Goal: Contribute content: Add original content to the website for others to see

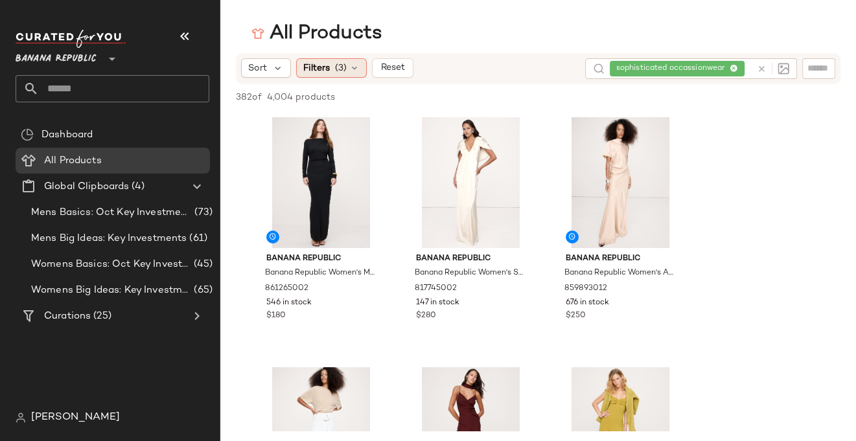
click at [327, 65] on span "Filters" at bounding box center [316, 69] width 27 height 14
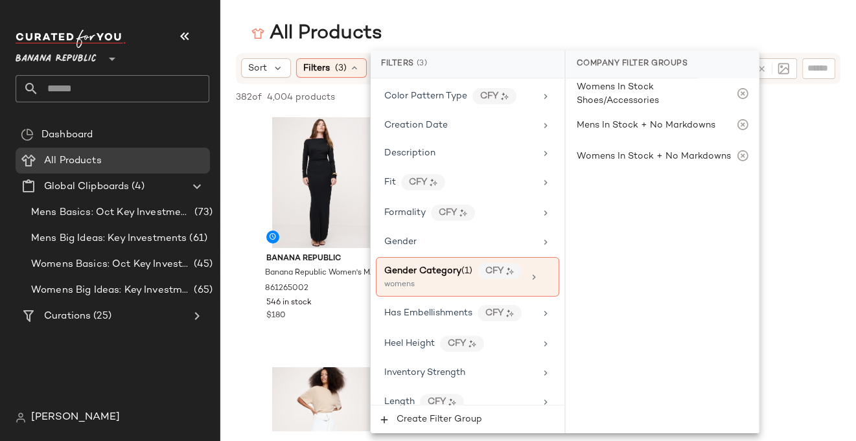
scroll to position [281, 0]
click at [541, 207] on icon at bounding box center [546, 212] width 10 height 10
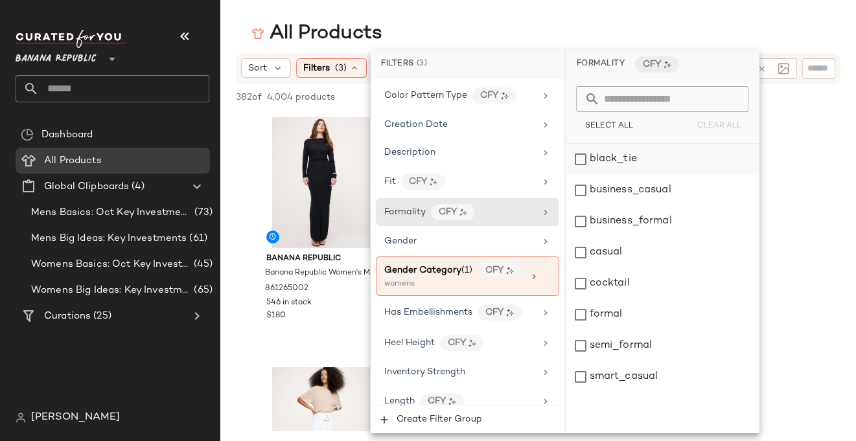
click at [577, 159] on div "black_tie" at bounding box center [662, 159] width 193 height 31
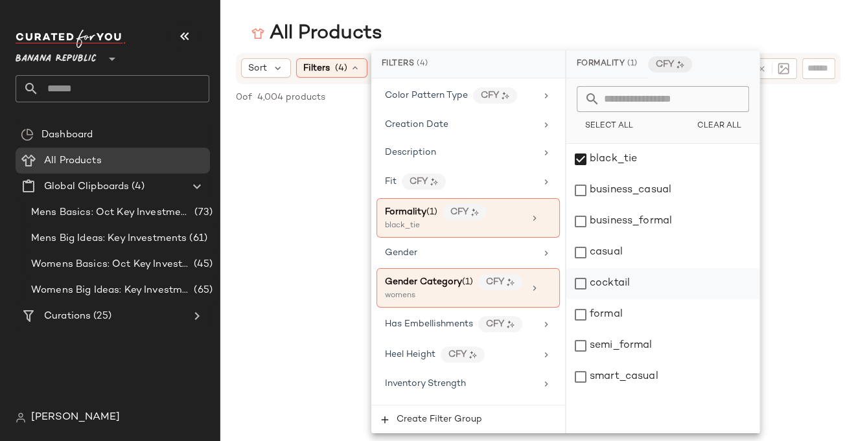
click at [579, 286] on div "cocktail" at bounding box center [662, 283] width 193 height 31
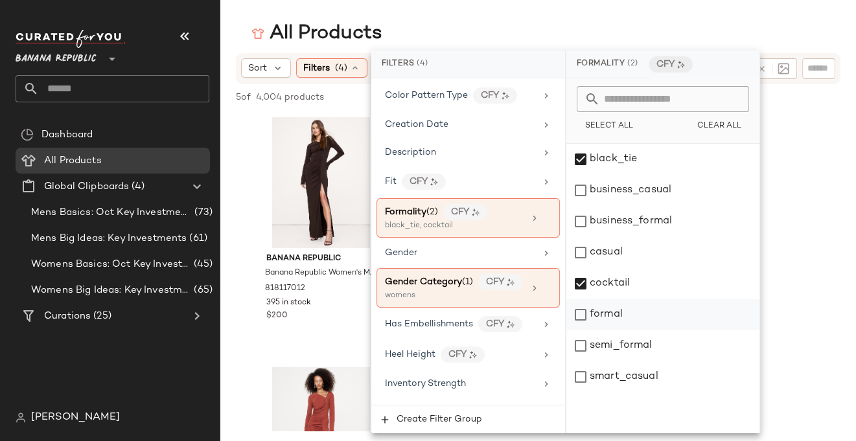
click at [582, 316] on div "formal" at bounding box center [662, 314] width 193 height 31
click at [583, 343] on div "semi_formal" at bounding box center [662, 346] width 193 height 31
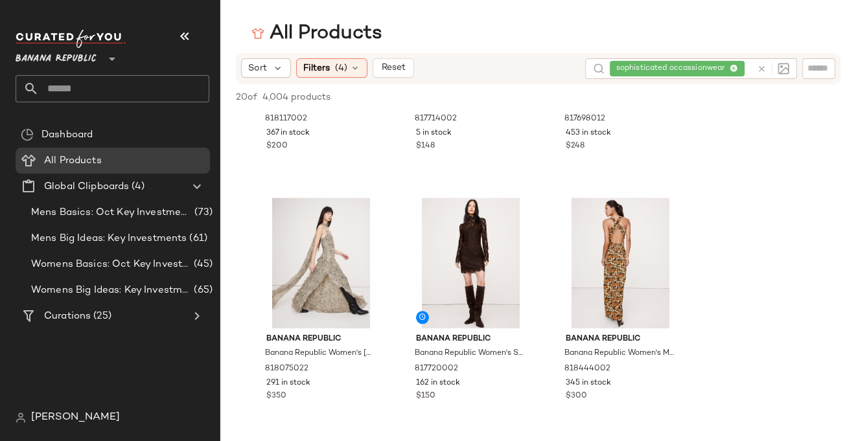
scroll to position [1169, 0]
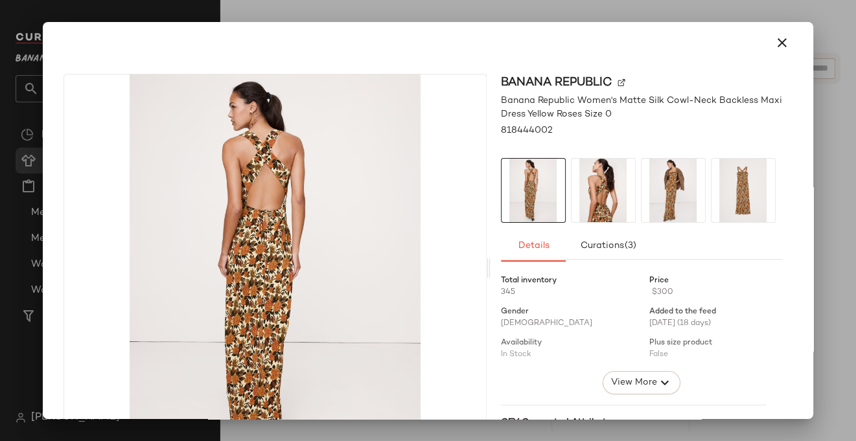
click at [600, 204] on img at bounding box center [604, 191] width 64 height 64
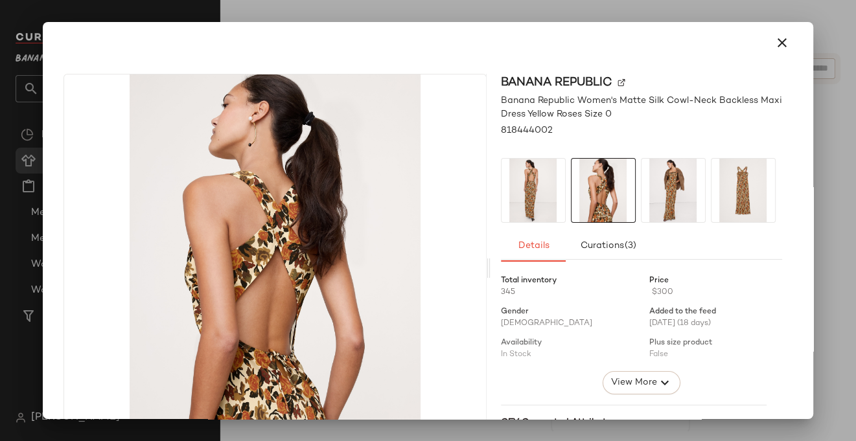
click at [669, 204] on img at bounding box center [674, 191] width 64 height 64
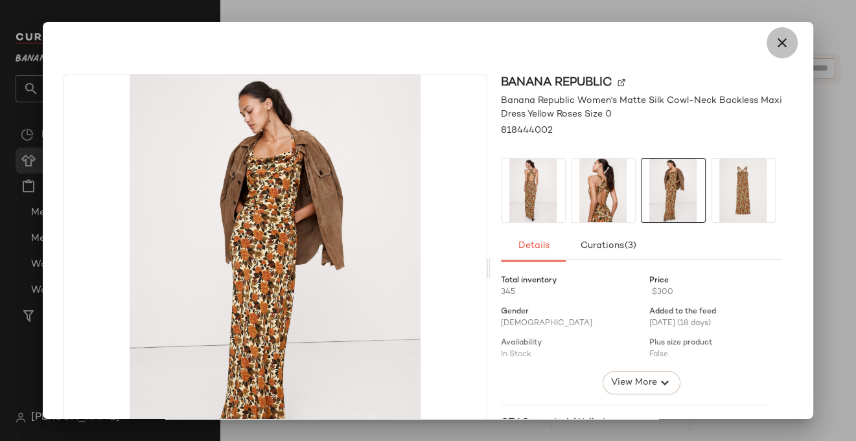
click at [775, 38] on icon "button" at bounding box center [782, 43] width 16 height 16
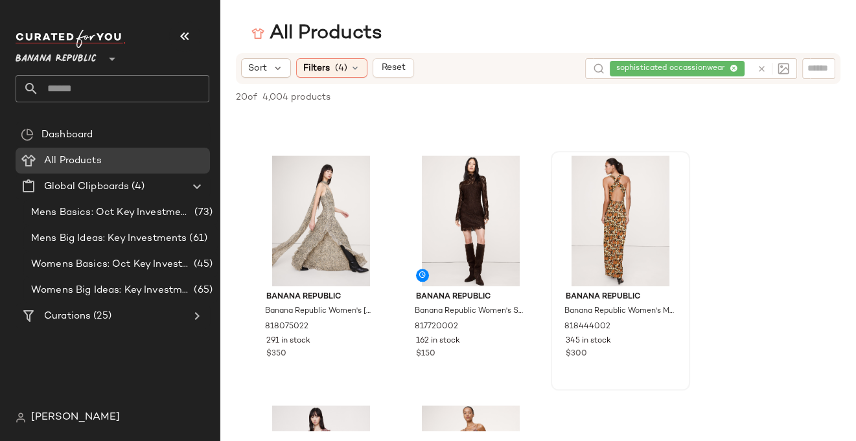
scroll to position [1215, 0]
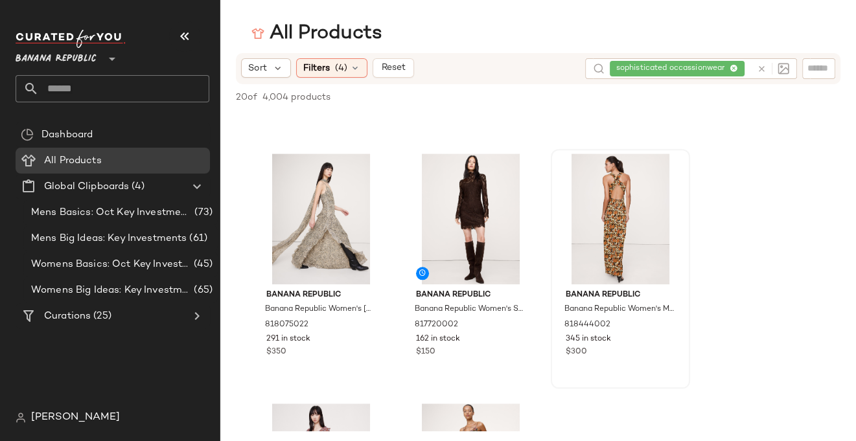
click at [43, 413] on span "[PERSON_NAME]" at bounding box center [75, 418] width 89 height 16
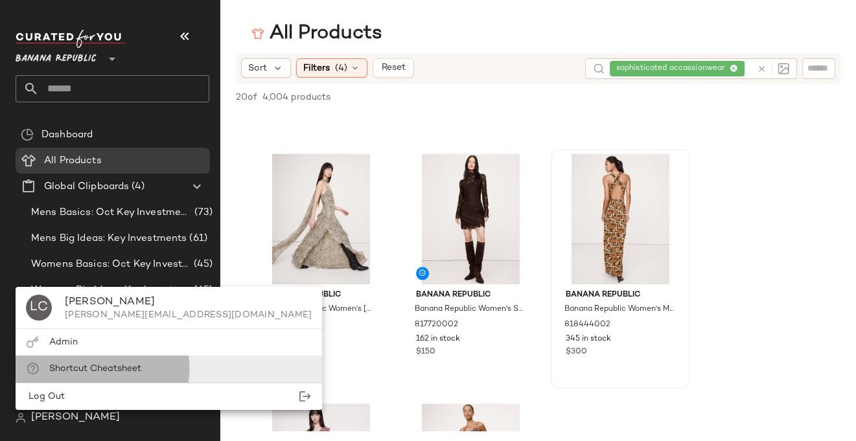
click at [92, 367] on span "Shortcut Cheatsheet" at bounding box center [95, 369] width 92 height 10
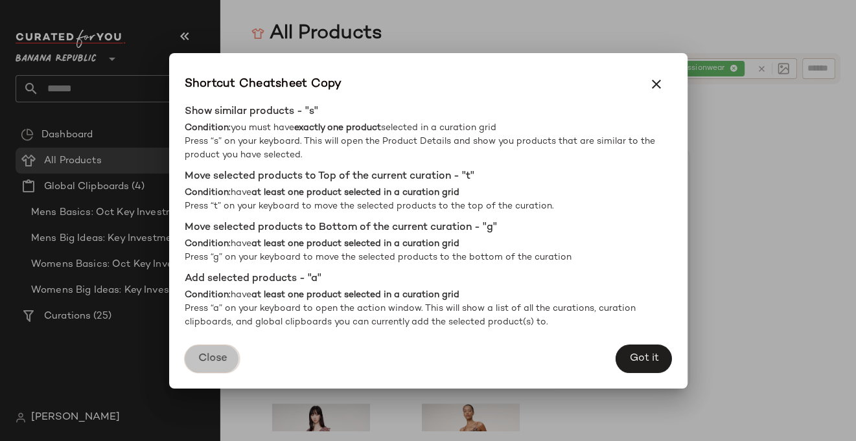
click at [213, 352] on button "Close" at bounding box center [211, 359] width 55 height 29
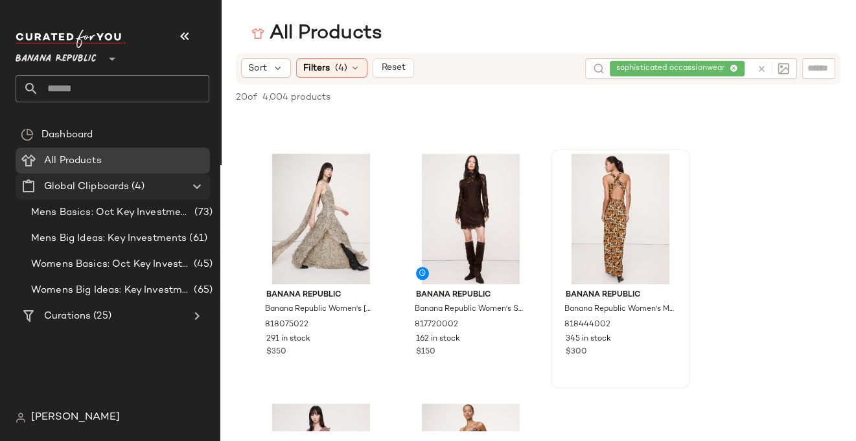
click at [198, 185] on icon at bounding box center [197, 187] width 16 height 16
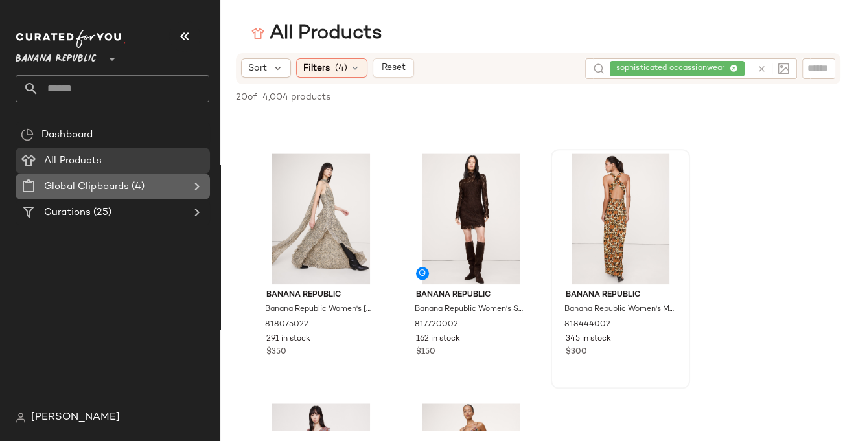
click at [139, 182] on span "(4)" at bounding box center [136, 187] width 15 height 15
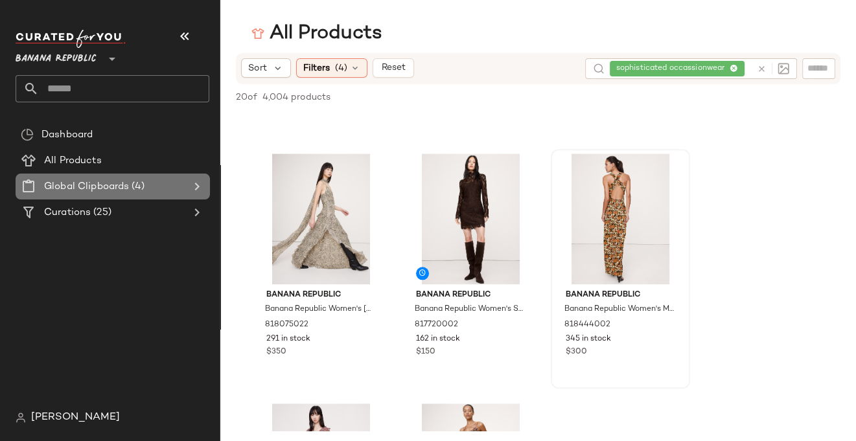
click at [65, 184] on span "Global Clipboards" at bounding box center [86, 187] width 85 height 15
click at [64, 185] on span "Global Clipboards" at bounding box center [86, 187] width 85 height 15
click at [30, 185] on icon at bounding box center [29, 187] width 16 height 16
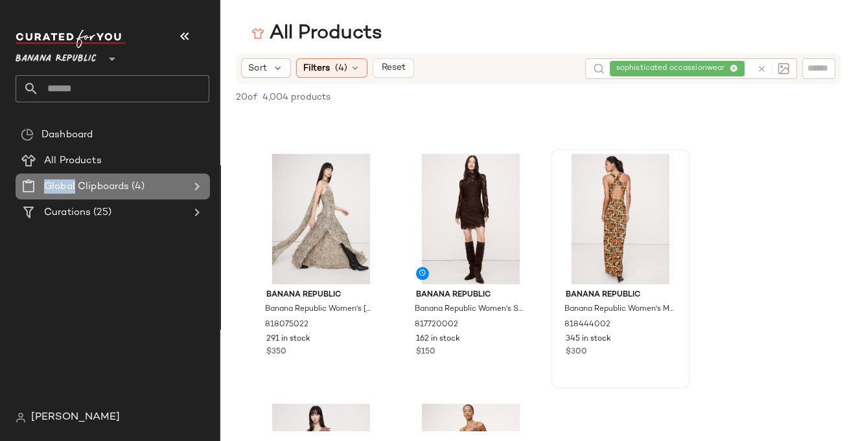
click at [30, 185] on icon at bounding box center [29, 187] width 16 height 16
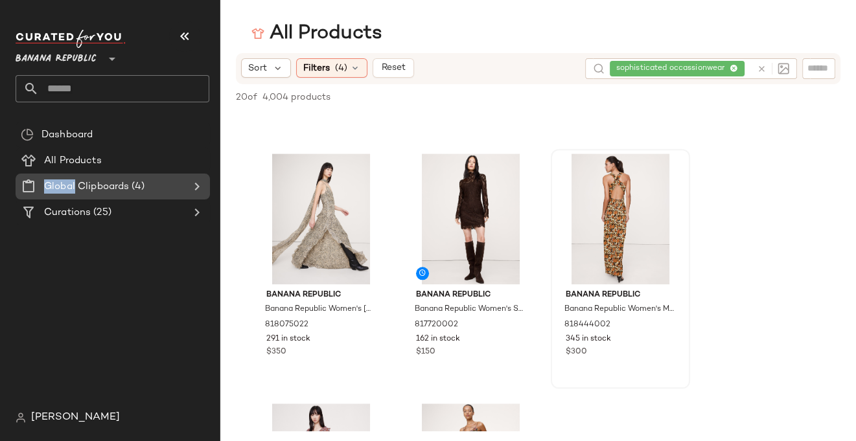
click at [195, 188] on icon at bounding box center [197, 187] width 16 height 16
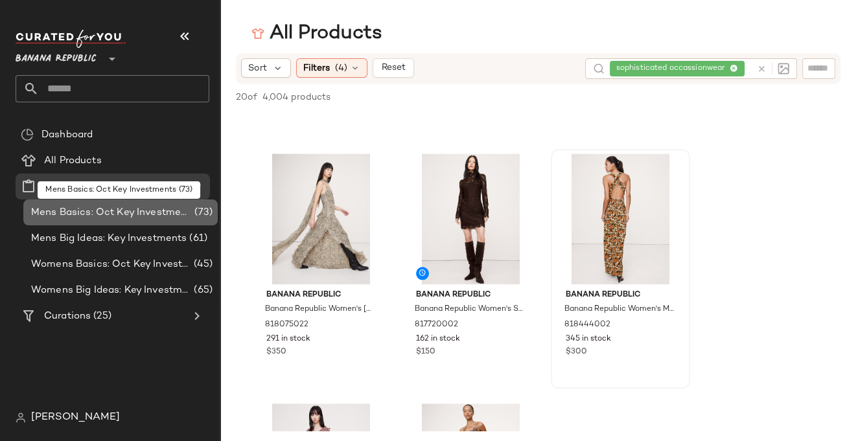
click at [170, 211] on span "Mens Basics: Oct Key Investments" at bounding box center [111, 212] width 161 height 15
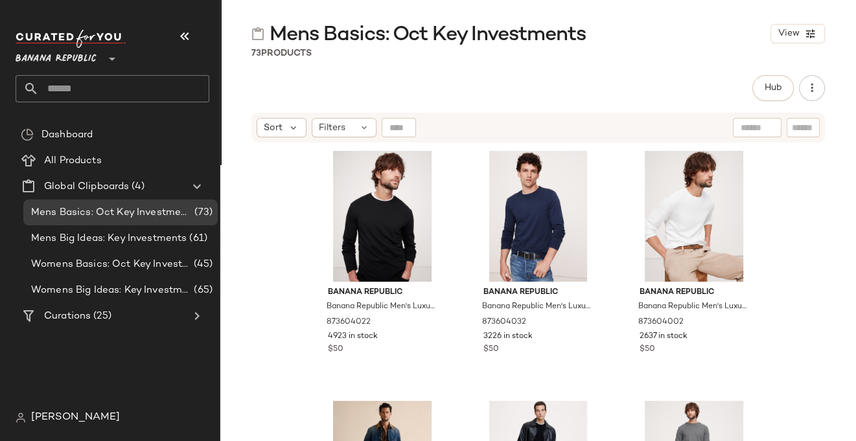
click at [260, 38] on img at bounding box center [257, 33] width 13 height 13
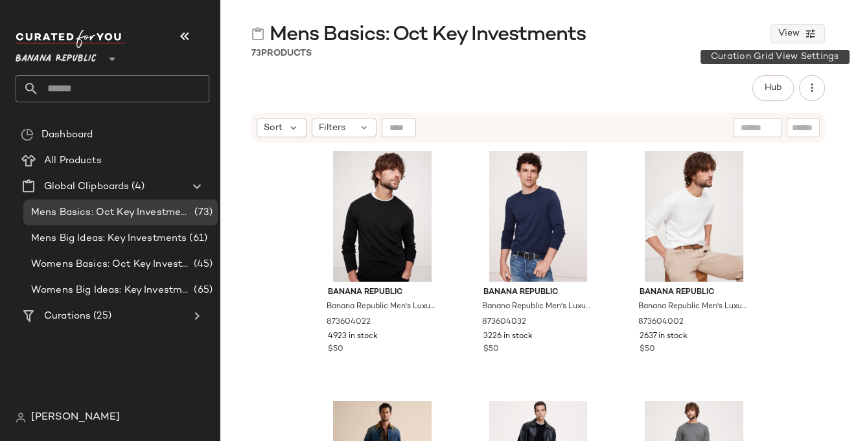
click at [795, 34] on span "View" at bounding box center [789, 34] width 22 height 10
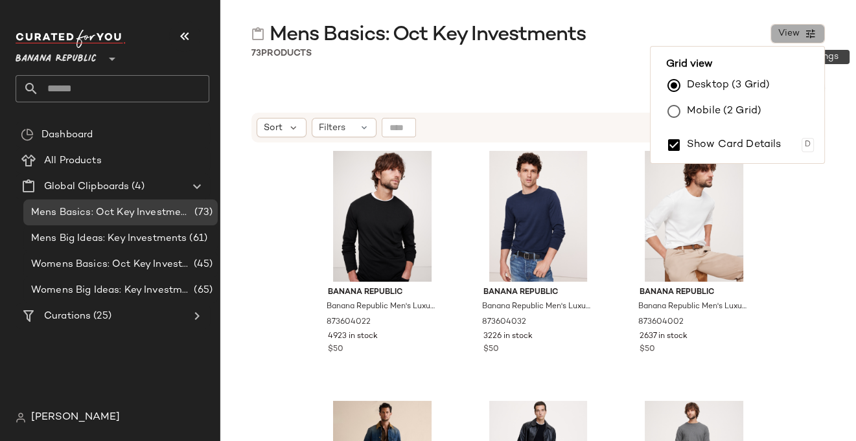
click at [810, 33] on icon "button" at bounding box center [811, 34] width 12 height 12
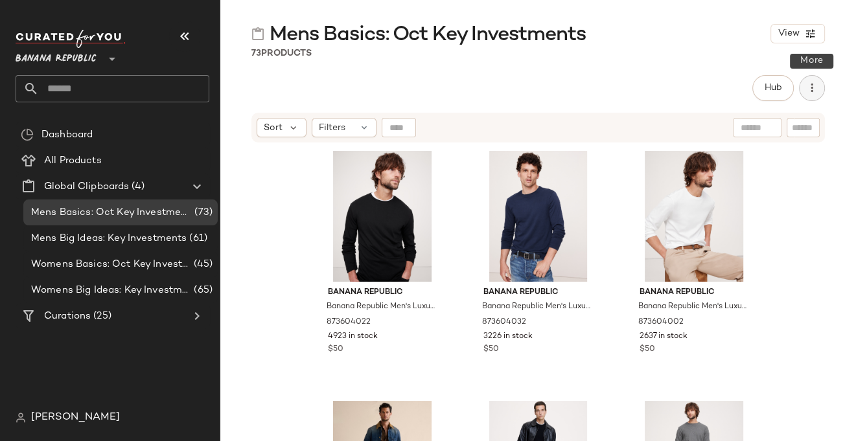
click at [816, 87] on icon "button" at bounding box center [812, 88] width 13 height 13
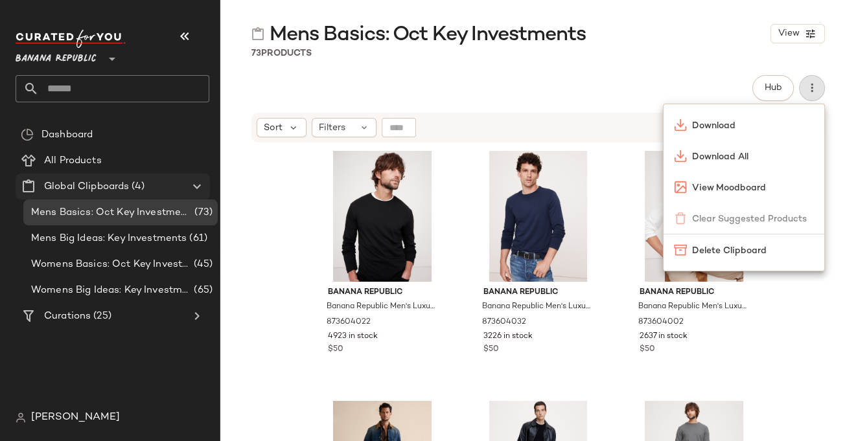
click at [71, 184] on span "Global Clipboards" at bounding box center [86, 187] width 85 height 15
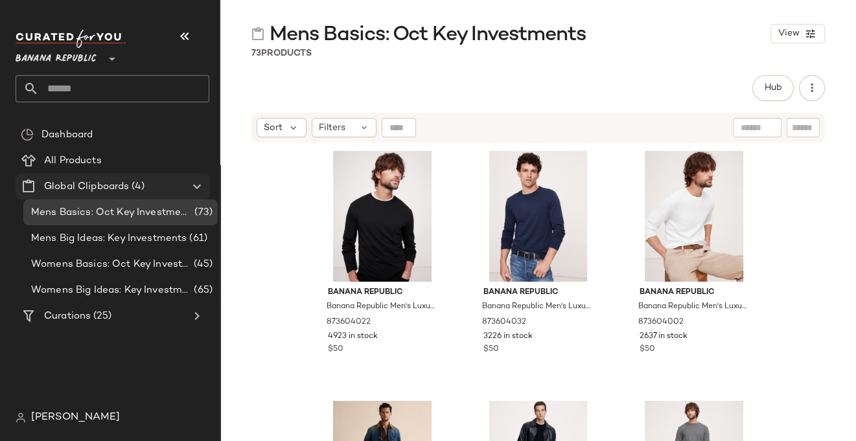
click at [118, 183] on span "Global Clipboards" at bounding box center [86, 187] width 85 height 15
click at [29, 181] on icon at bounding box center [29, 187] width 16 height 16
click at [194, 183] on icon at bounding box center [197, 187] width 16 height 16
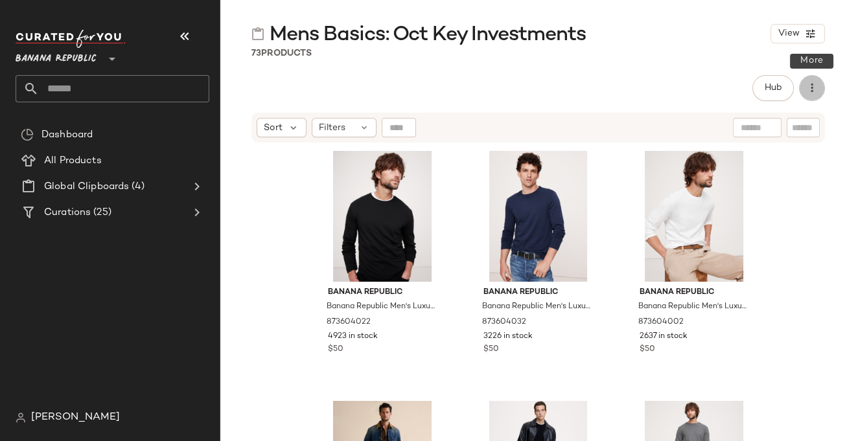
click at [809, 87] on icon "button" at bounding box center [812, 88] width 13 height 13
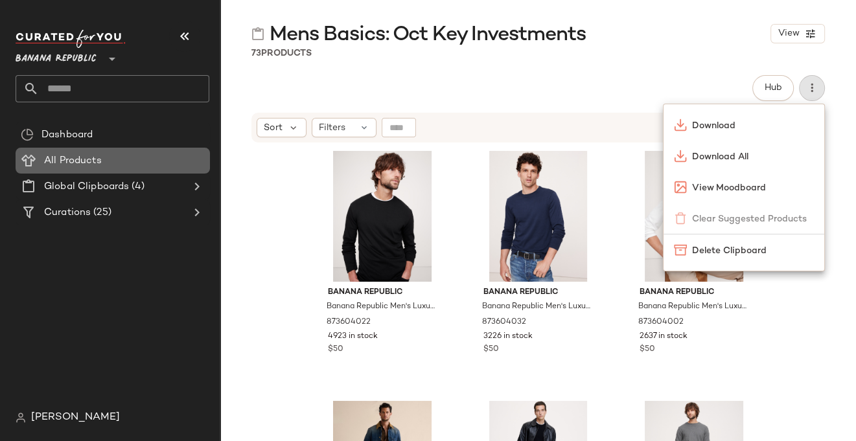
click at [57, 159] on span "All Products" at bounding box center [73, 161] width 58 height 15
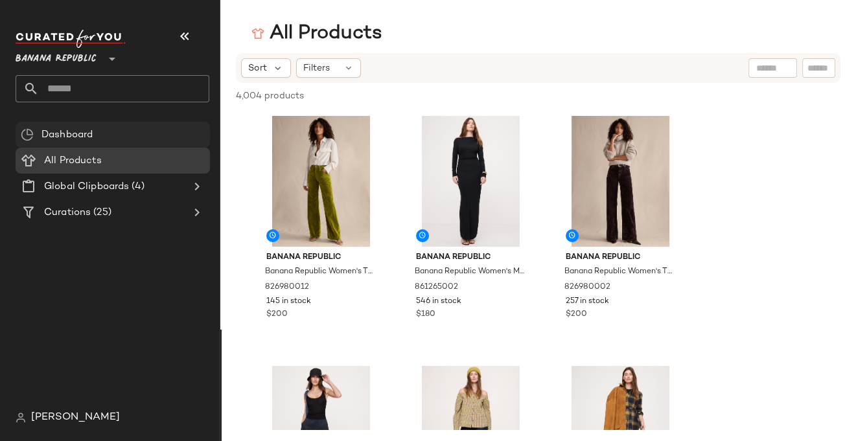
click at [75, 135] on span "Dashboard" at bounding box center [66, 135] width 51 height 15
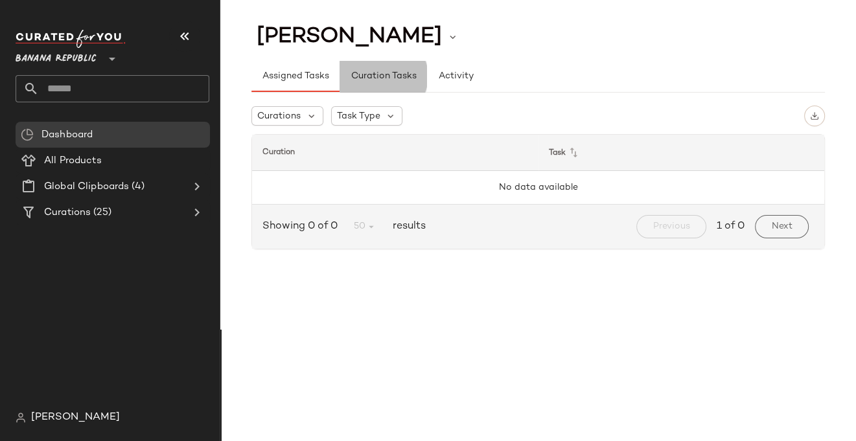
click at [380, 76] on span "Curation Tasks" at bounding box center [383, 76] width 66 height 10
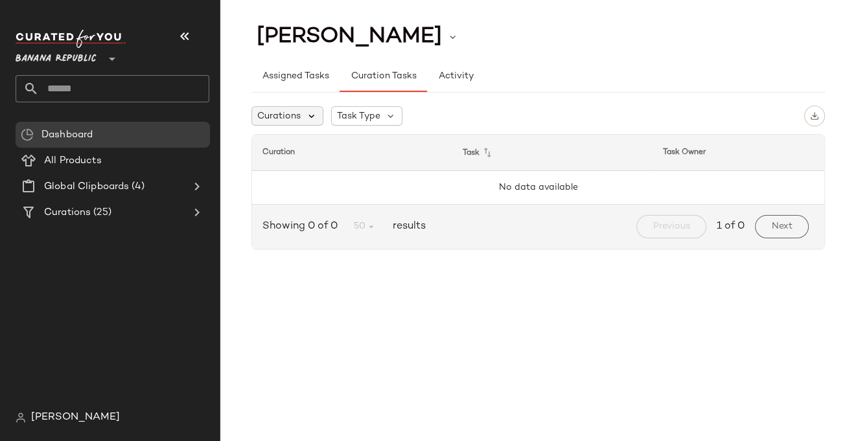
click at [308, 113] on icon at bounding box center [312, 116] width 12 height 12
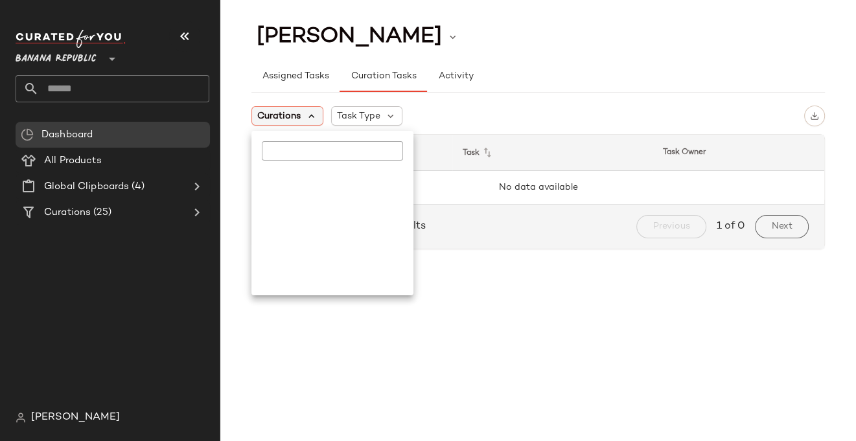
click at [308, 113] on icon at bounding box center [312, 116] width 12 height 12
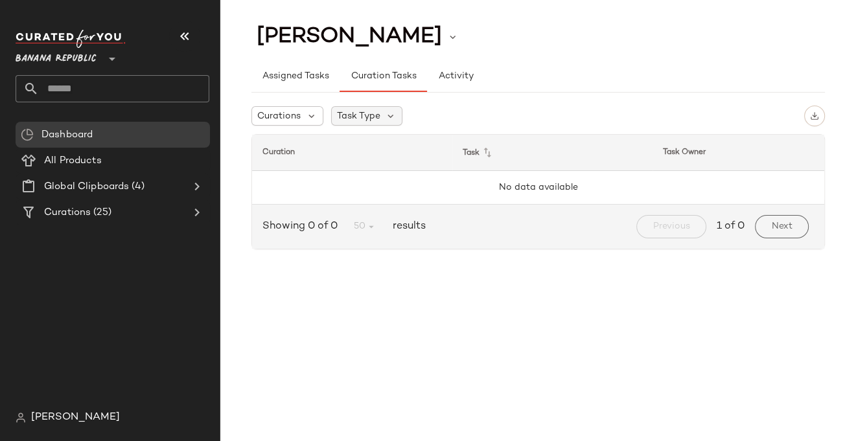
click at [367, 113] on span "Task Type" at bounding box center [358, 117] width 43 height 14
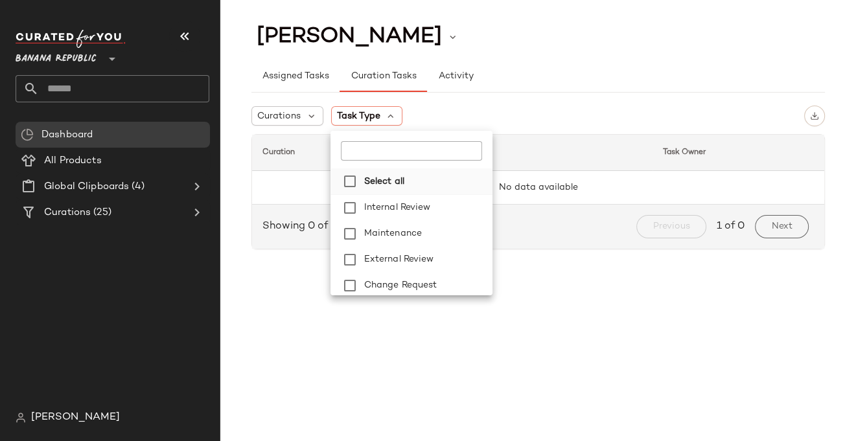
scroll to position [3, 0]
click at [445, 81] on span "Activity" at bounding box center [456, 76] width 36 height 10
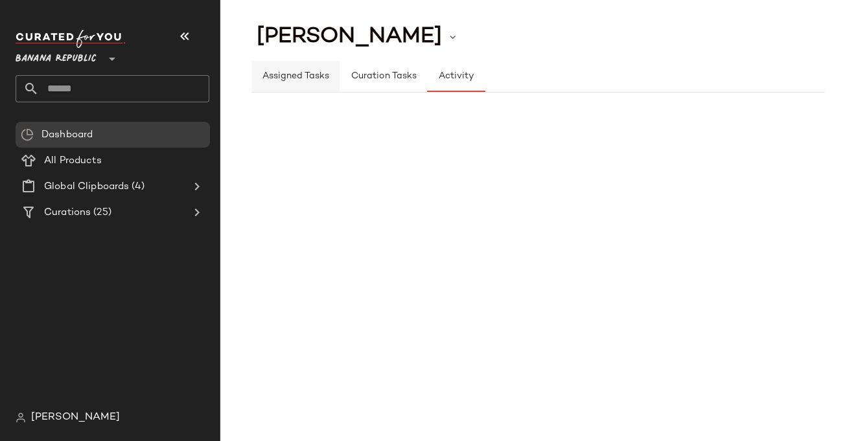
click at [305, 76] on span "Assigned Tasks" at bounding box center [295, 76] width 67 height 10
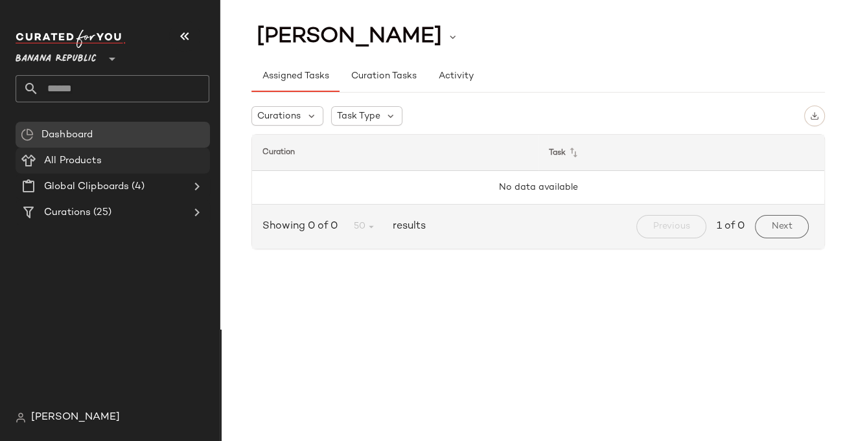
click at [87, 162] on span "All Products" at bounding box center [73, 161] width 58 height 15
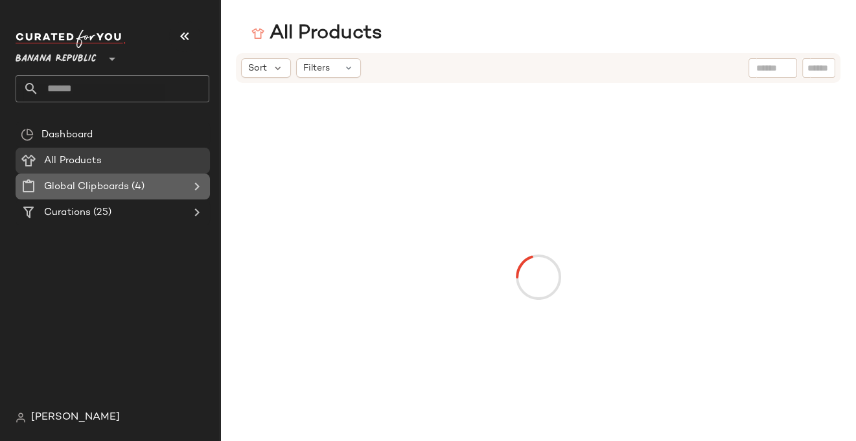
click at [83, 189] on span "Global Clipboards" at bounding box center [86, 187] width 85 height 15
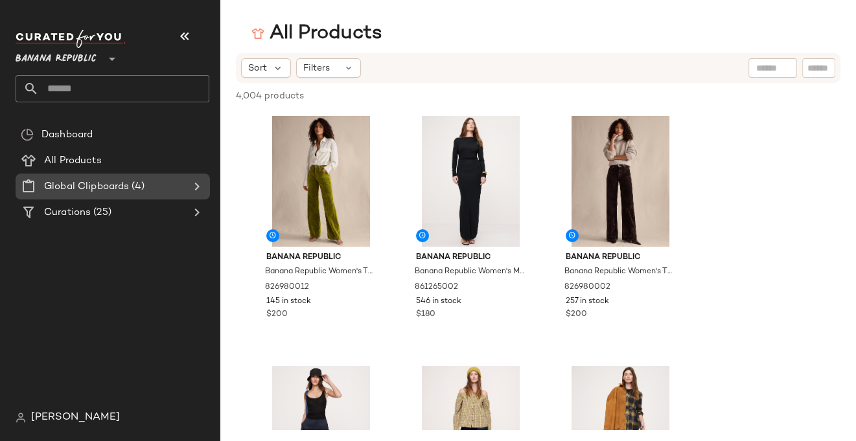
click at [30, 185] on icon at bounding box center [29, 187] width 16 height 16
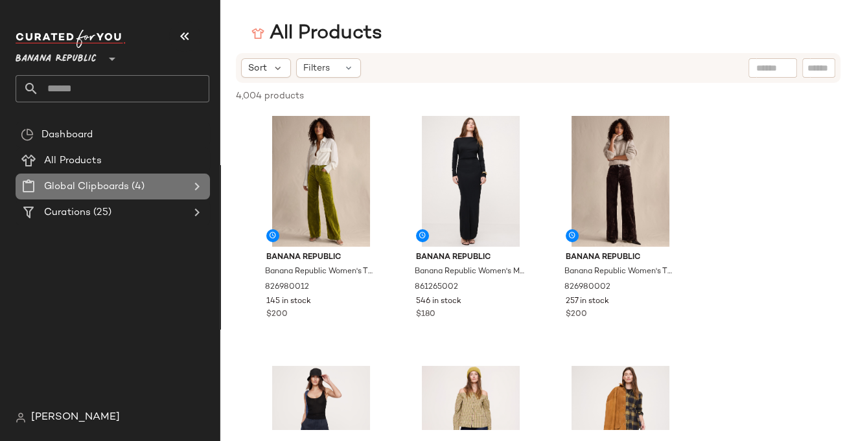
click at [30, 185] on icon at bounding box center [29, 187] width 16 height 16
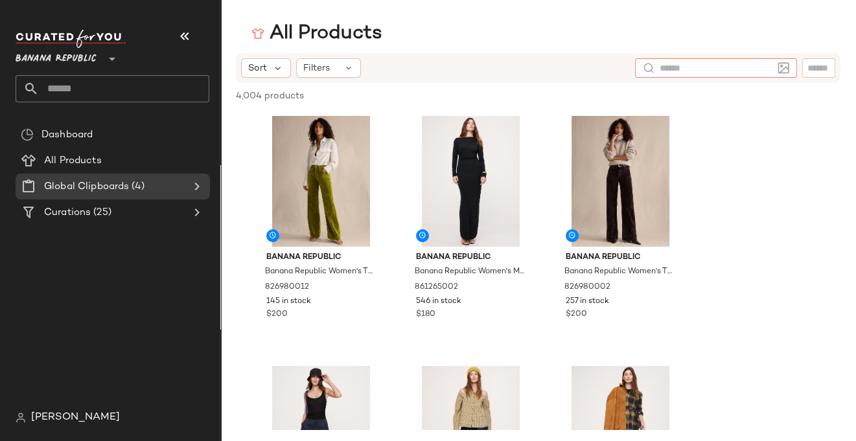
click at [791, 73] on div at bounding box center [716, 67] width 162 height 19
click at [788, 72] on img at bounding box center [784, 68] width 12 height 12
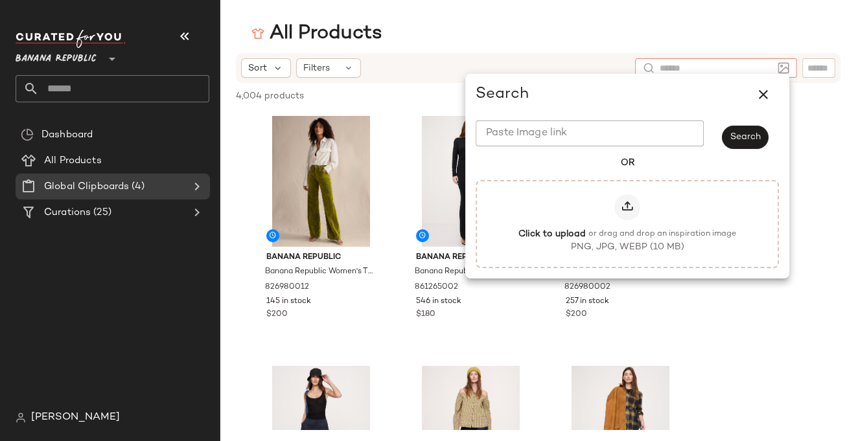
click at [820, 73] on input "text" at bounding box center [819, 69] width 23 height 14
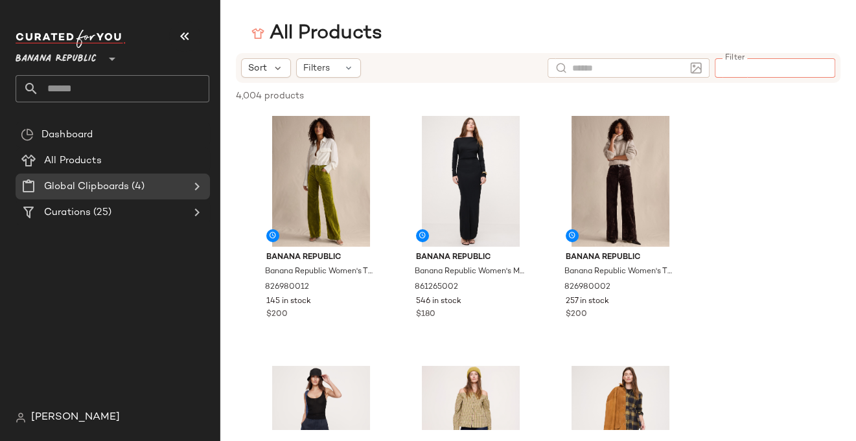
click at [820, 73] on input "Filter" at bounding box center [775, 69] width 110 height 14
click at [682, 58] on div at bounding box center [628, 67] width 113 height 19
click at [330, 70] on div "Filters" at bounding box center [328, 67] width 65 height 19
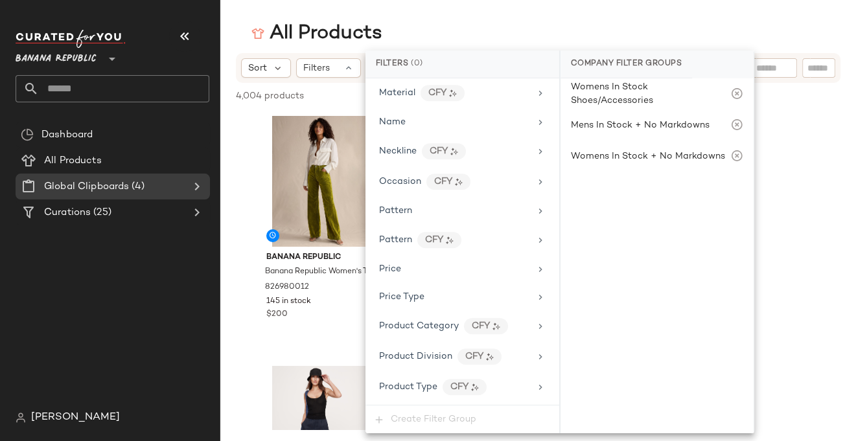
scroll to position [664, 0]
click at [277, 72] on icon at bounding box center [278, 68] width 12 height 12
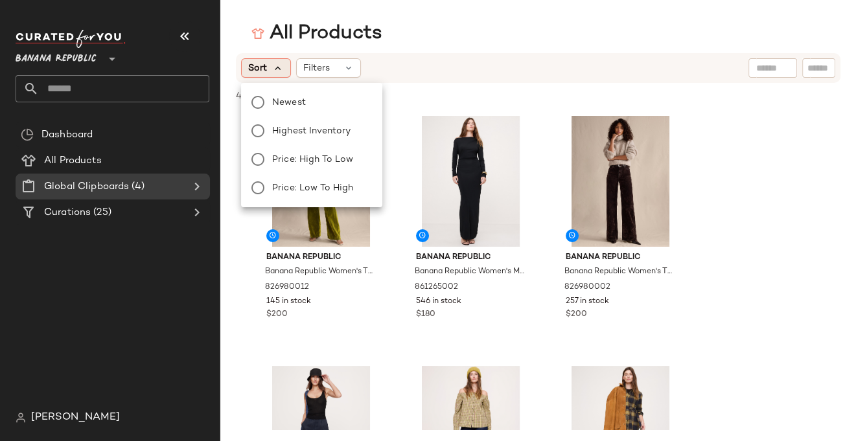
click at [277, 72] on icon at bounding box center [278, 68] width 12 height 12
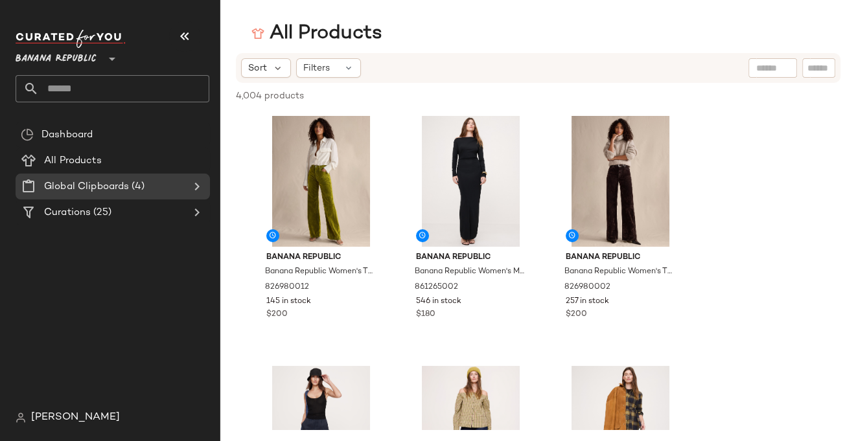
click at [322, 37] on div "All Products" at bounding box center [316, 34] width 131 height 26
click at [59, 209] on span "Curations" at bounding box center [67, 212] width 47 height 15
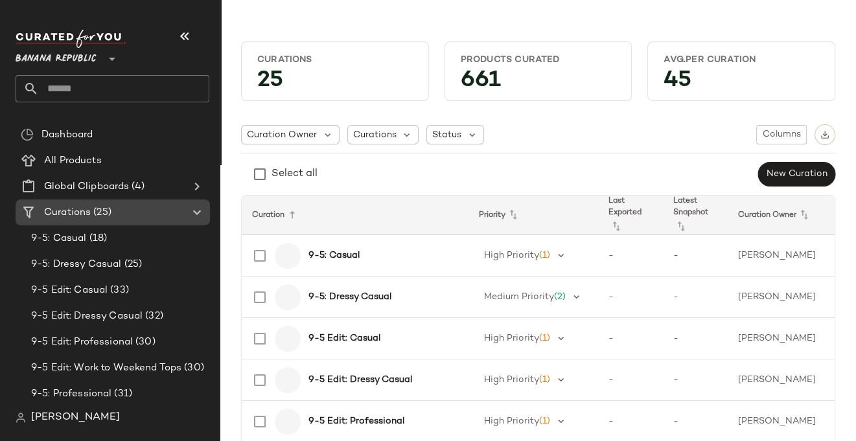
click at [199, 209] on icon at bounding box center [197, 213] width 16 height 16
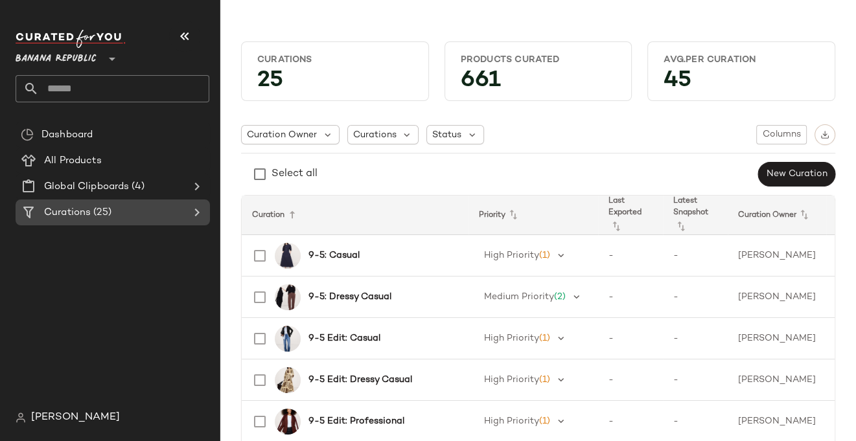
click at [199, 209] on icon at bounding box center [197, 213] width 16 height 16
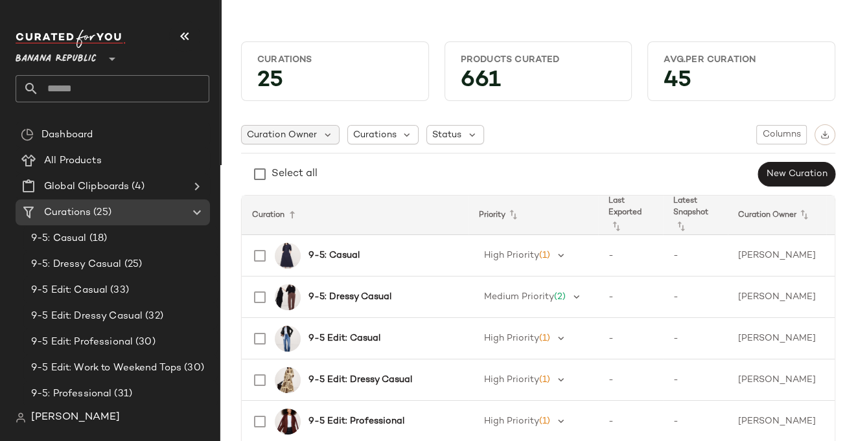
click at [332, 137] on div "Curation Owner" at bounding box center [290, 134] width 99 height 19
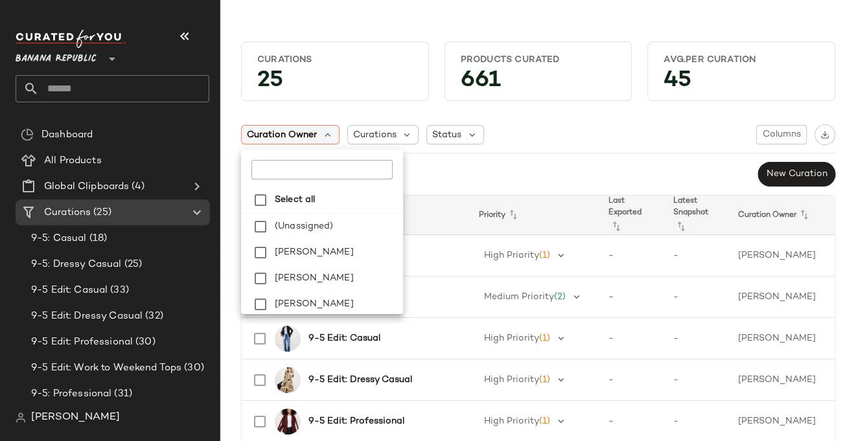
click at [332, 137] on div "Curation Owner" at bounding box center [290, 134] width 99 height 19
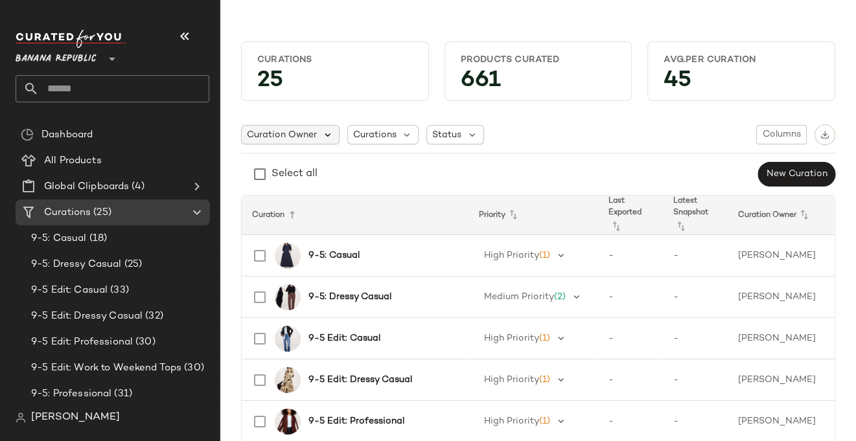
click at [328, 135] on icon at bounding box center [328, 135] width 12 height 12
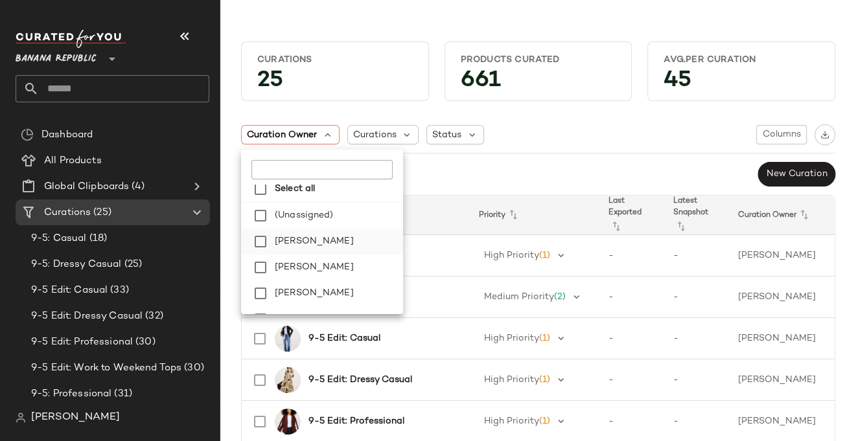
scroll to position [29, 0]
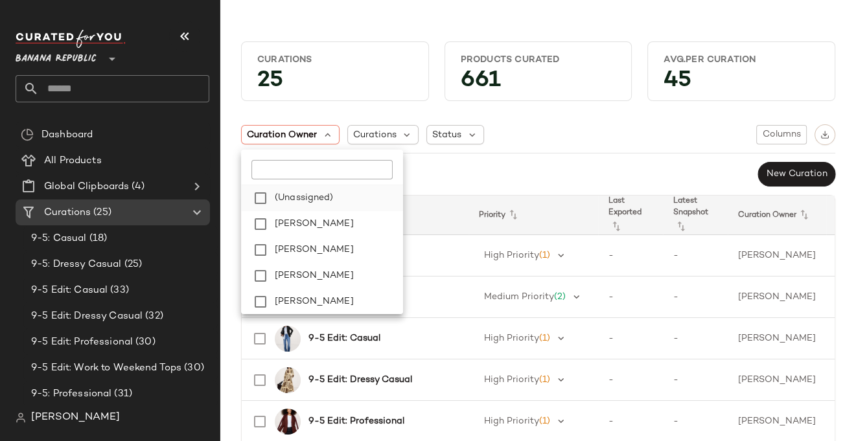
click at [303, 197] on span "(Unassigned)" at bounding box center [304, 198] width 59 height 26
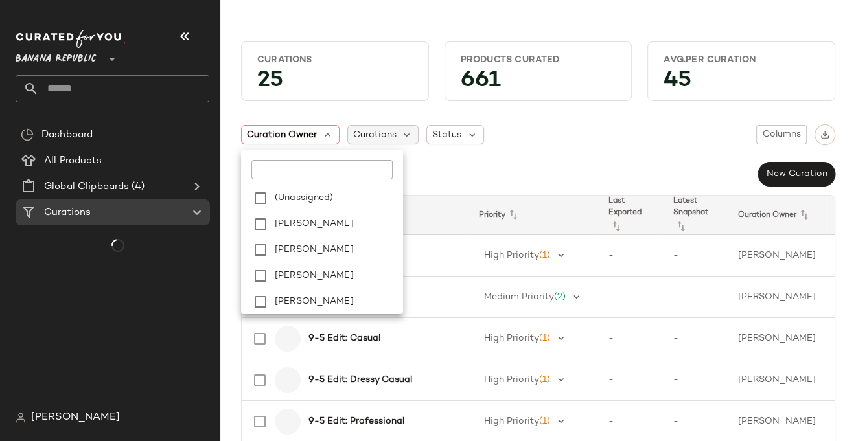
click at [396, 137] on div "Curations" at bounding box center [383, 134] width 72 height 19
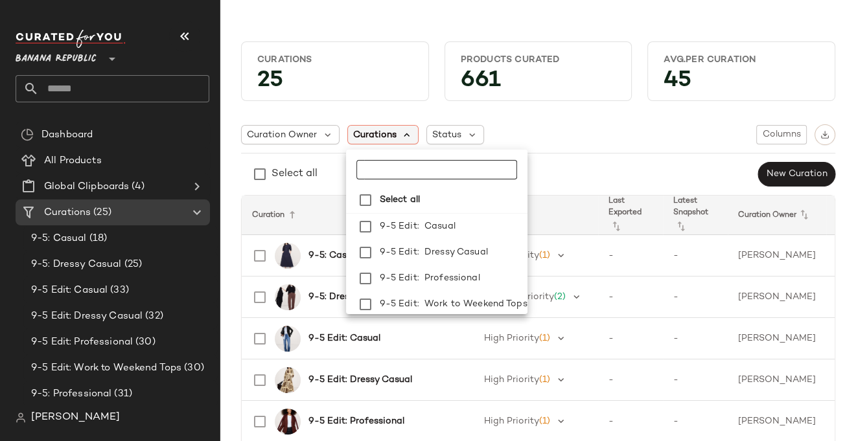
click at [408, 134] on icon at bounding box center [408, 135] width 12 height 12
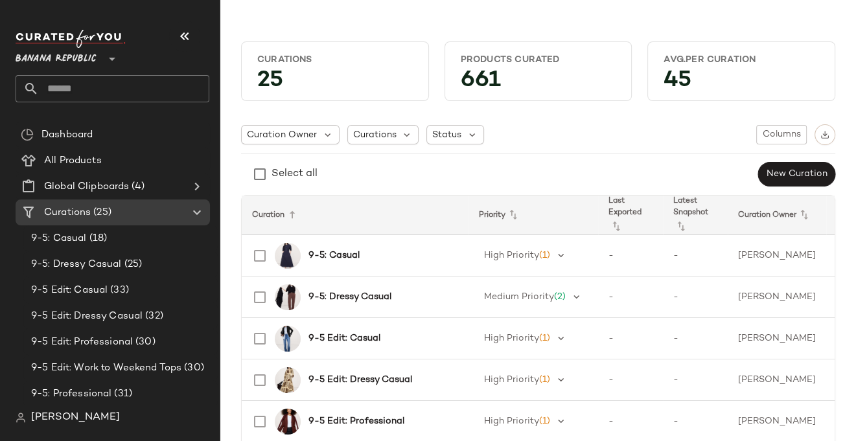
click at [112, 58] on icon at bounding box center [112, 59] width 16 height 16
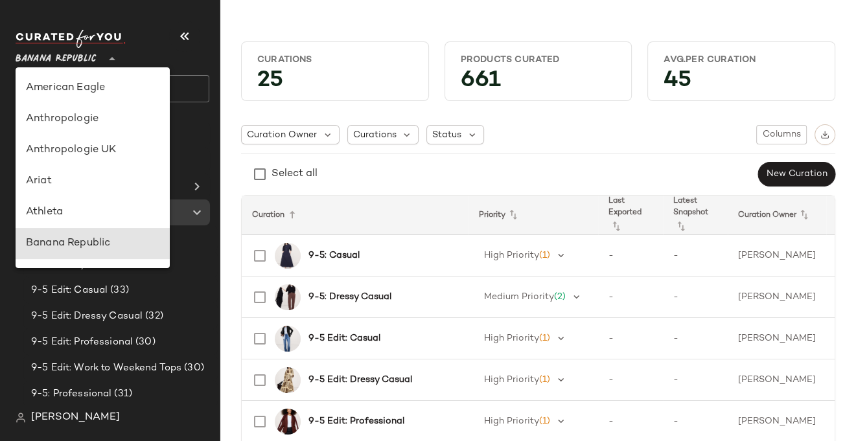
scroll to position [156, 0]
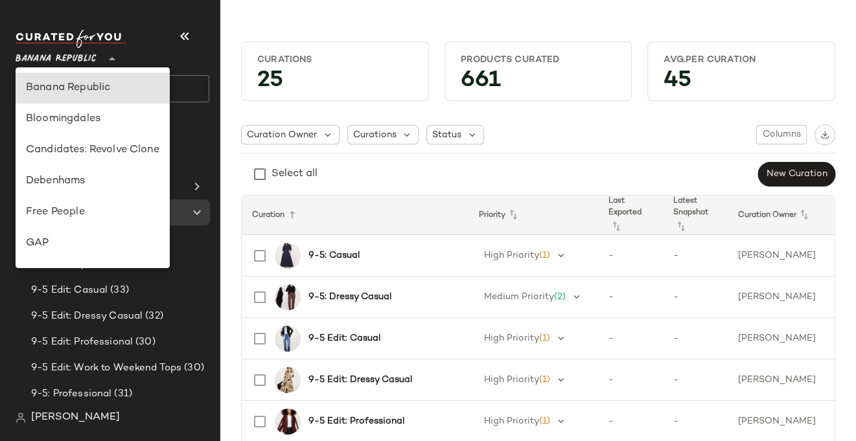
click at [112, 58] on icon at bounding box center [112, 59] width 16 height 16
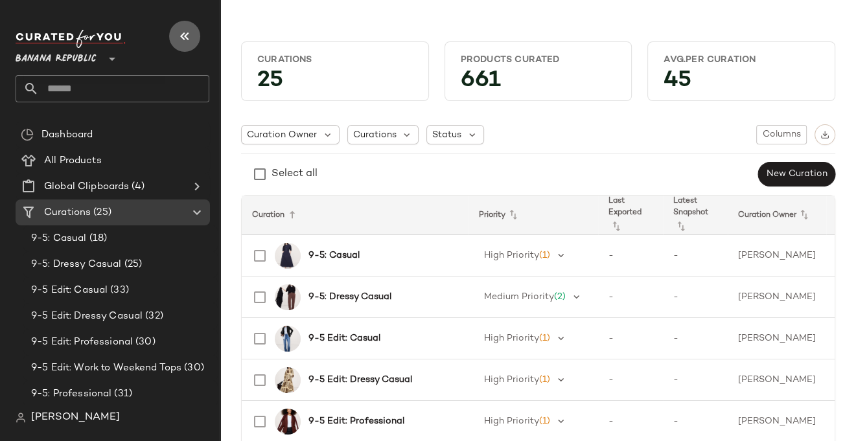
click at [179, 34] on icon "button" at bounding box center [185, 37] width 16 height 16
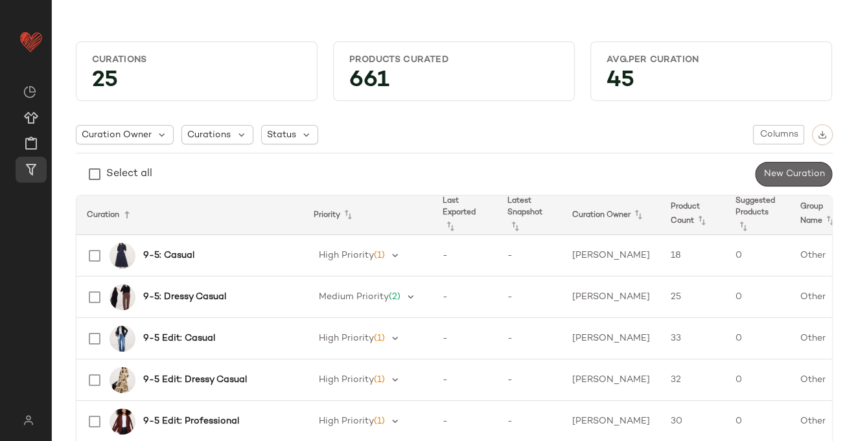
click at [785, 174] on span "New Curation" at bounding box center [794, 174] width 62 height 10
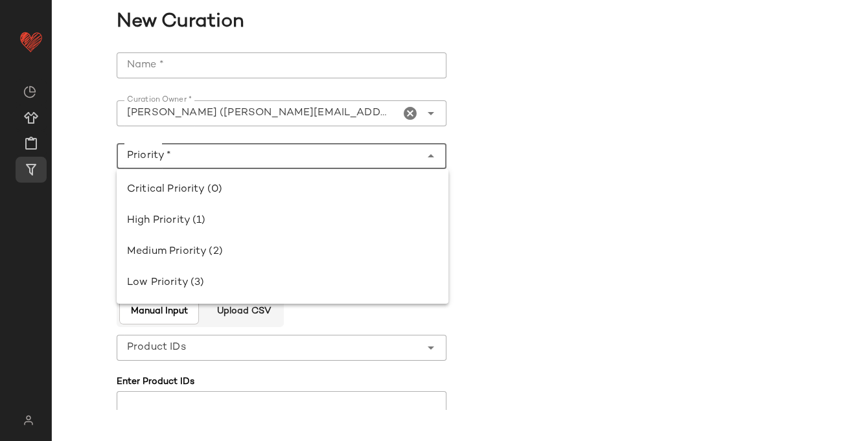
click at [367, 161] on input "Priority *" at bounding box center [269, 156] width 304 height 16
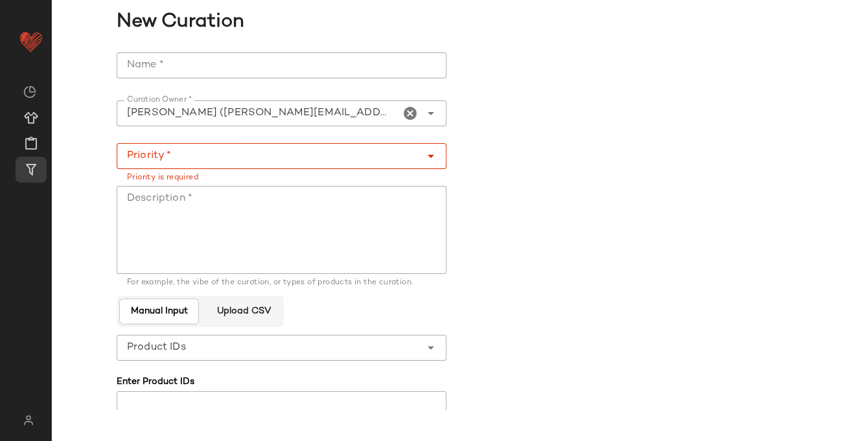
click at [587, 121] on form "**********" at bounding box center [454, 312] width 675 height 535
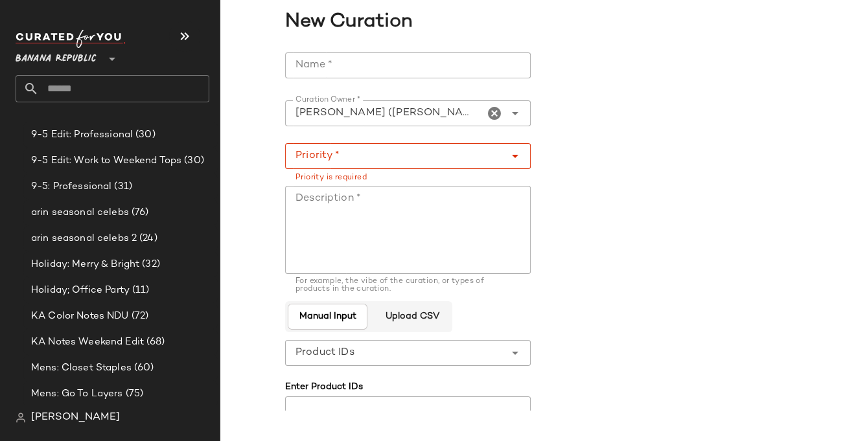
scroll to position [211, 0]
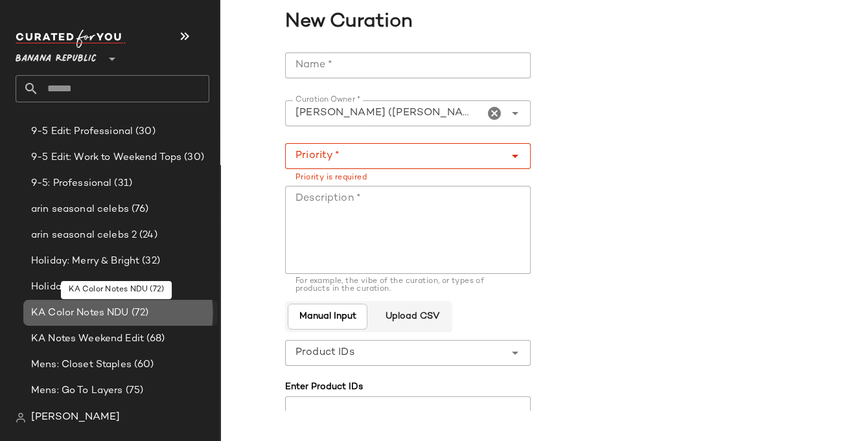
click at [97, 314] on span "KA Color Notes NDU" at bounding box center [80, 313] width 98 height 15
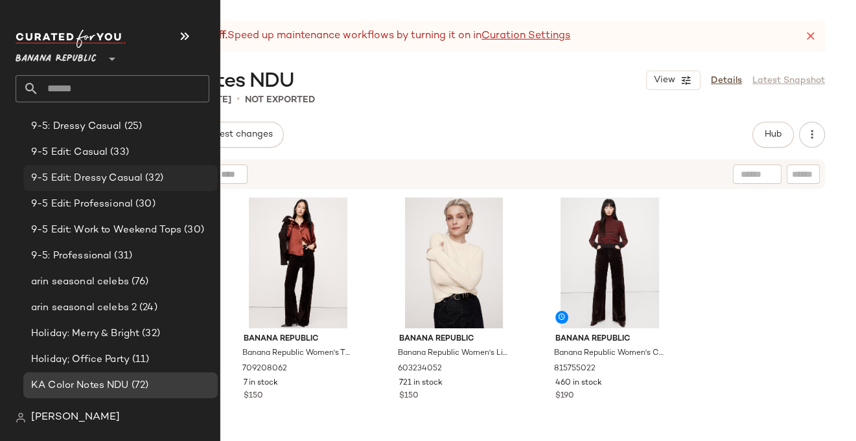
scroll to position [126, 0]
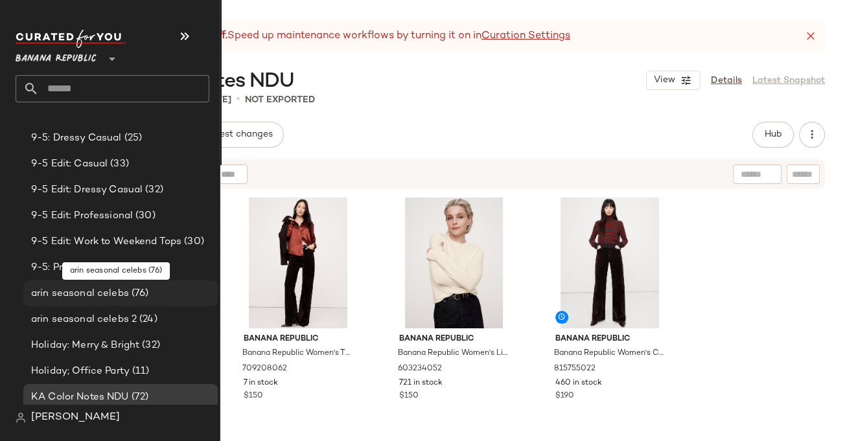
click at [104, 294] on span "arin seasonal celebs" at bounding box center [80, 293] width 98 height 15
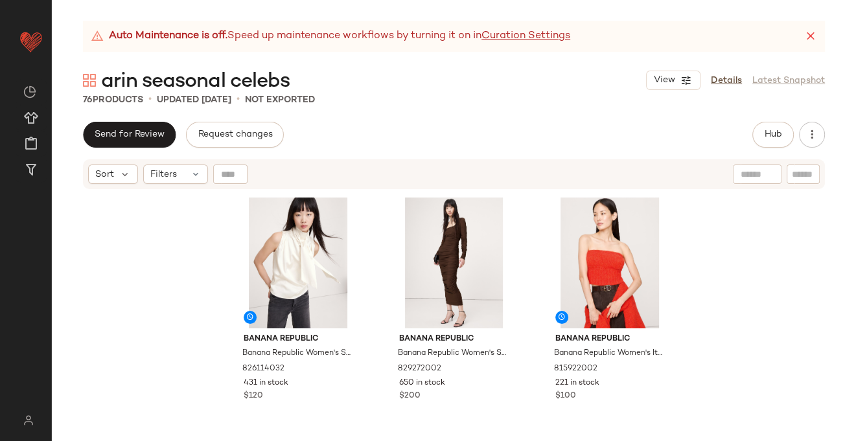
click at [815, 34] on icon at bounding box center [810, 36] width 13 height 13
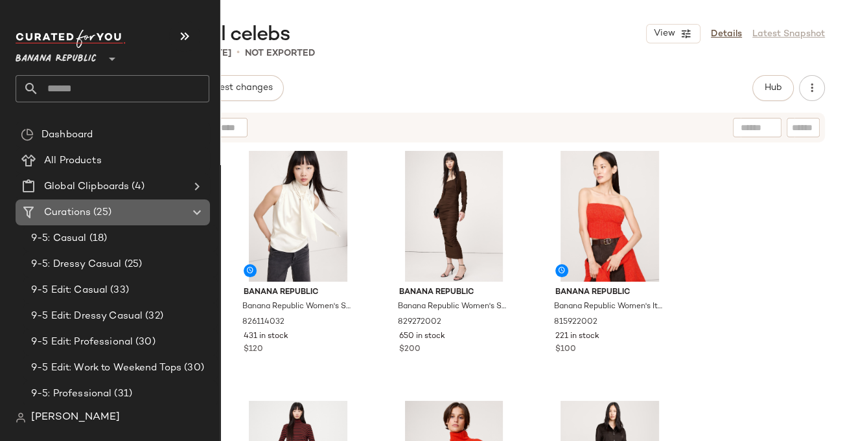
click at [64, 210] on span "Curations" at bounding box center [67, 212] width 47 height 15
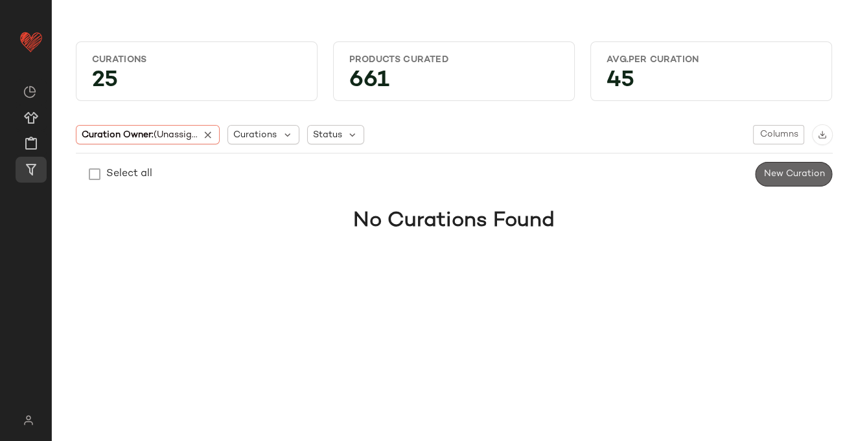
click at [794, 177] on span "New Curation" at bounding box center [794, 174] width 62 height 10
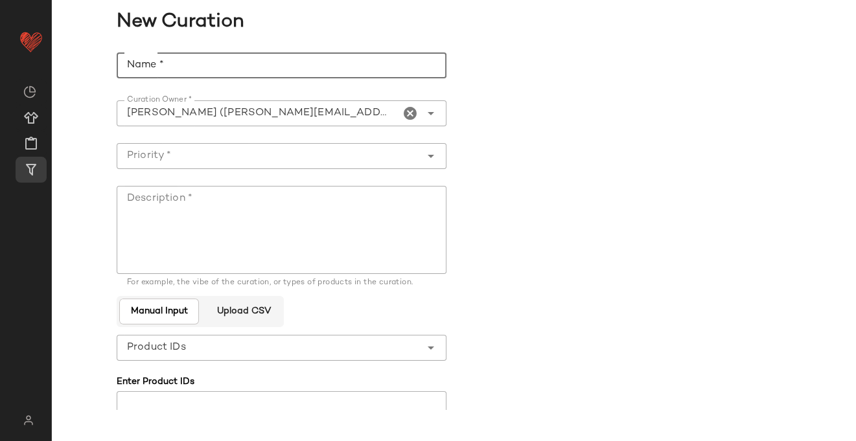
click at [227, 69] on input "Name *" at bounding box center [282, 65] width 330 height 26
type input "**********"
click at [342, 163] on input "Priority *" at bounding box center [269, 156] width 304 height 16
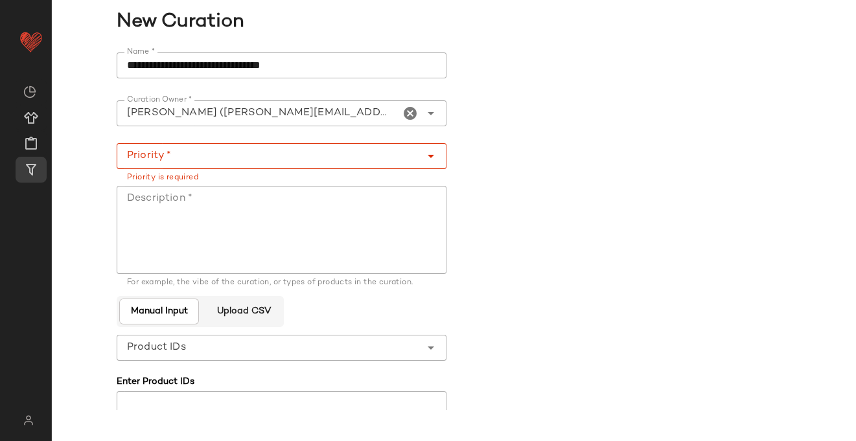
click at [564, 223] on form "**********" at bounding box center [454, 312] width 675 height 535
click at [432, 158] on icon "Open" at bounding box center [431, 156] width 16 height 16
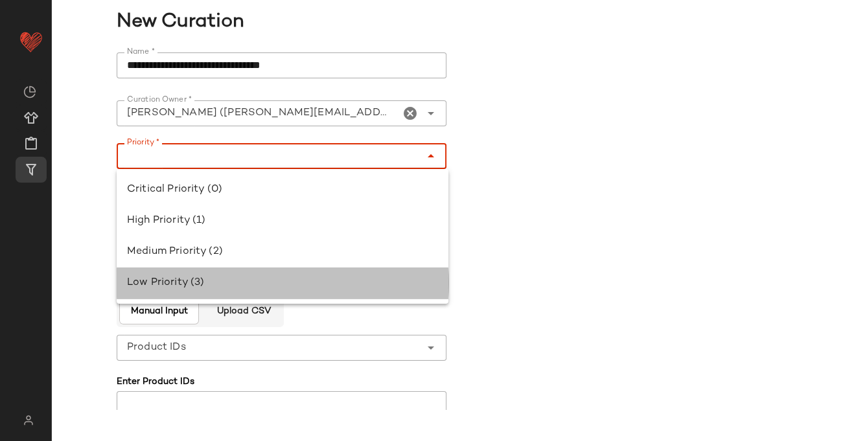
click at [276, 273] on div "Low Priority (3)" at bounding box center [283, 283] width 332 height 31
type input "**********"
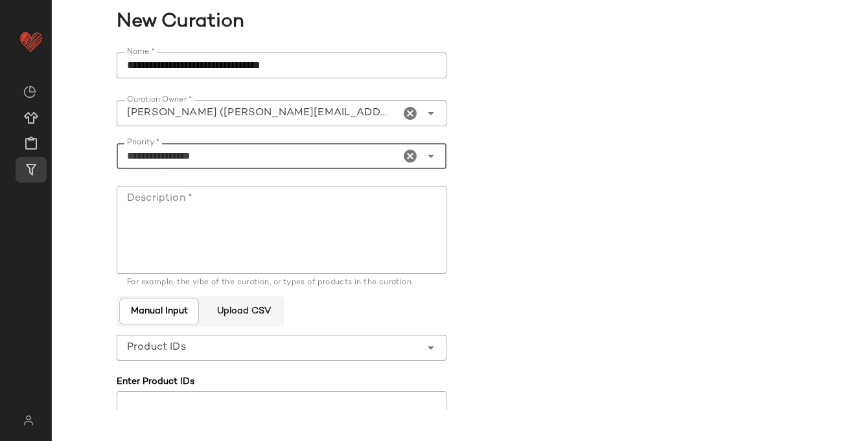
click at [203, 250] on textarea "Description *" at bounding box center [282, 230] width 330 height 88
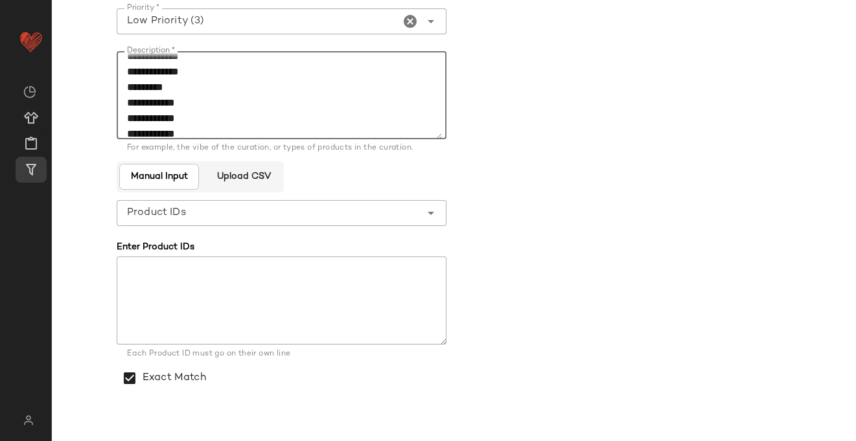
scroll to position [169, 0]
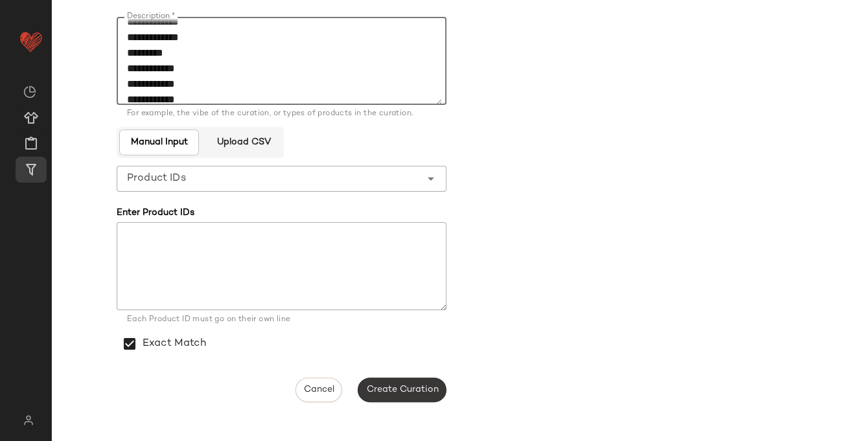
type textarea "**********"
click at [397, 391] on span "Create Curation" at bounding box center [402, 390] width 73 height 10
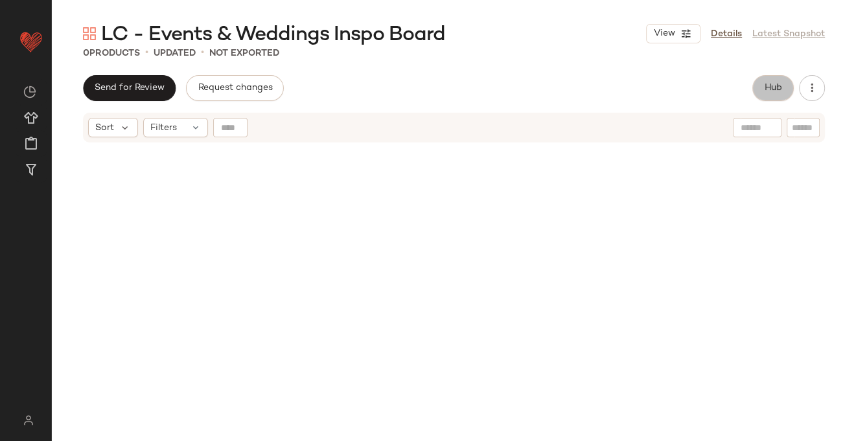
click at [766, 92] on span "Hub" at bounding box center [773, 88] width 18 height 10
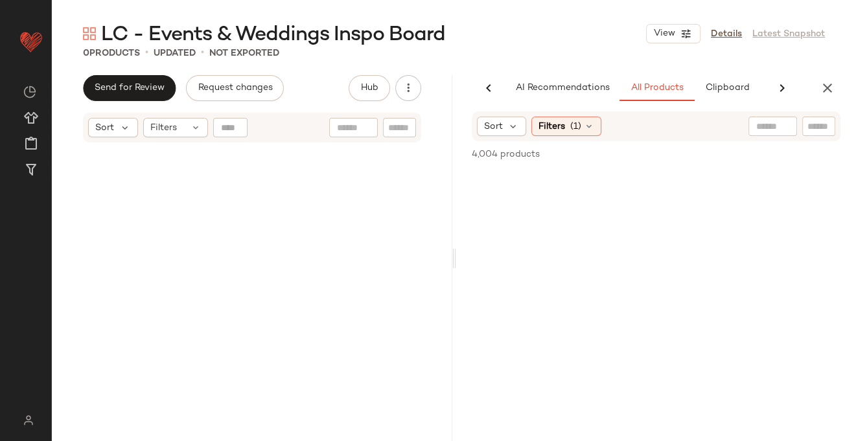
scroll to position [0, 69]
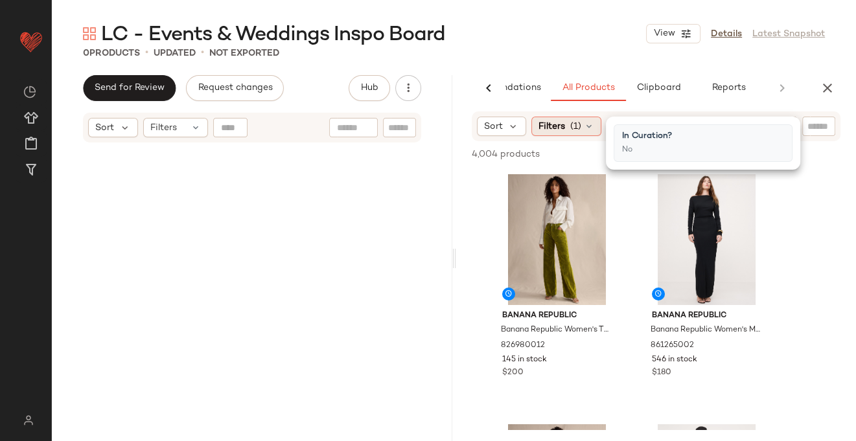
click at [590, 128] on icon at bounding box center [589, 126] width 10 height 10
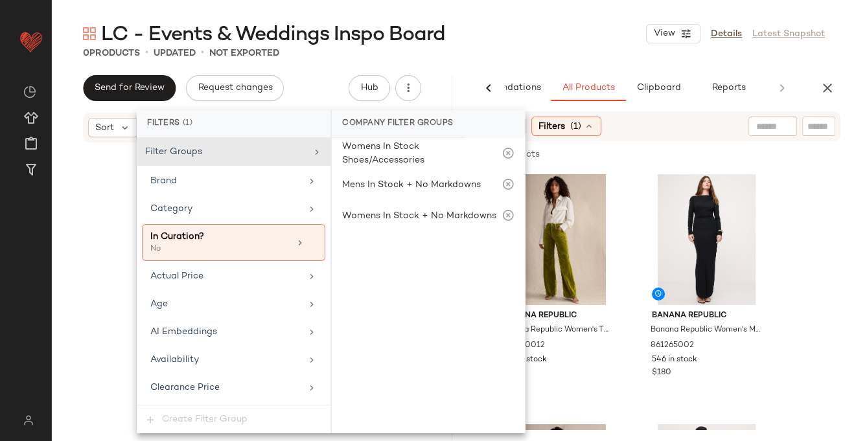
click at [590, 128] on icon at bounding box center [589, 126] width 10 height 10
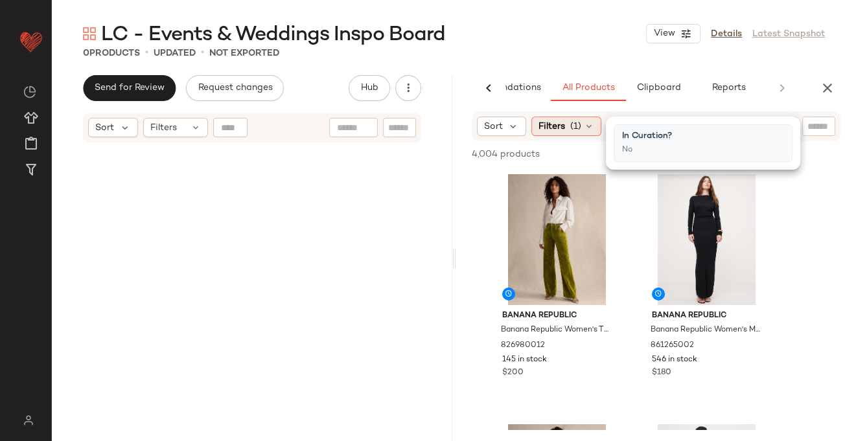
click at [572, 124] on span "(1)" at bounding box center [575, 127] width 11 height 14
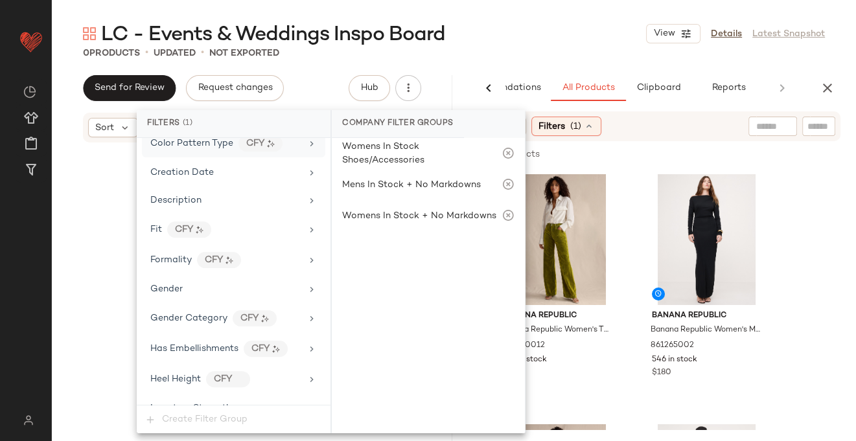
scroll to position [345, 0]
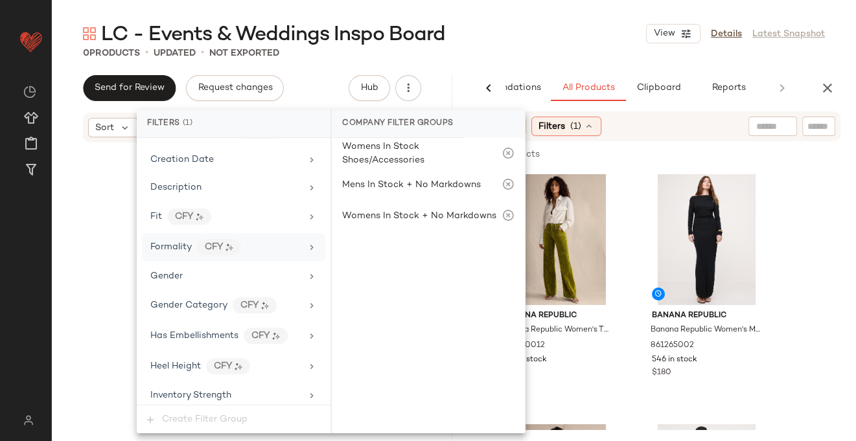
click at [307, 244] on icon at bounding box center [312, 247] width 10 height 10
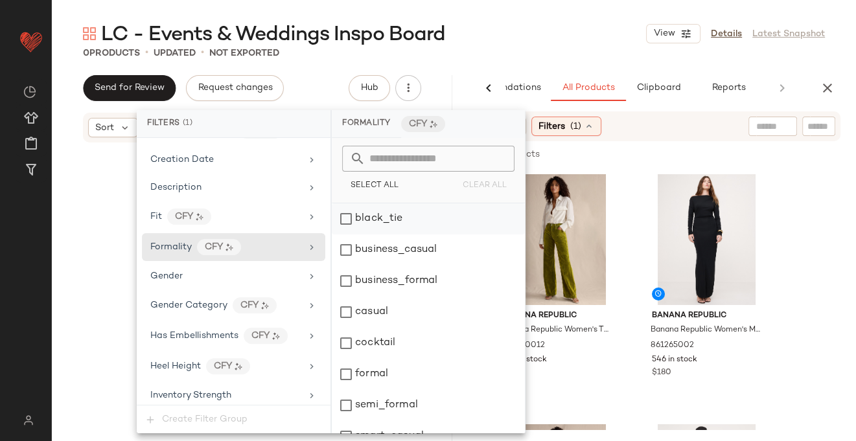
click at [343, 219] on div "black_tie" at bounding box center [428, 219] width 193 height 31
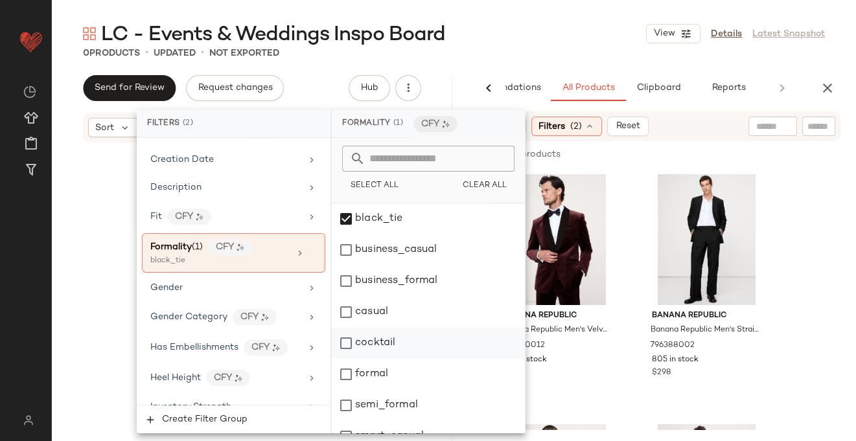
click at [345, 342] on div "cocktail" at bounding box center [428, 343] width 193 height 31
click at [347, 370] on div "formal" at bounding box center [428, 374] width 193 height 31
click at [351, 401] on div "semi_formal" at bounding box center [428, 405] width 193 height 31
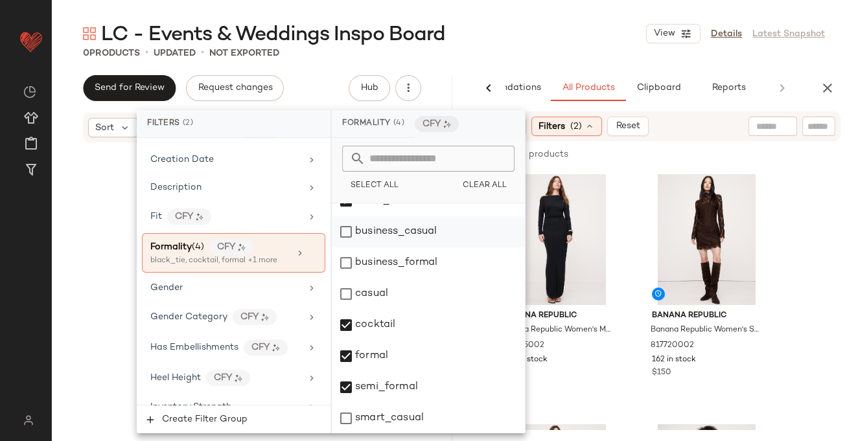
scroll to position [0, 0]
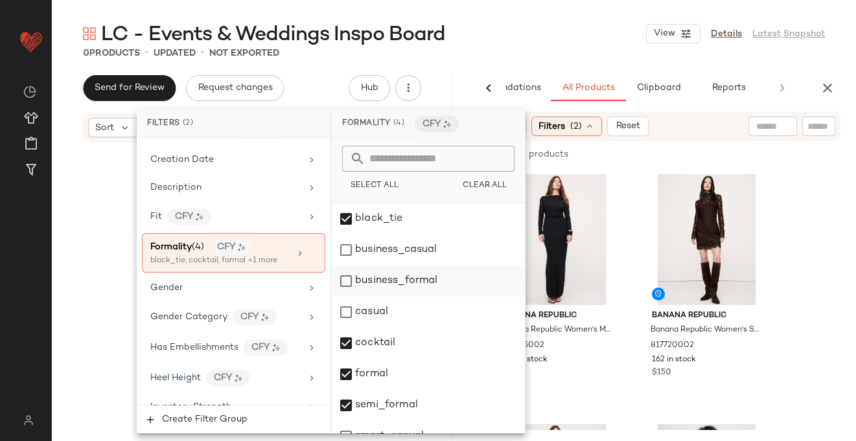
click at [351, 283] on div "business_formal" at bounding box center [428, 281] width 193 height 31
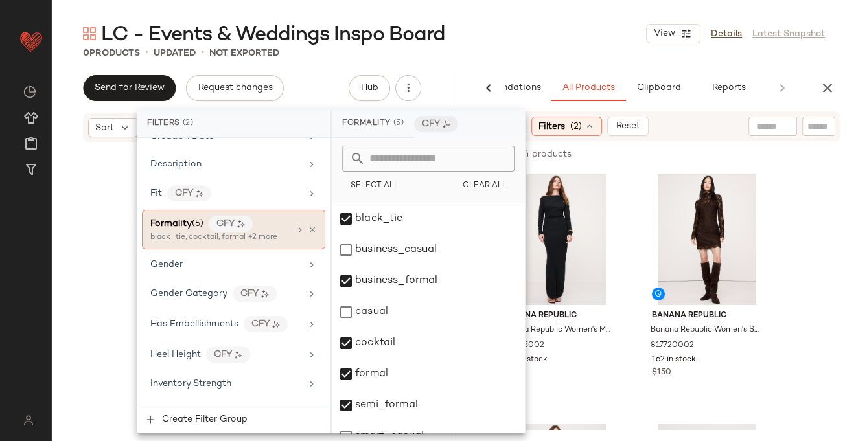
scroll to position [368, 0]
click at [310, 261] on icon at bounding box center [312, 265] width 10 height 10
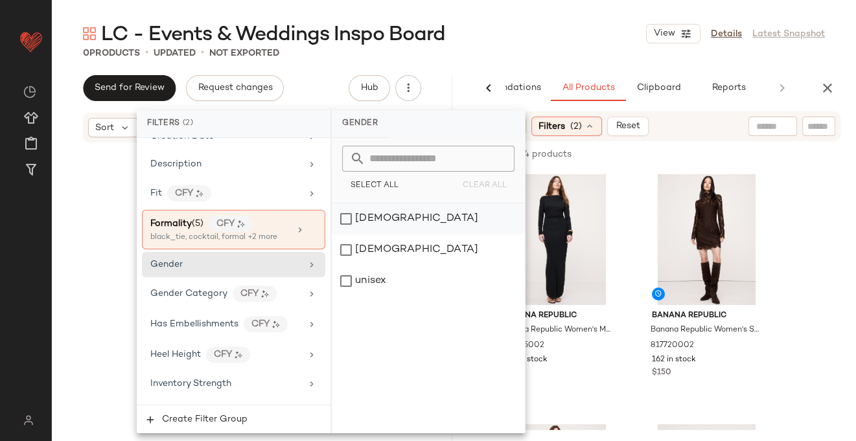
click at [347, 222] on div "[DEMOGRAPHIC_DATA]" at bounding box center [428, 219] width 193 height 31
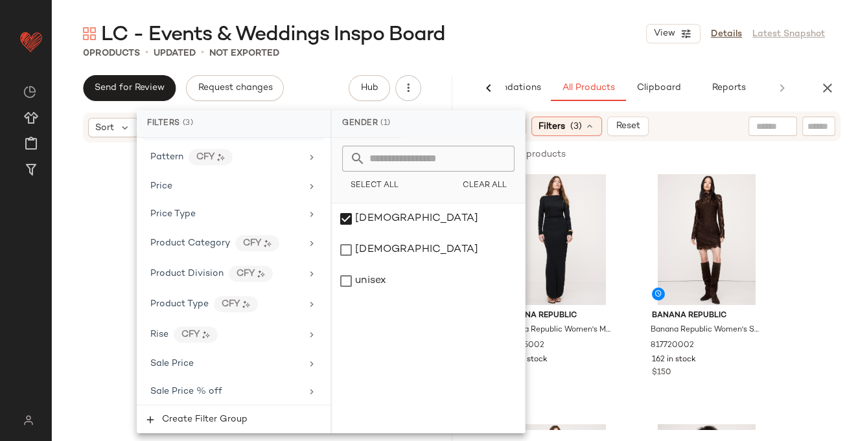
scroll to position [876, 0]
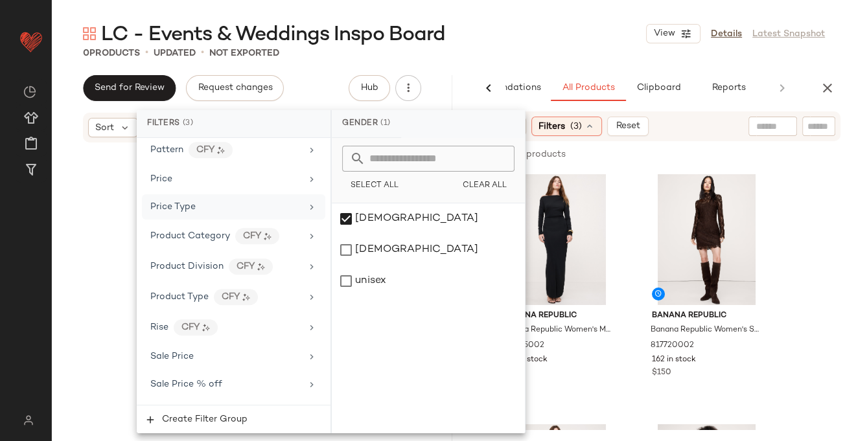
click at [308, 202] on icon at bounding box center [312, 207] width 10 height 10
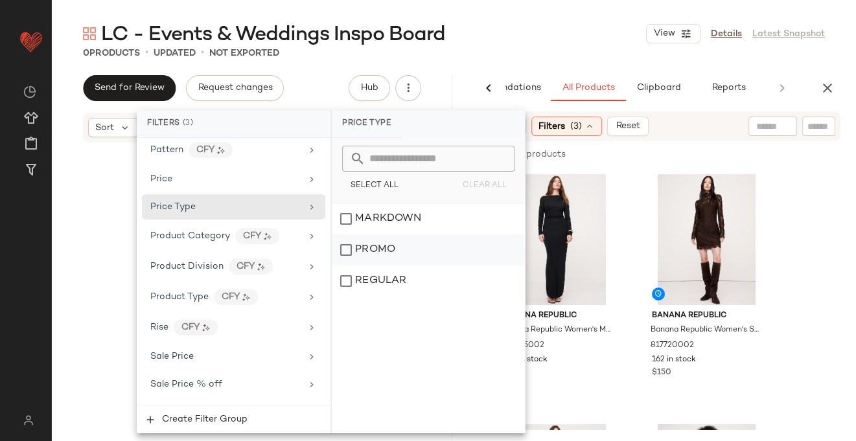
click at [351, 250] on div "PROMO" at bounding box center [428, 250] width 193 height 31
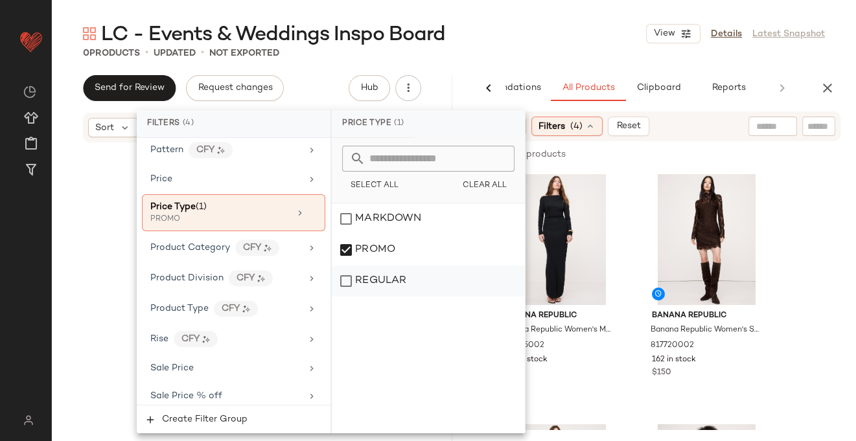
click at [347, 285] on div "REGULAR" at bounding box center [428, 281] width 193 height 31
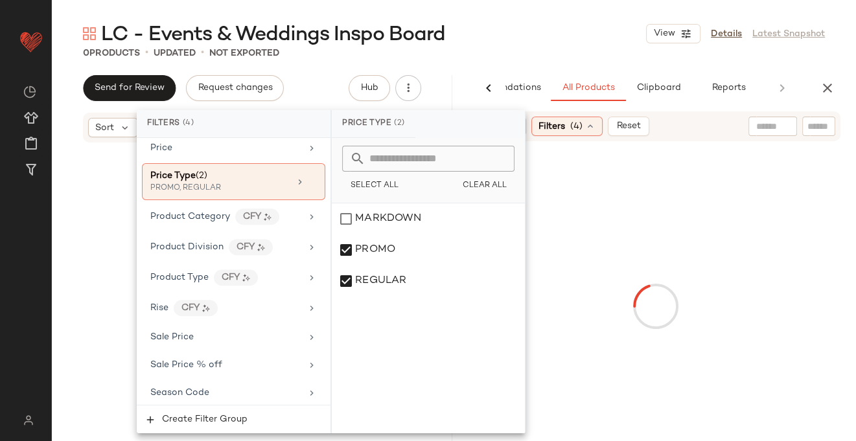
scroll to position [910, 0]
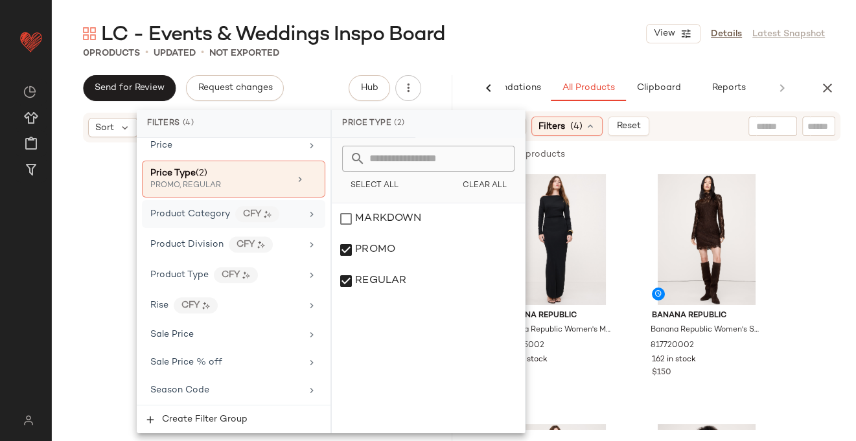
click at [307, 209] on icon at bounding box center [312, 214] width 10 height 10
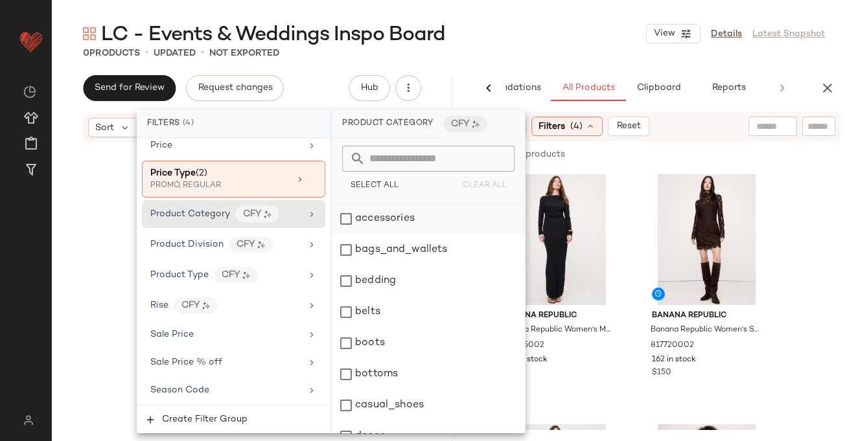
click at [345, 220] on div "accessories" at bounding box center [428, 219] width 193 height 31
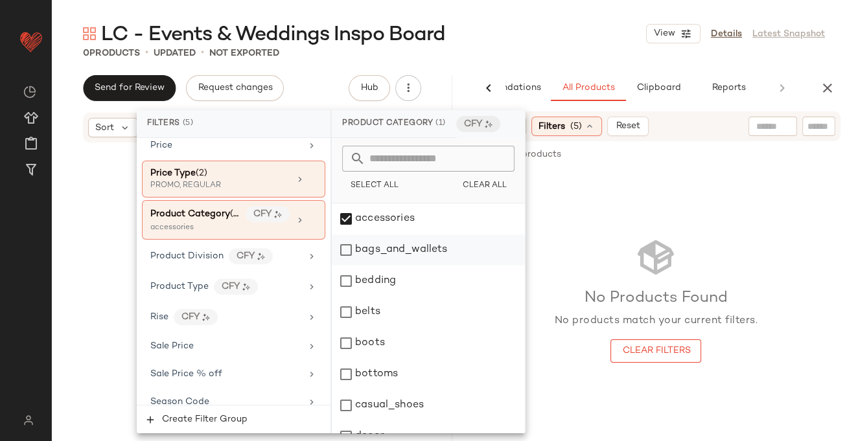
click at [346, 252] on div "bags_and_wallets" at bounding box center [428, 250] width 193 height 31
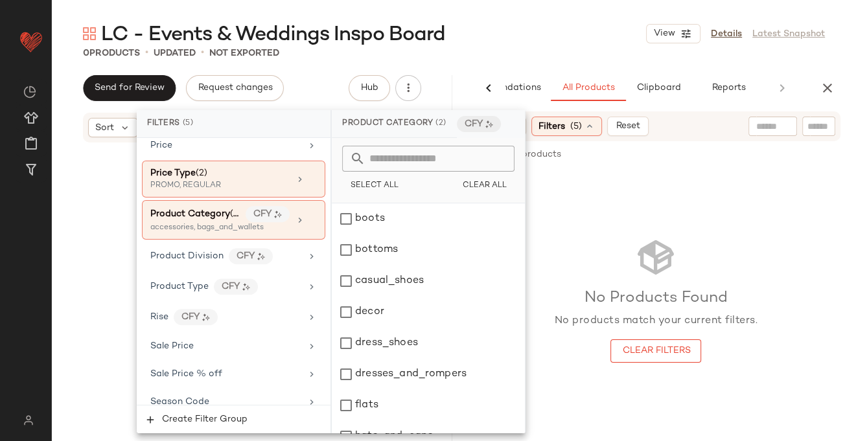
scroll to position [130, 0]
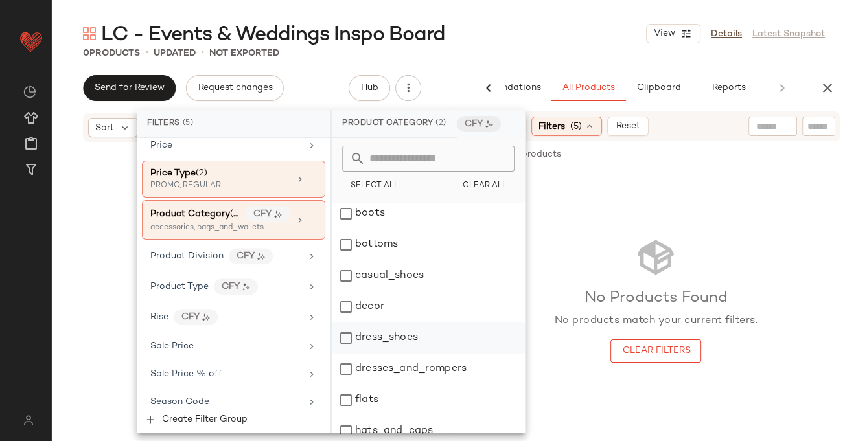
click at [349, 342] on div "dress_shoes" at bounding box center [428, 338] width 193 height 31
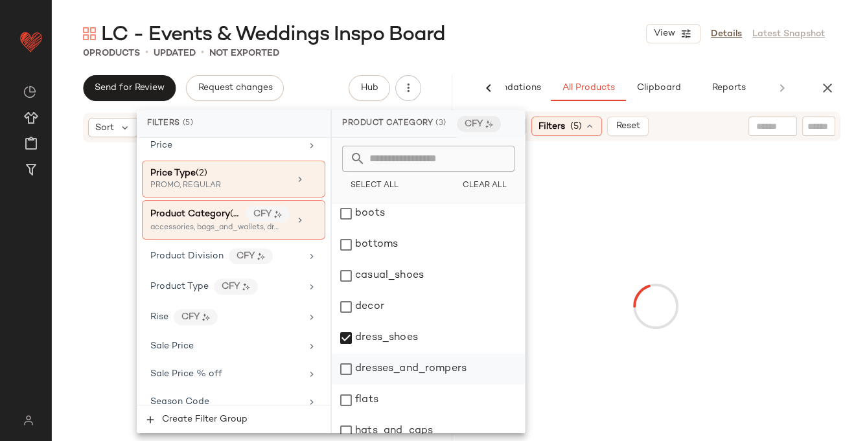
click at [348, 368] on div "dresses_and_rompers" at bounding box center [428, 369] width 193 height 31
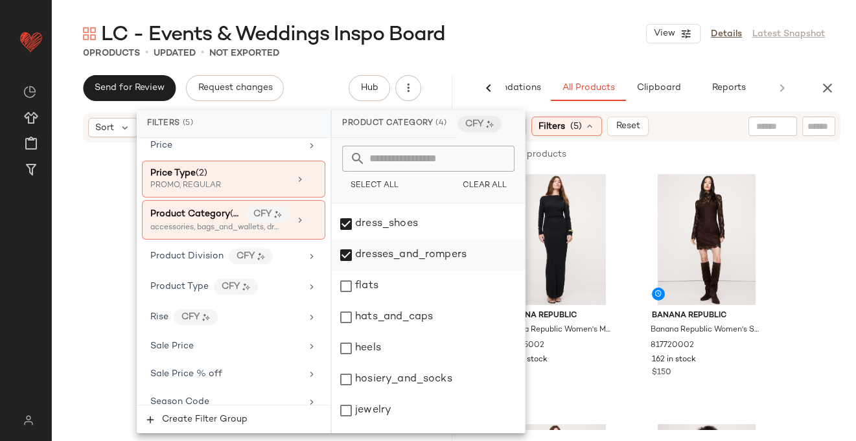
scroll to position [249, 0]
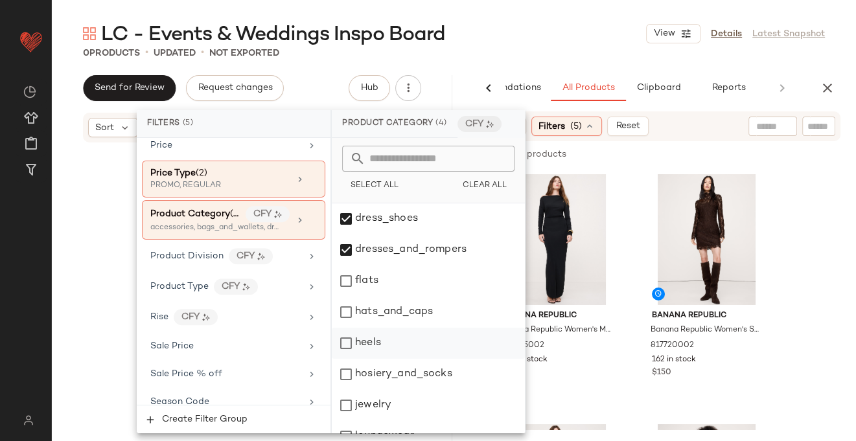
click at [346, 337] on div "heels" at bounding box center [428, 343] width 193 height 31
click at [349, 216] on div "dress_shoes" at bounding box center [428, 219] width 193 height 31
click at [347, 374] on div "hosiery_and_socks" at bounding box center [428, 374] width 193 height 31
click at [347, 405] on div "jewelry" at bounding box center [428, 405] width 193 height 31
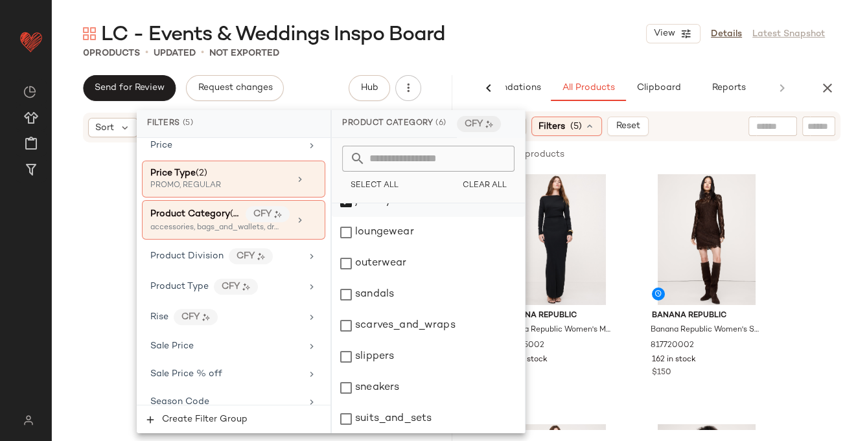
scroll to position [455, 0]
click at [347, 324] on div "scarves_and_wraps" at bounding box center [428, 323] width 193 height 31
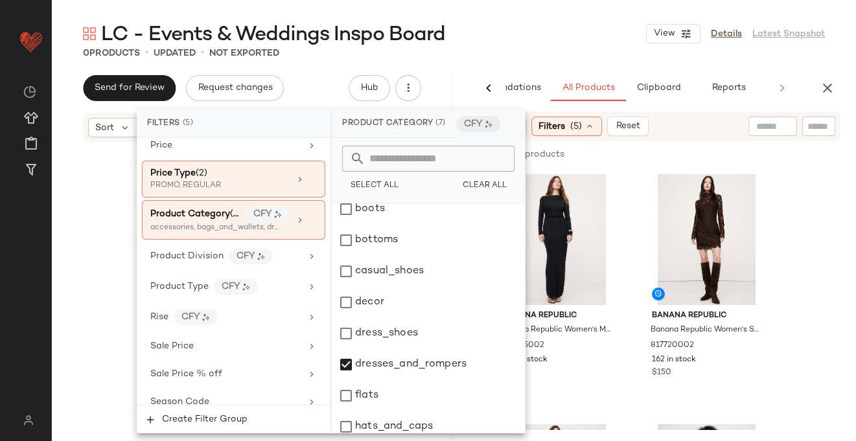
scroll to position [0, 0]
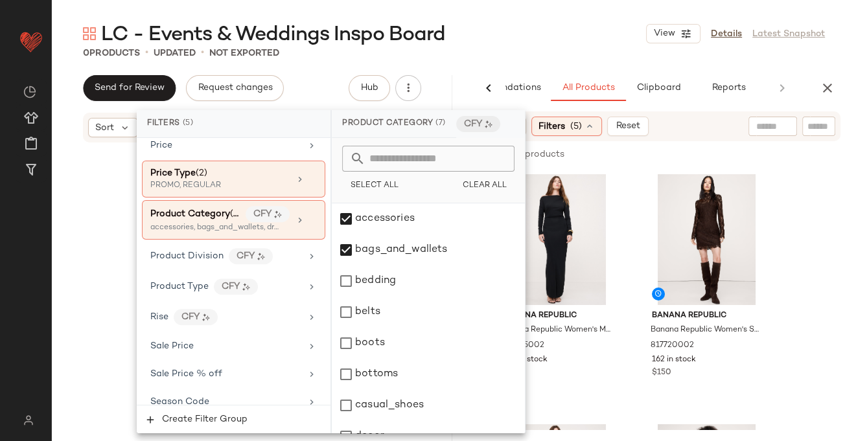
click at [604, 45] on div "LC - Events & Weddings Inspo Board View Details Latest Snapshot" at bounding box center [454, 34] width 804 height 26
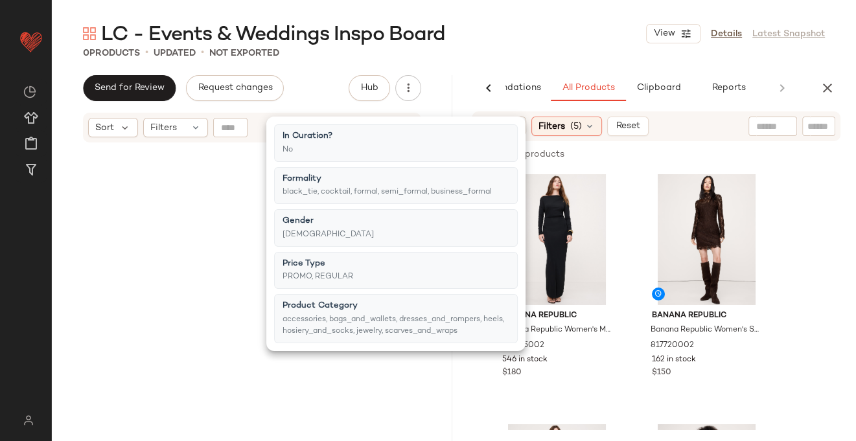
click at [560, 50] on div "0 Products • updated • Not Exported" at bounding box center [454, 53] width 804 height 13
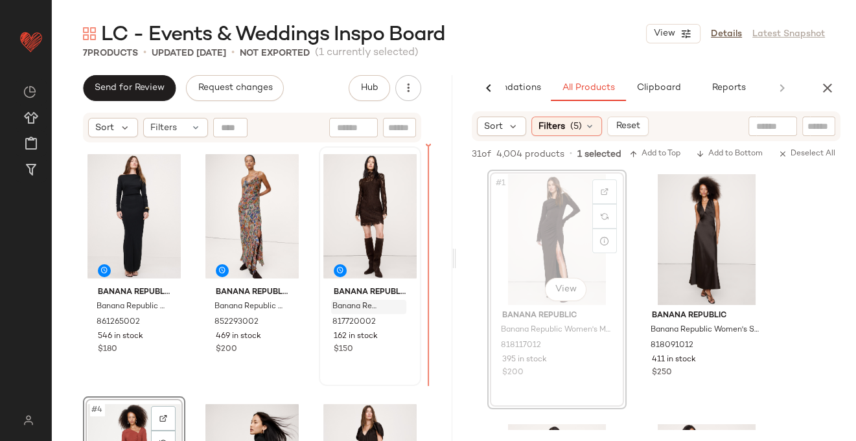
drag, startPoint x: 560, startPoint y: 257, endPoint x: 390, endPoint y: 307, distance: 177.6
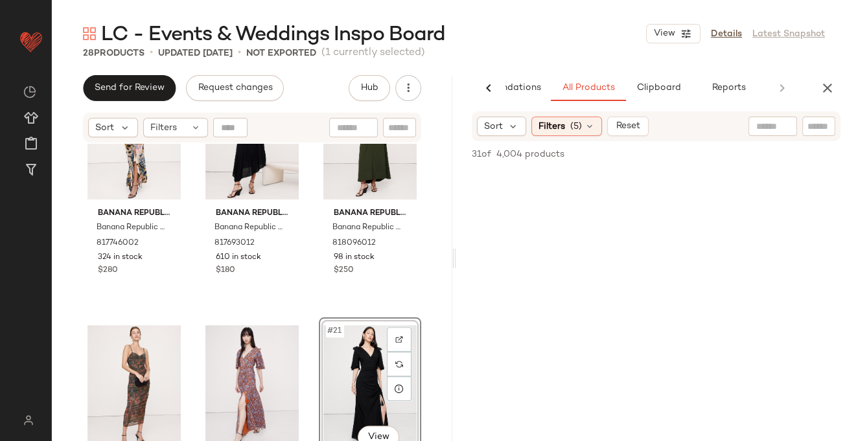
scroll to position [1198, 0]
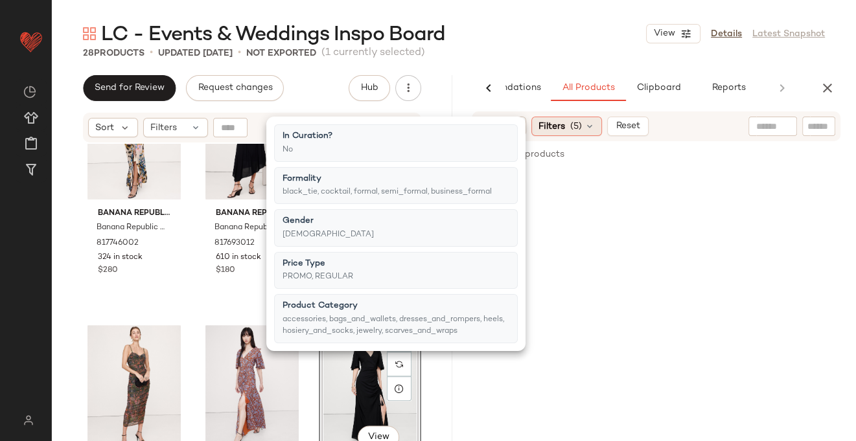
click at [592, 129] on icon at bounding box center [590, 126] width 10 height 10
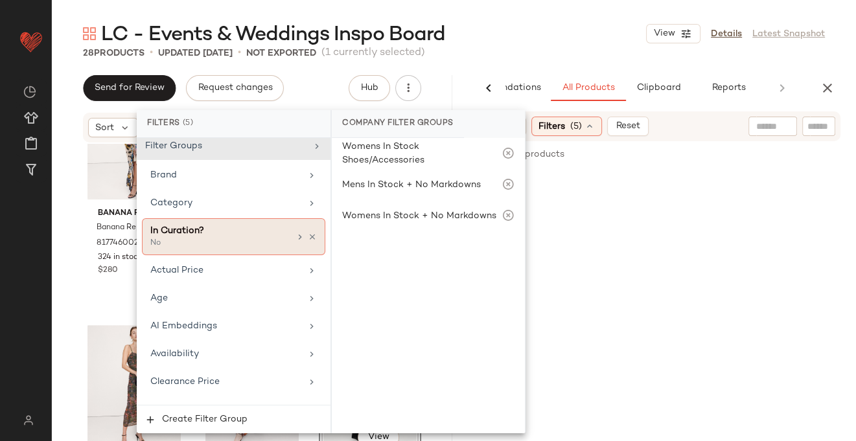
scroll to position [0, 0]
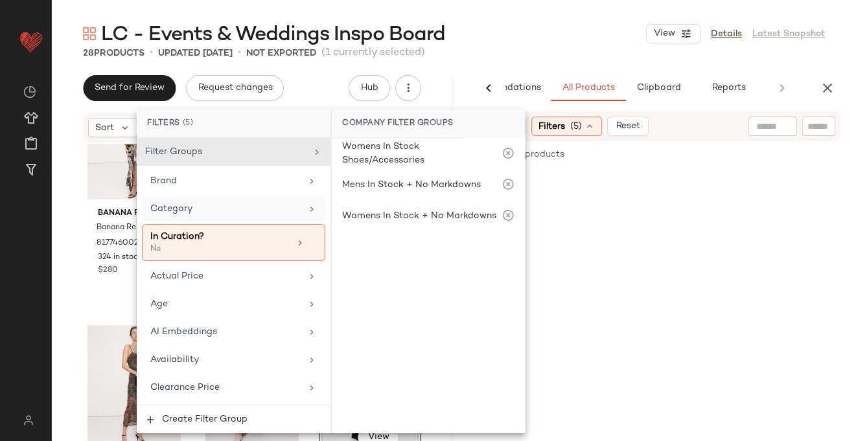
click at [307, 210] on icon at bounding box center [312, 209] width 10 height 10
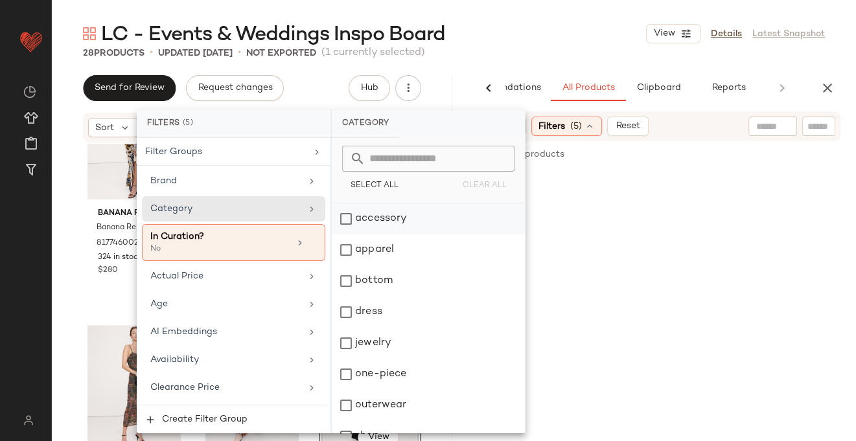
click at [345, 218] on div "accessory" at bounding box center [428, 219] width 193 height 31
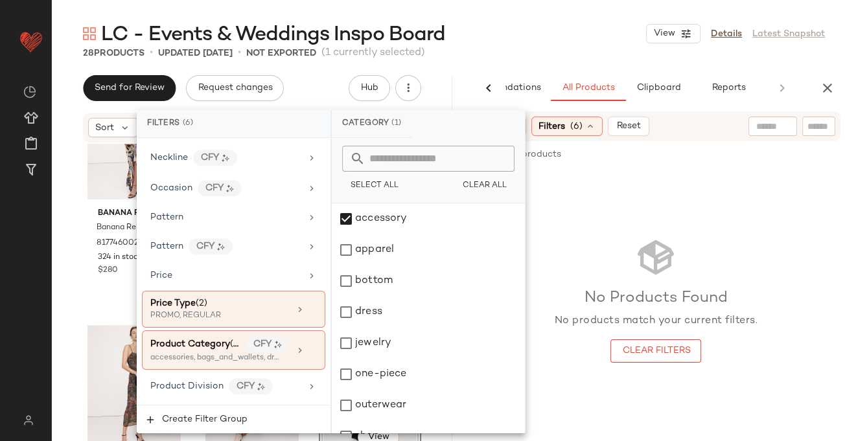
scroll to position [793, 0]
click at [308, 344] on icon at bounding box center [312, 348] width 9 height 9
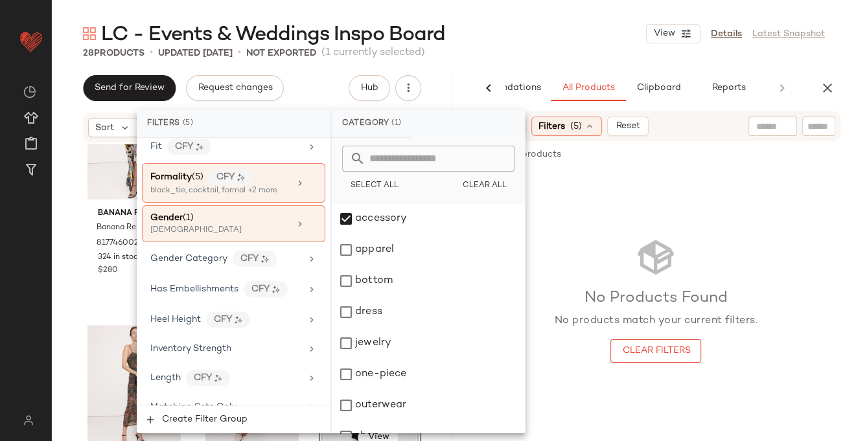
scroll to position [417, 0]
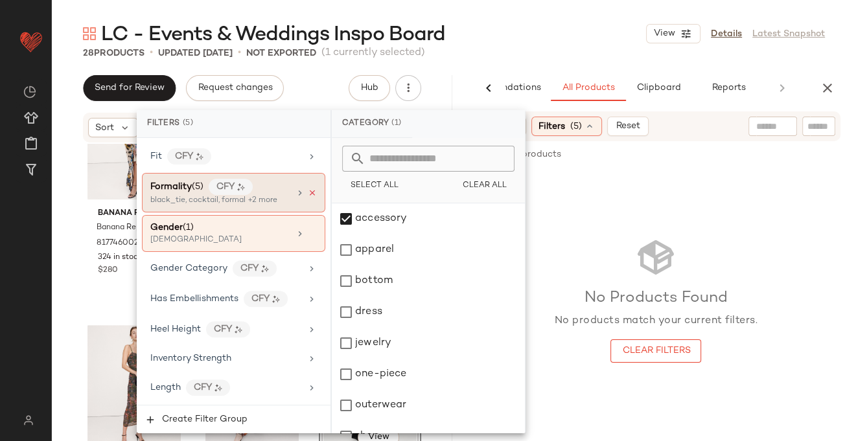
click at [309, 189] on icon at bounding box center [312, 193] width 9 height 9
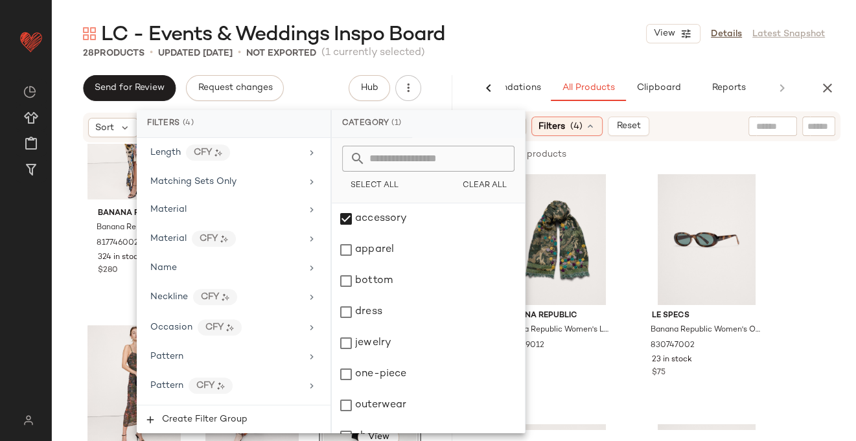
scroll to position [642, 0]
click at [307, 321] on icon at bounding box center [312, 326] width 10 height 10
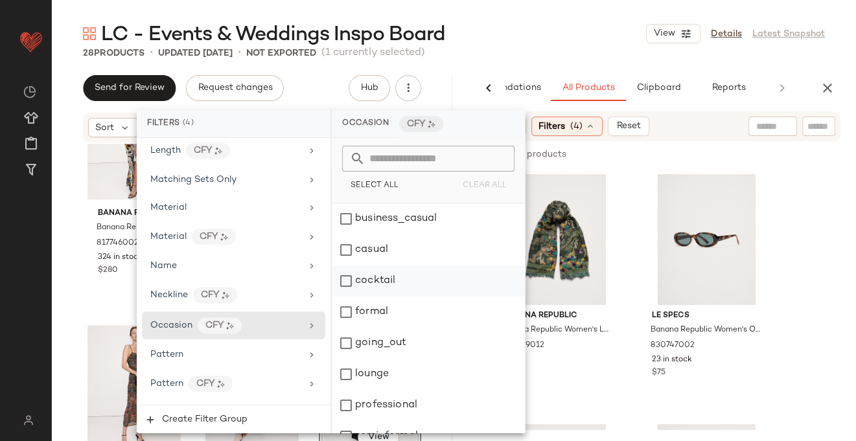
click at [348, 282] on div "cocktail" at bounding box center [428, 281] width 193 height 31
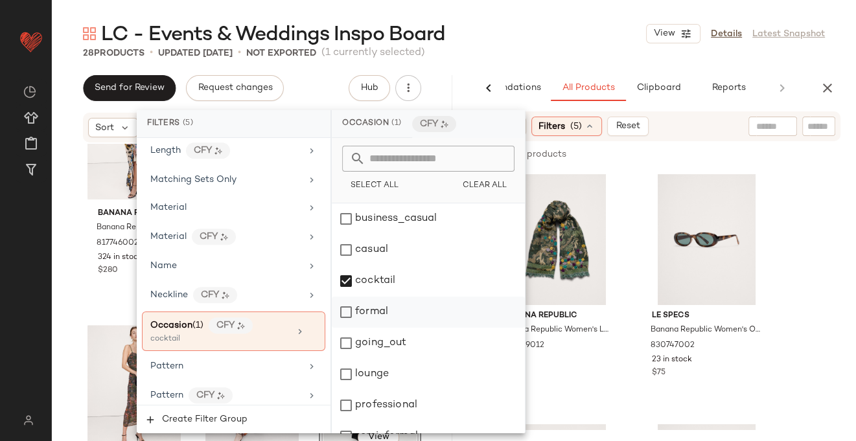
click at [347, 314] on div "formal" at bounding box center [428, 312] width 193 height 31
click at [342, 345] on div "going_out" at bounding box center [428, 343] width 193 height 31
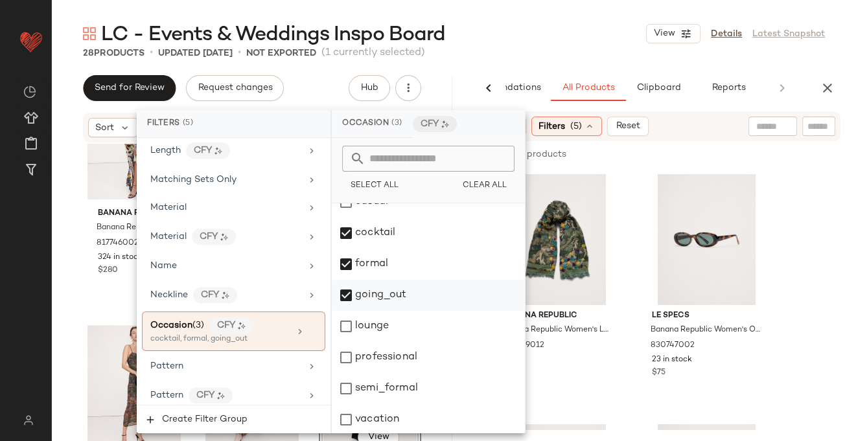
scroll to position [49, 0]
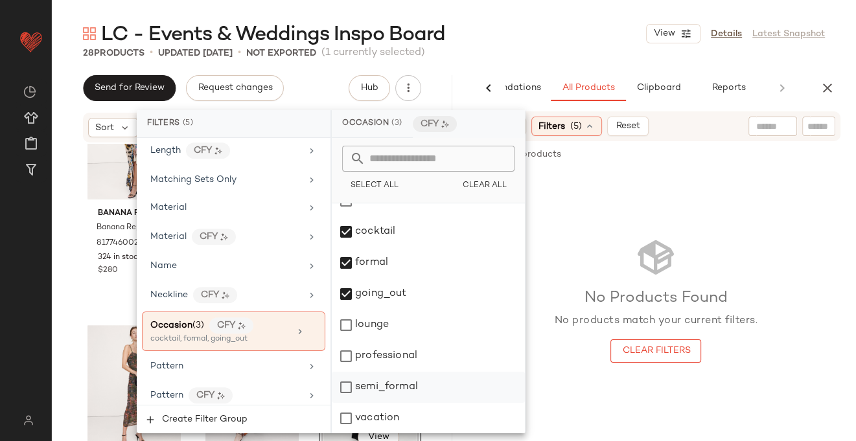
click at [350, 384] on div "semi_formal" at bounding box center [428, 387] width 193 height 31
click at [568, 45] on div "LC - Events & Weddings Inspo Board View Details Latest Snapshot" at bounding box center [454, 34] width 804 height 26
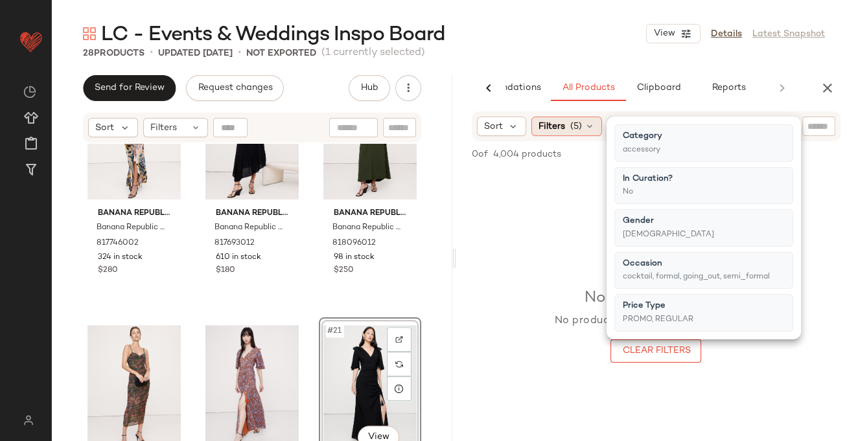
click at [585, 127] on icon at bounding box center [590, 126] width 10 height 10
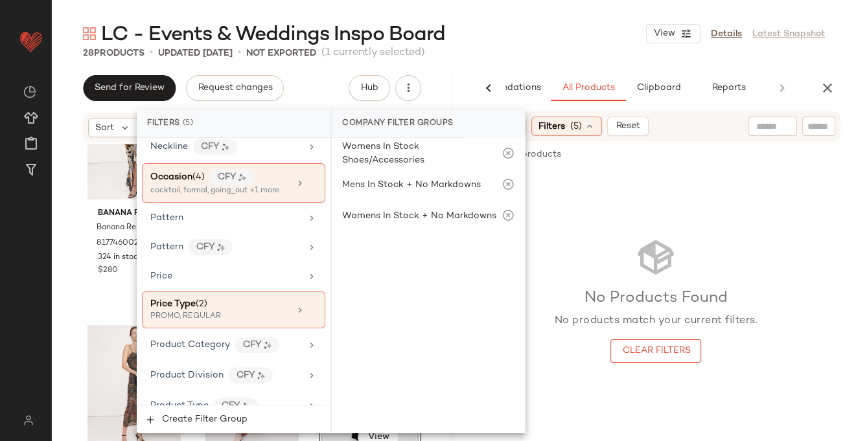
scroll to position [791, 0]
click at [308, 179] on icon at bounding box center [312, 183] width 9 height 9
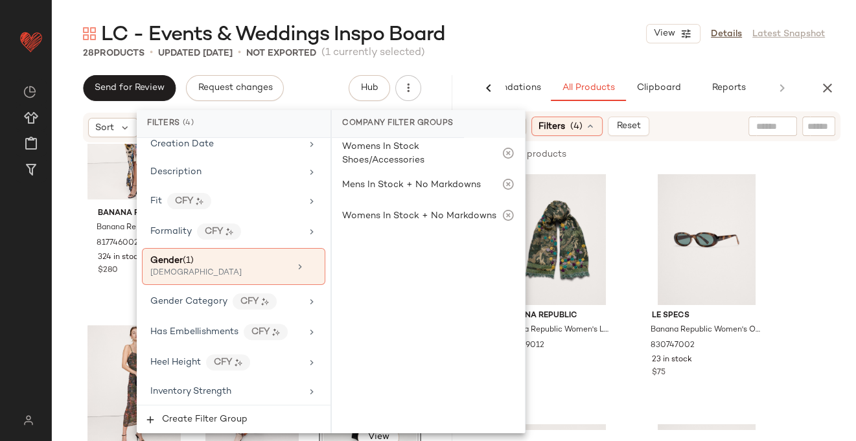
scroll to position [375, 0]
click at [601, 56] on div "28 Products • updated [DATE] • Not Exported (1 currently selected)" at bounding box center [454, 53] width 804 height 13
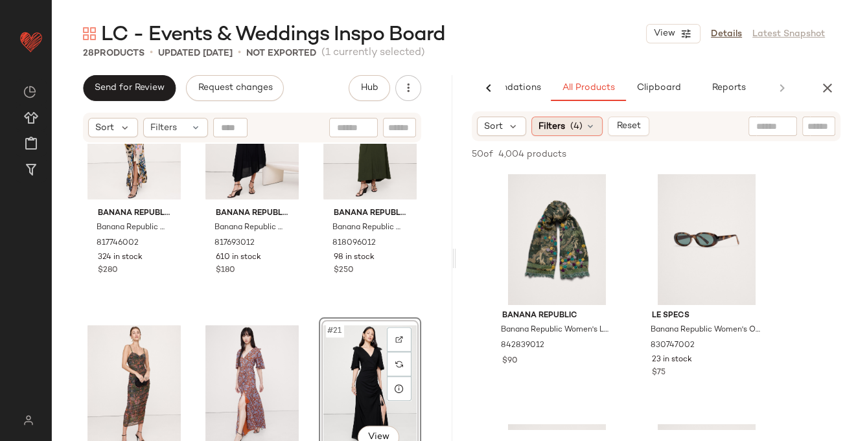
click at [592, 126] on icon at bounding box center [590, 126] width 10 height 10
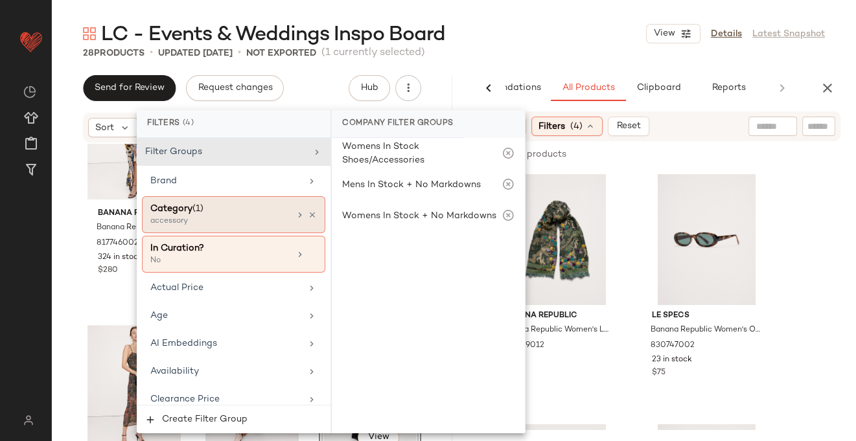
click at [295, 214] on icon at bounding box center [300, 215] width 10 height 10
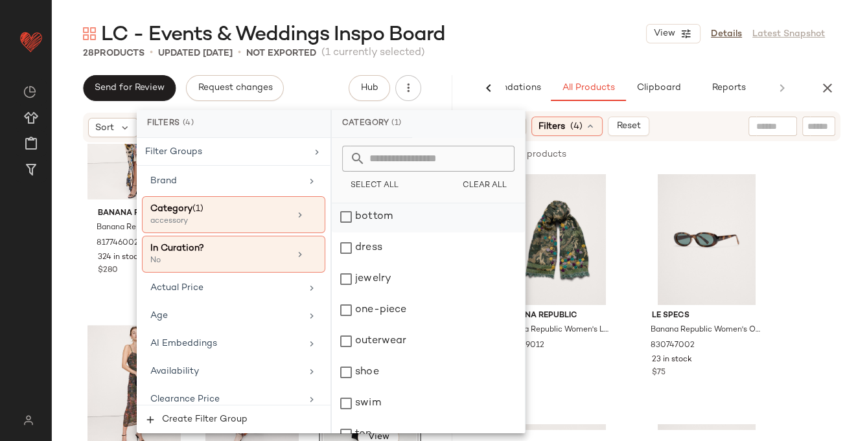
scroll to position [65, 0]
click at [346, 277] on div "jewelry" at bounding box center [428, 278] width 193 height 31
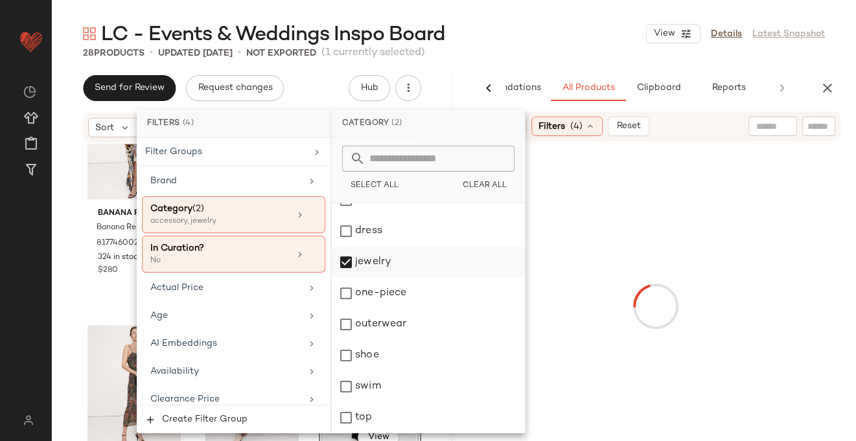
scroll to position [111, 0]
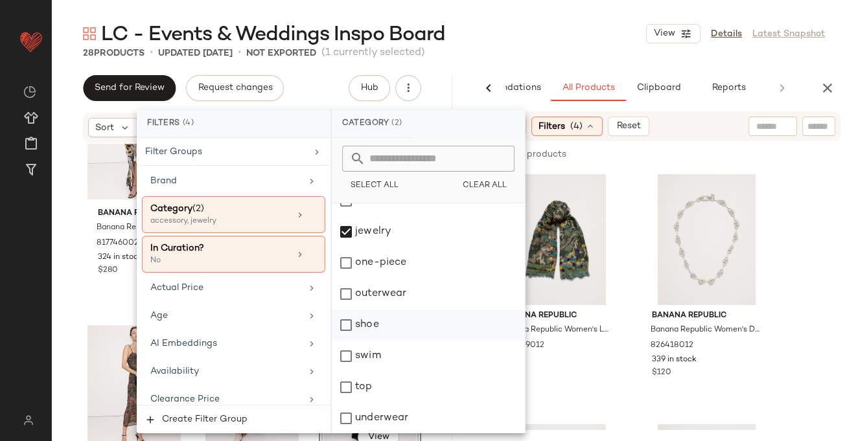
click at [344, 325] on div "shoe" at bounding box center [428, 325] width 193 height 31
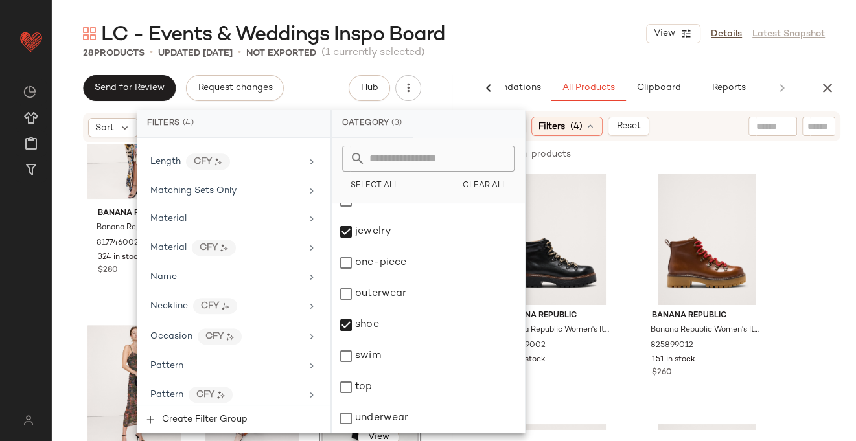
scroll to position [650, 0]
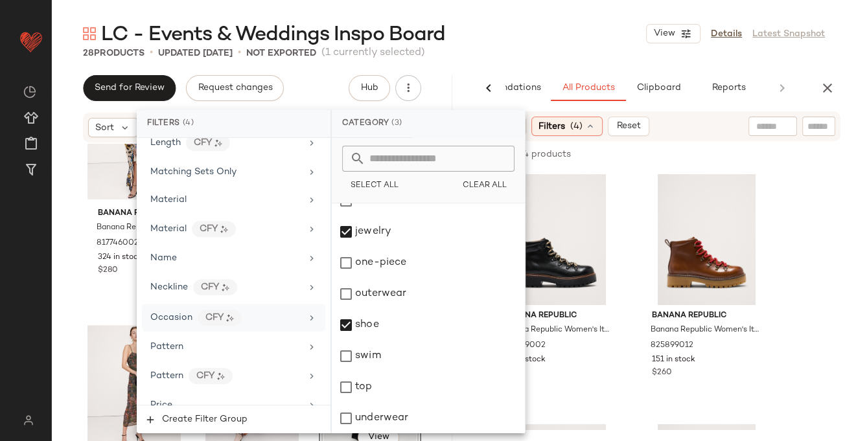
click at [307, 313] on icon at bounding box center [312, 318] width 10 height 10
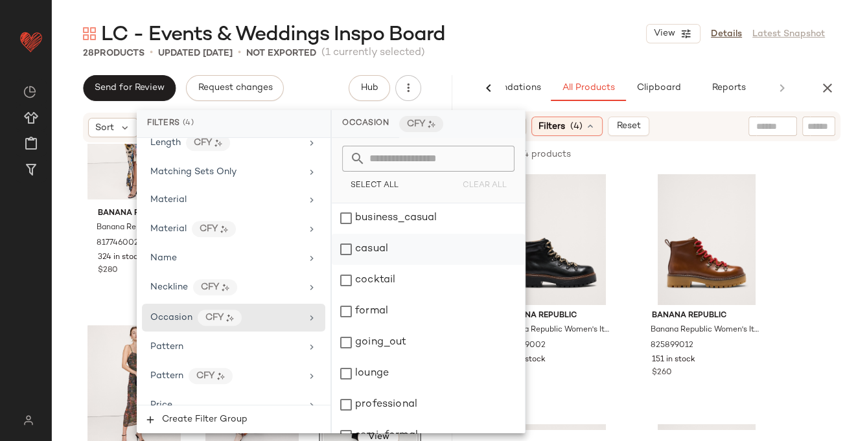
scroll to position [0, 0]
click at [347, 285] on div "cocktail" at bounding box center [428, 281] width 193 height 31
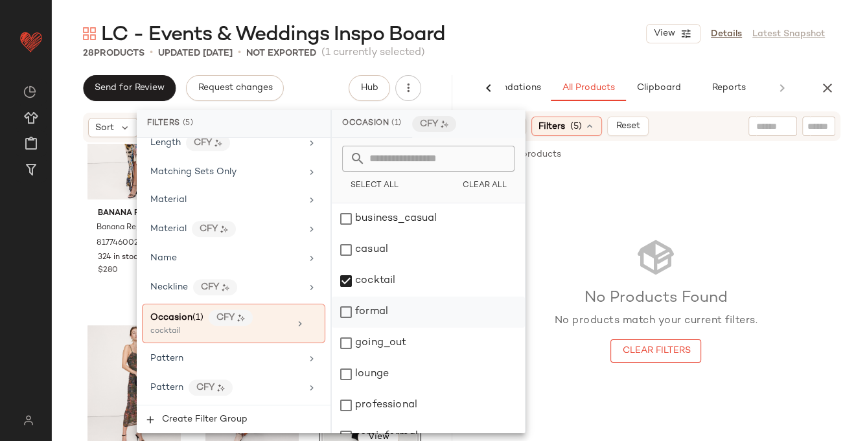
click at [347, 312] on div "formal" at bounding box center [428, 312] width 193 height 31
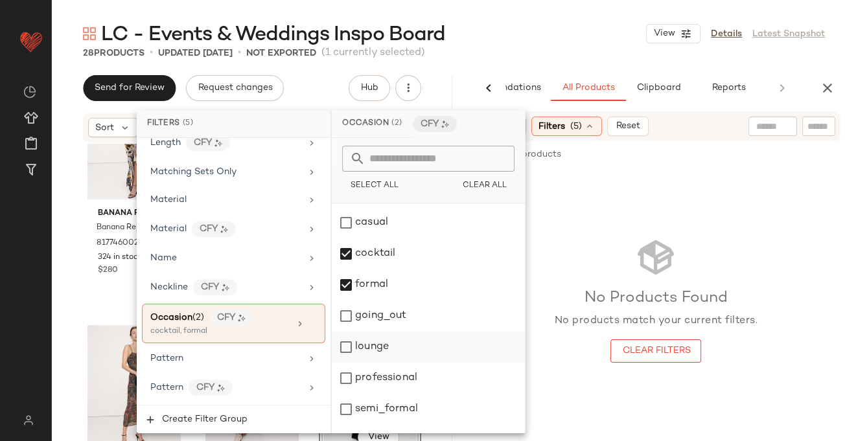
scroll to position [49, 0]
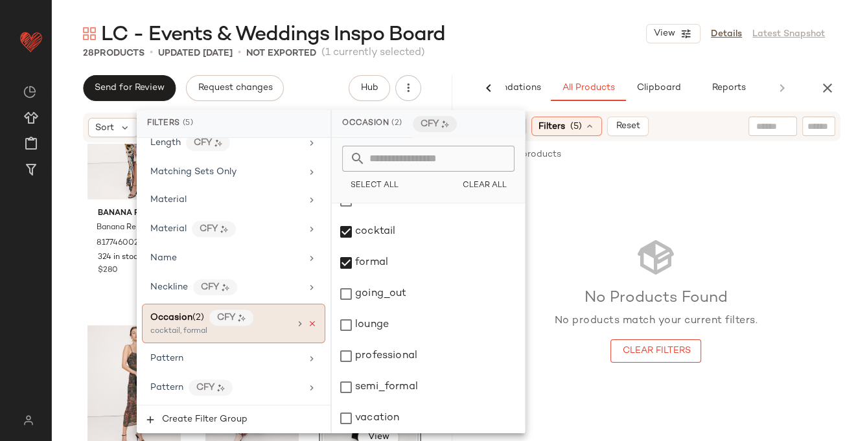
click at [308, 320] on icon at bounding box center [312, 324] width 9 height 9
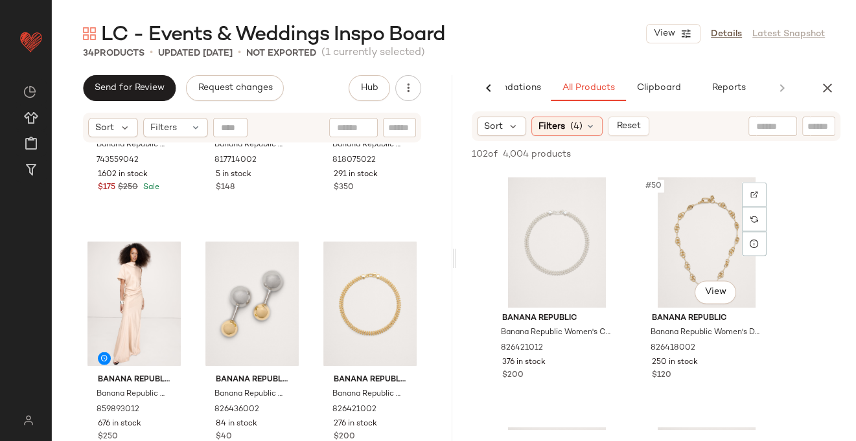
scroll to position [6004, 0]
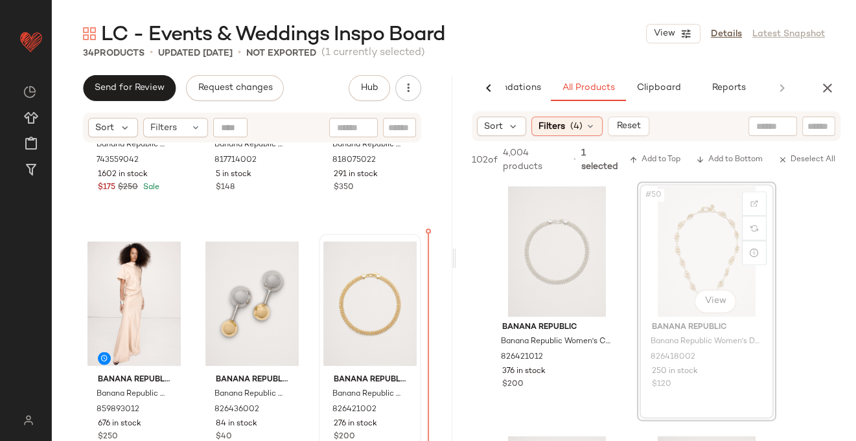
drag, startPoint x: 684, startPoint y: 246, endPoint x: 366, endPoint y: 300, distance: 322.8
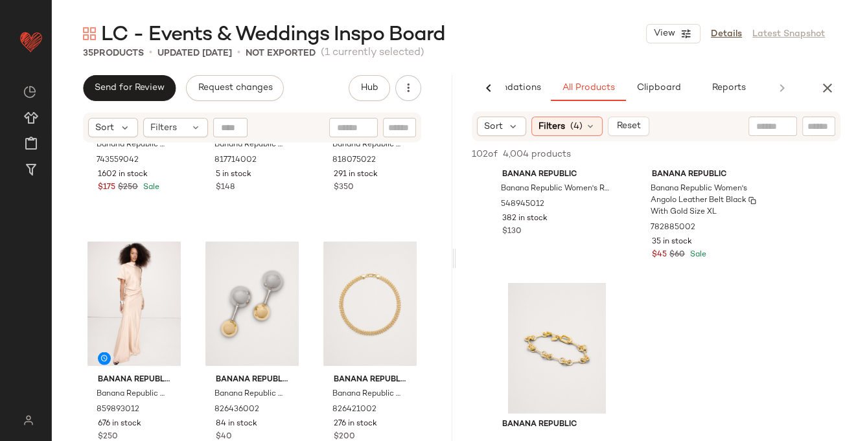
scroll to position [11744, 0]
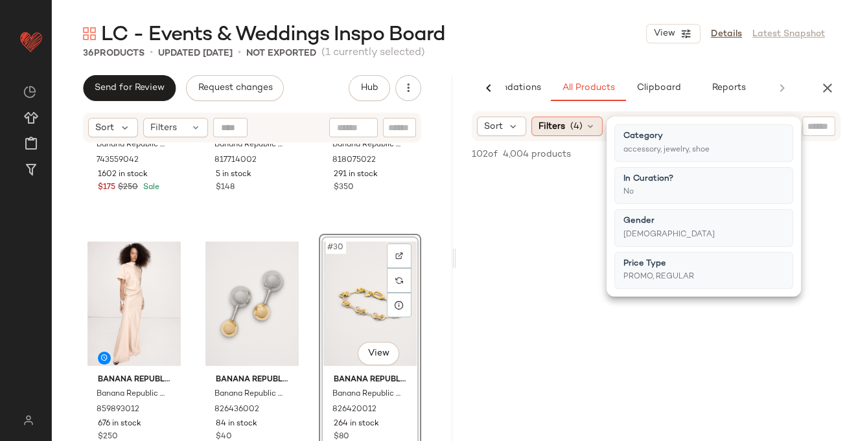
click at [592, 128] on icon at bounding box center [590, 126] width 10 height 10
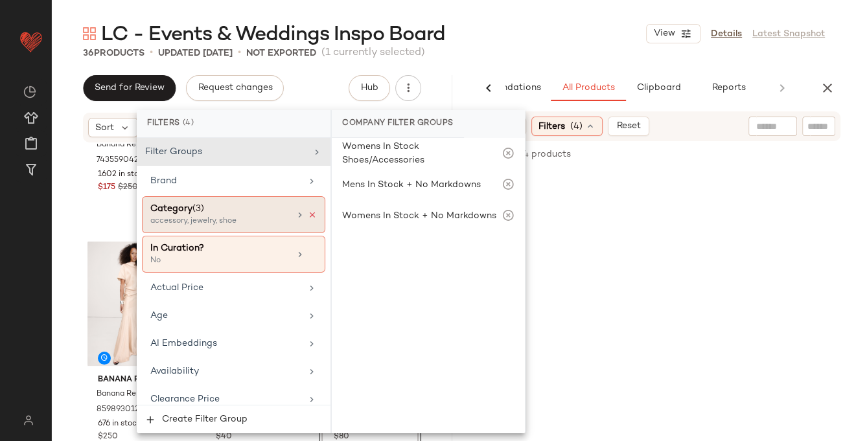
click at [308, 213] on icon at bounding box center [312, 215] width 9 height 9
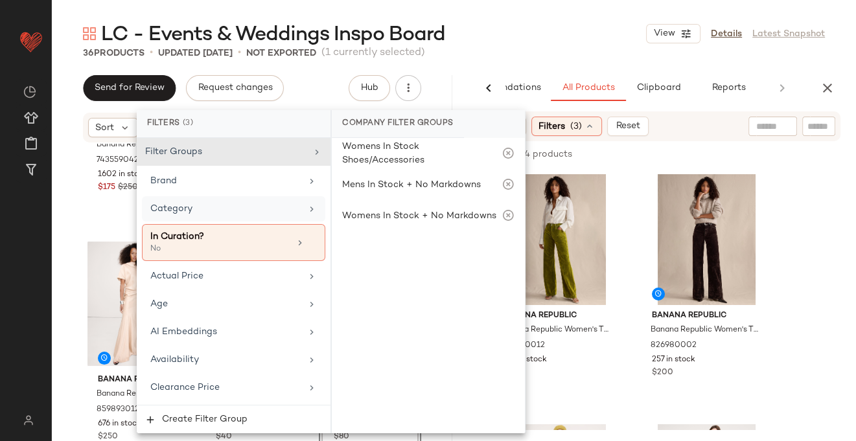
click at [771, 130] on input "text" at bounding box center [772, 127] width 33 height 14
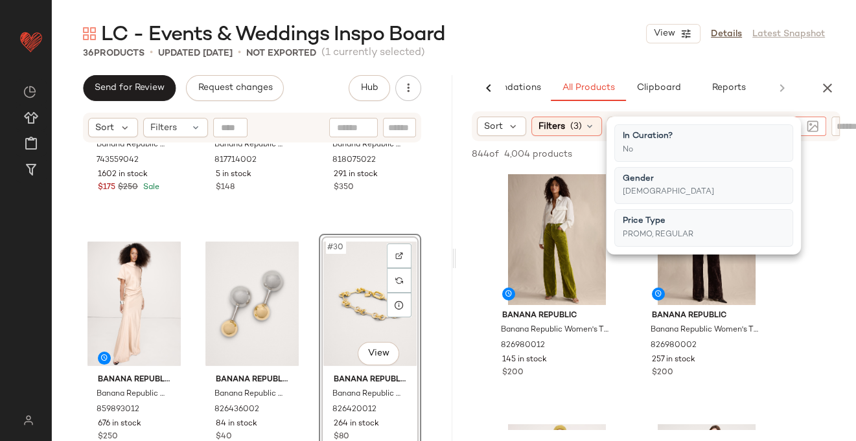
type input "****"
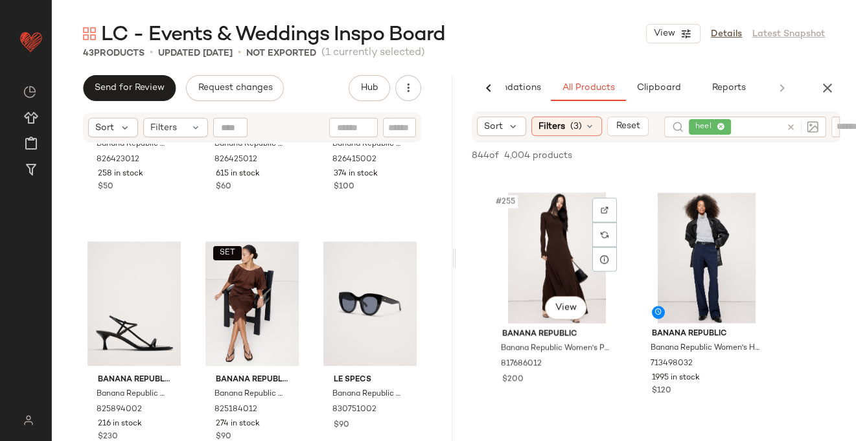
scroll to position [31747, 0]
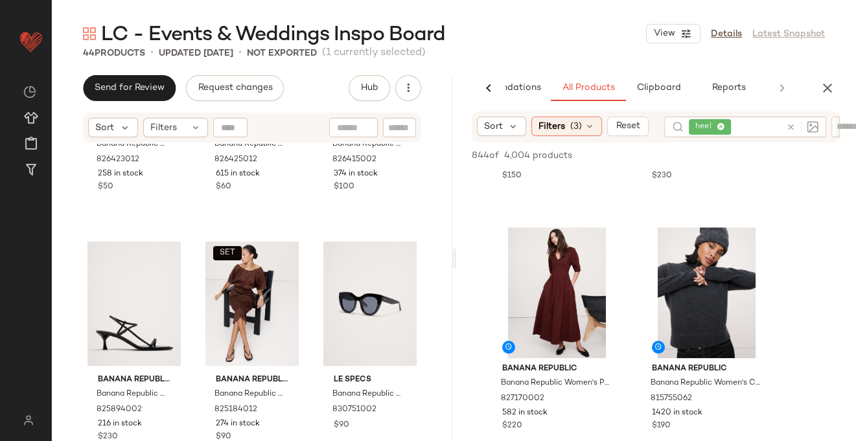
scroll to position [35225, 0]
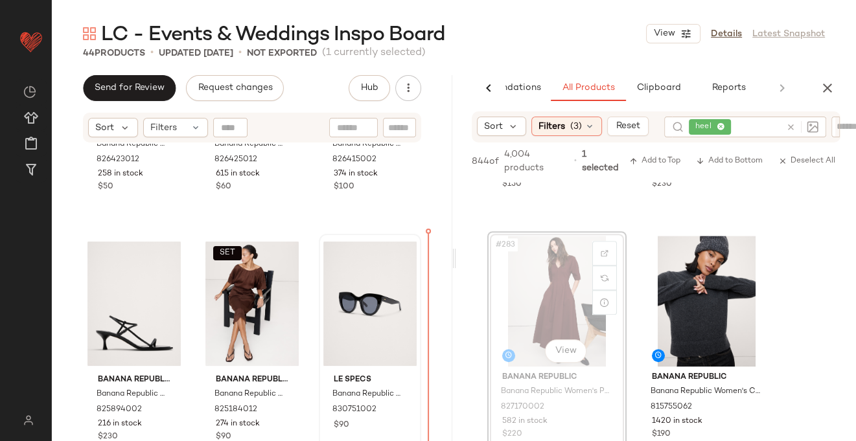
drag, startPoint x: 570, startPoint y: 287, endPoint x: 399, endPoint y: 319, distance: 174.0
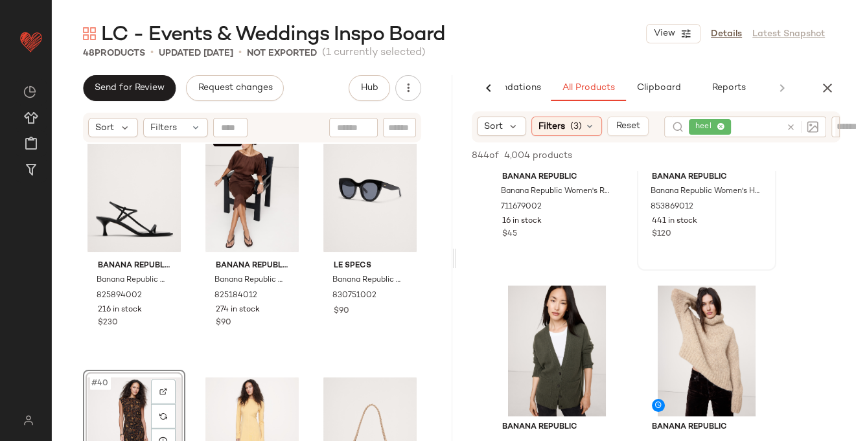
scroll to position [55716, 0]
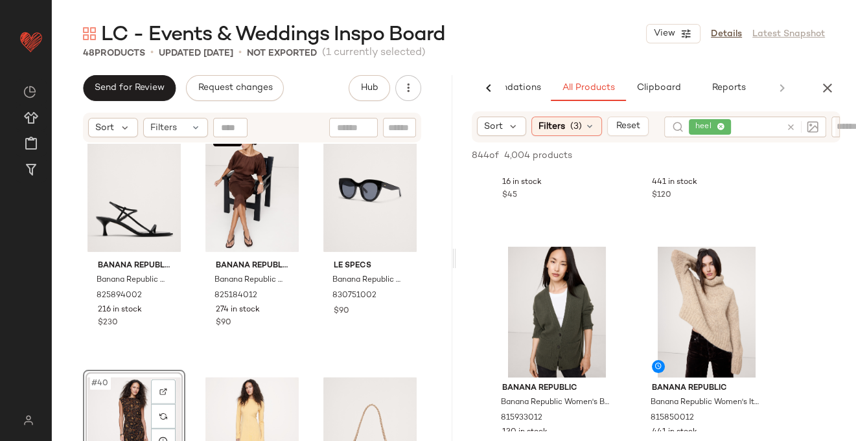
click at [790, 126] on icon at bounding box center [791, 127] width 10 height 10
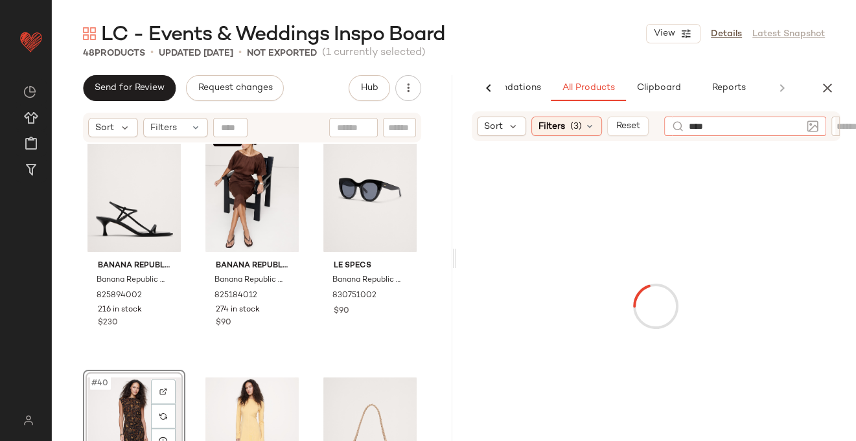
type input "*****"
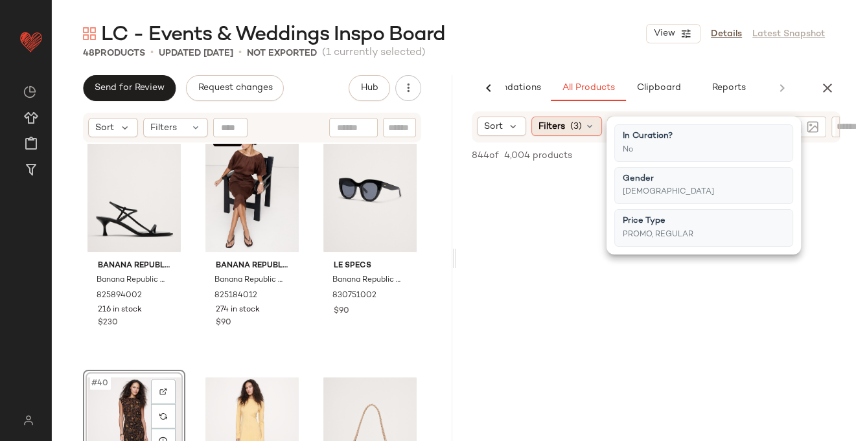
click at [588, 126] on icon at bounding box center [590, 126] width 10 height 10
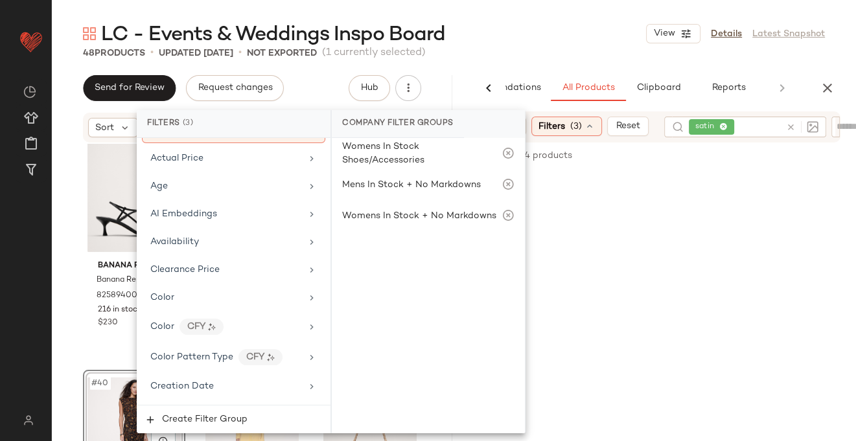
scroll to position [0, 0]
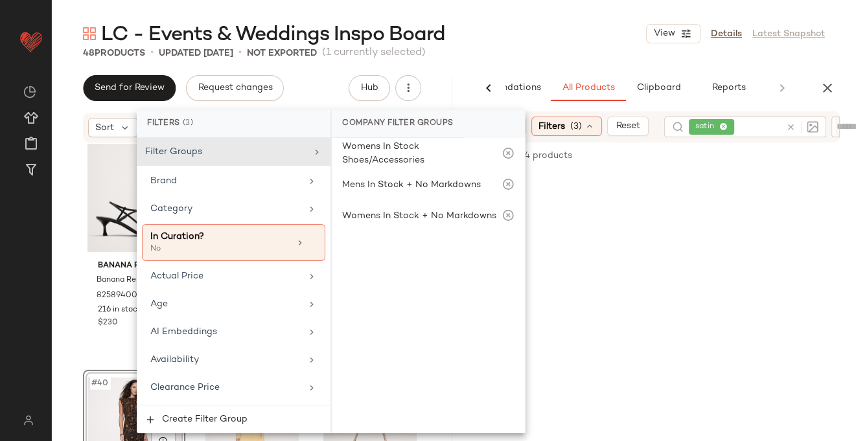
click at [790, 125] on icon at bounding box center [791, 127] width 10 height 10
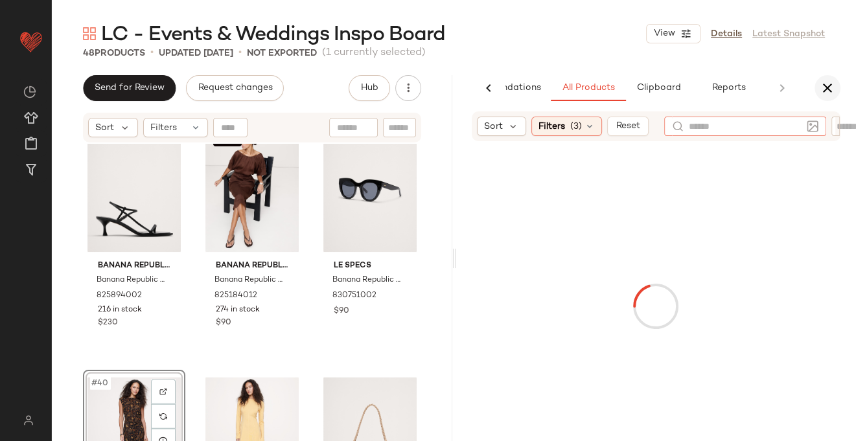
click at [826, 87] on icon "button" at bounding box center [828, 88] width 16 height 16
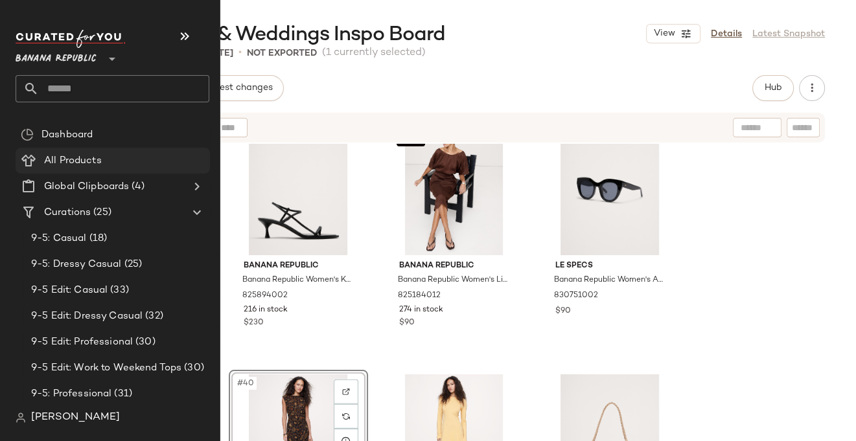
click at [76, 159] on span "All Products" at bounding box center [73, 161] width 58 height 15
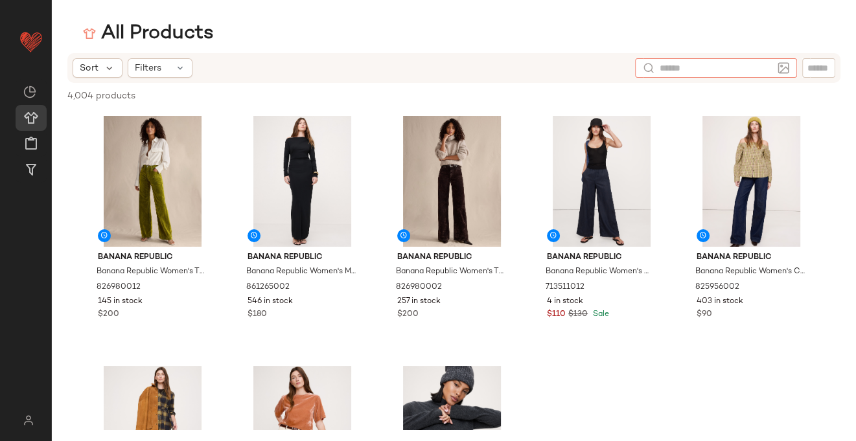
click at [771, 71] on input "text" at bounding box center [716, 69] width 113 height 14
type input "*****"
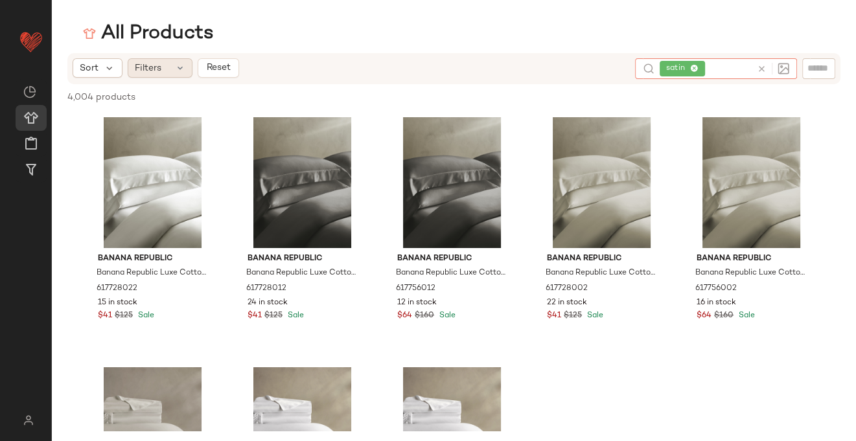
click at [181, 61] on div "Filters" at bounding box center [160, 67] width 65 height 19
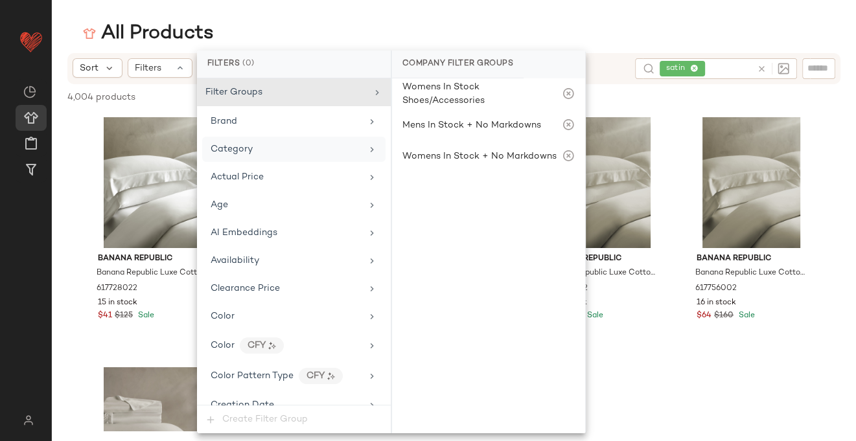
click at [367, 152] on icon at bounding box center [372, 150] width 10 height 10
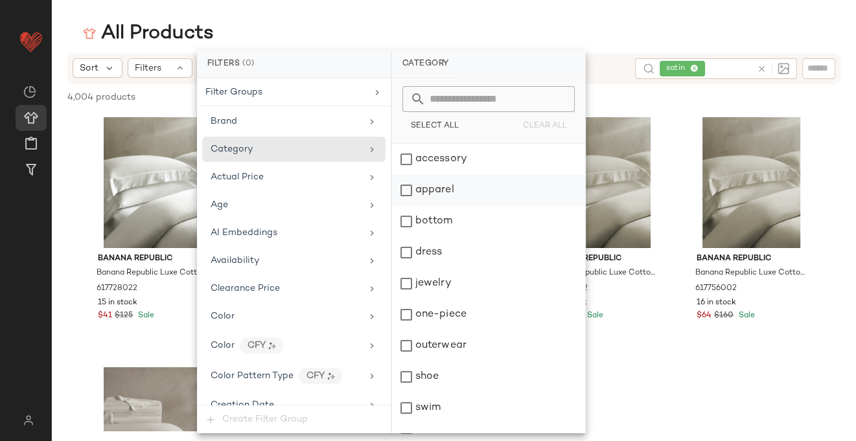
click at [409, 189] on div "apparel" at bounding box center [488, 190] width 193 height 31
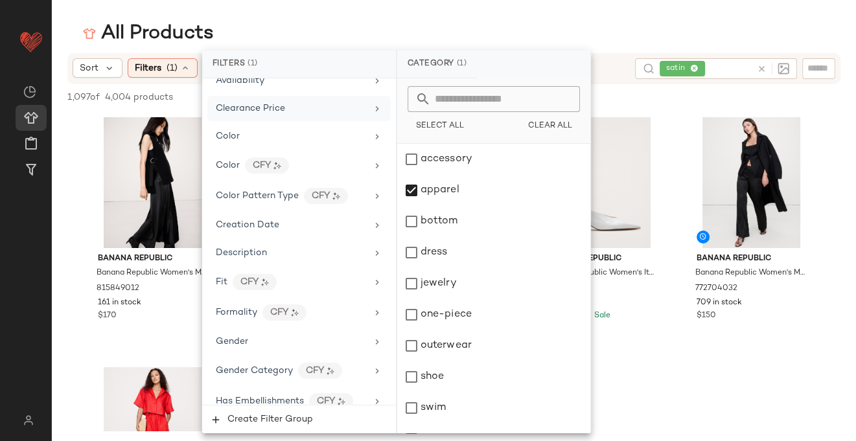
scroll to position [200, 0]
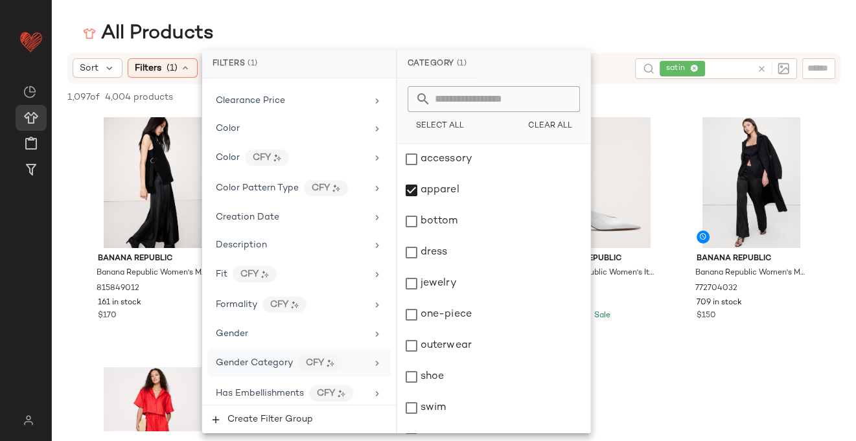
click at [372, 359] on icon at bounding box center [377, 363] width 10 height 10
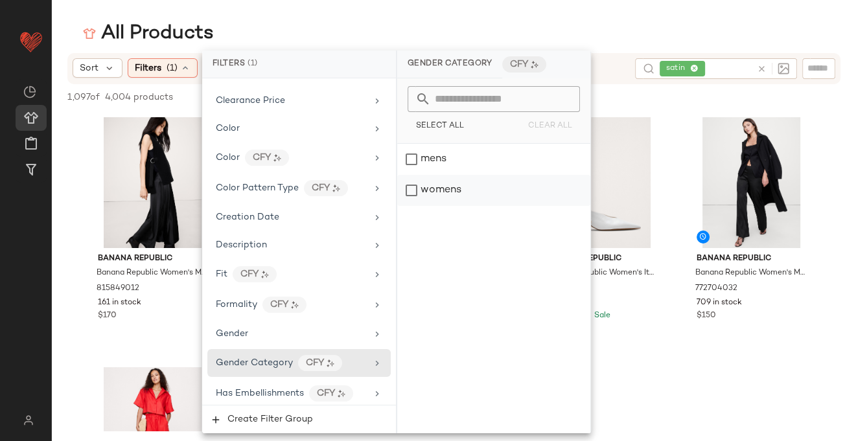
click at [415, 189] on div "womens" at bounding box center [493, 190] width 193 height 31
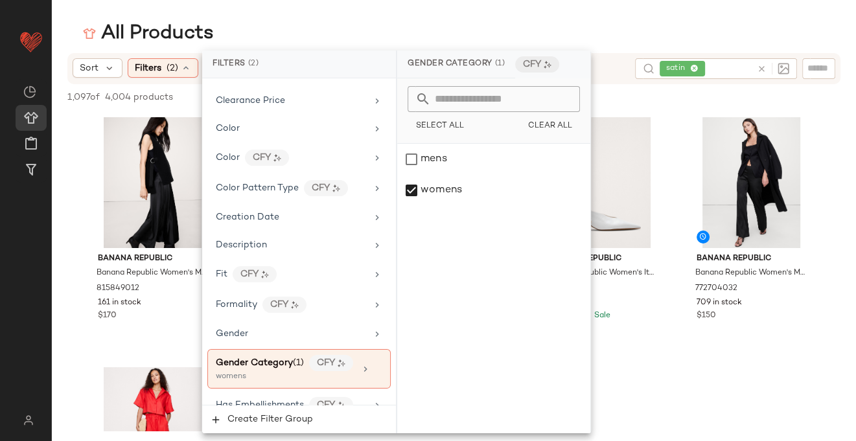
click at [613, 41] on div "All Products" at bounding box center [454, 34] width 804 height 26
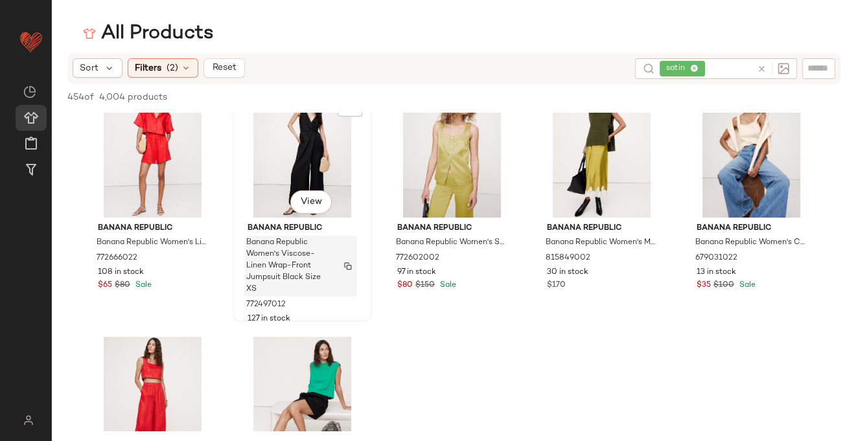
scroll to position [293, 0]
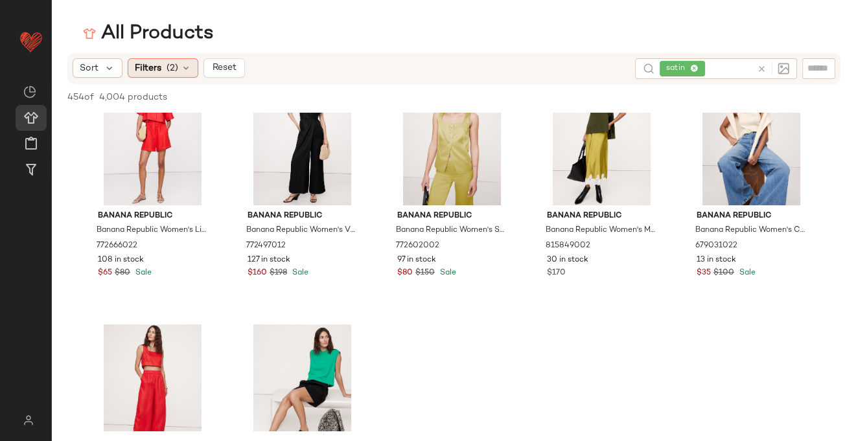
click at [163, 68] on div "Filters (2)" at bounding box center [163, 67] width 71 height 19
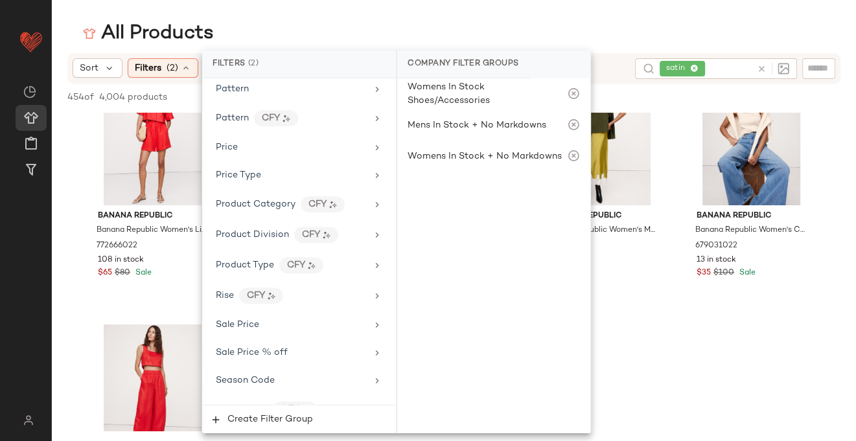
scroll to position [812, 0]
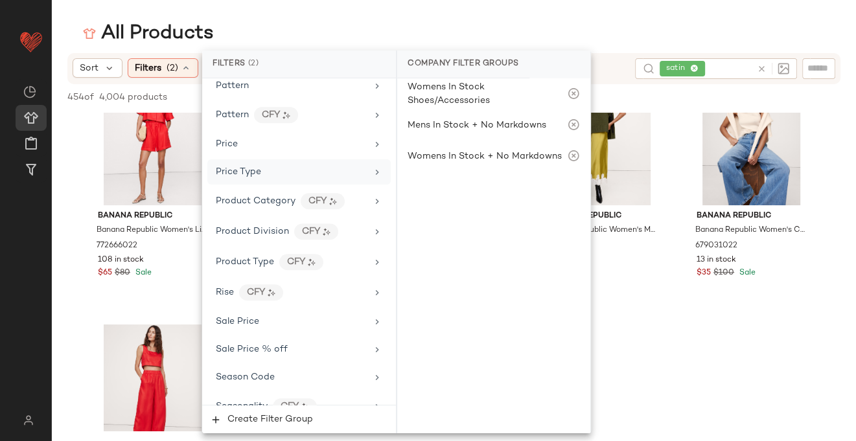
click at [372, 167] on icon at bounding box center [377, 172] width 10 height 10
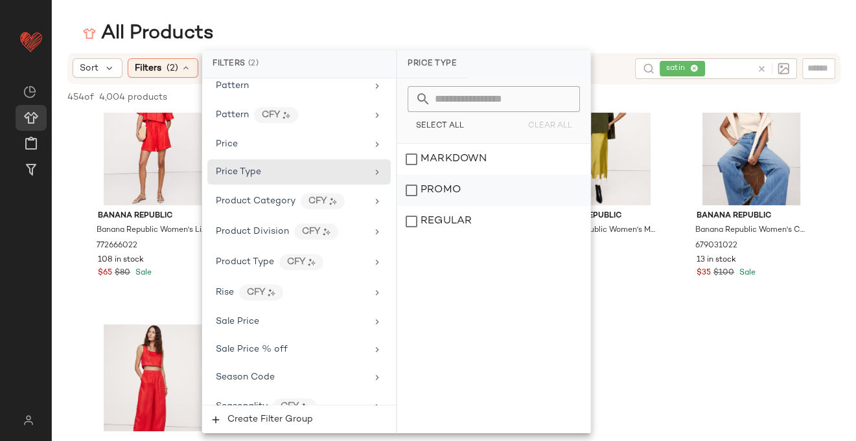
click at [410, 196] on div "PROMO" at bounding box center [493, 190] width 193 height 31
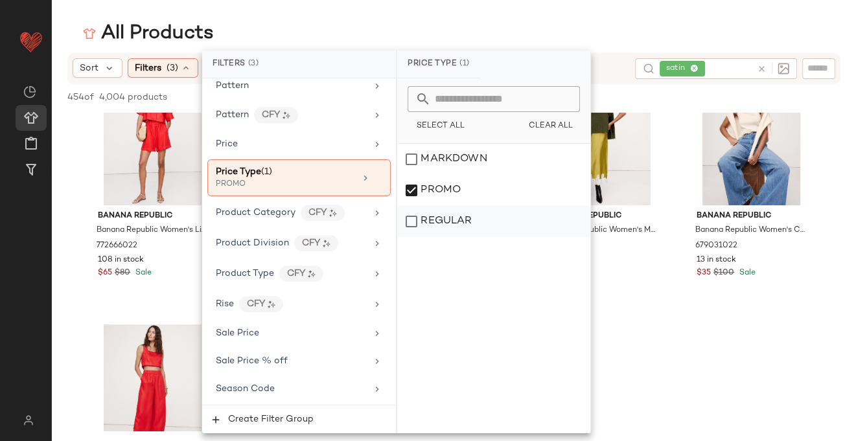
click at [412, 222] on div "REGULAR" at bounding box center [493, 221] width 193 height 31
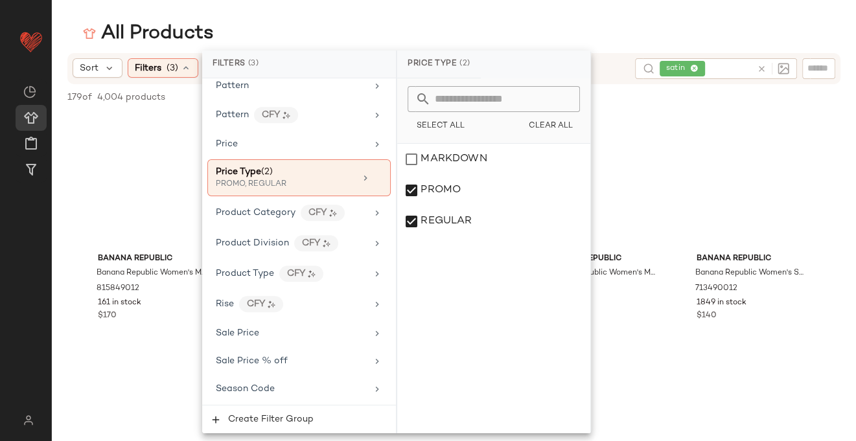
click at [622, 39] on div "All Products" at bounding box center [454, 34] width 804 height 26
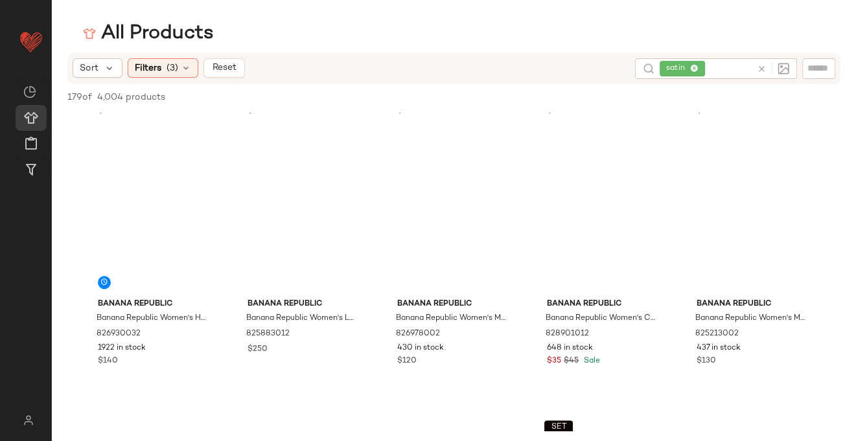
scroll to position [5815, 0]
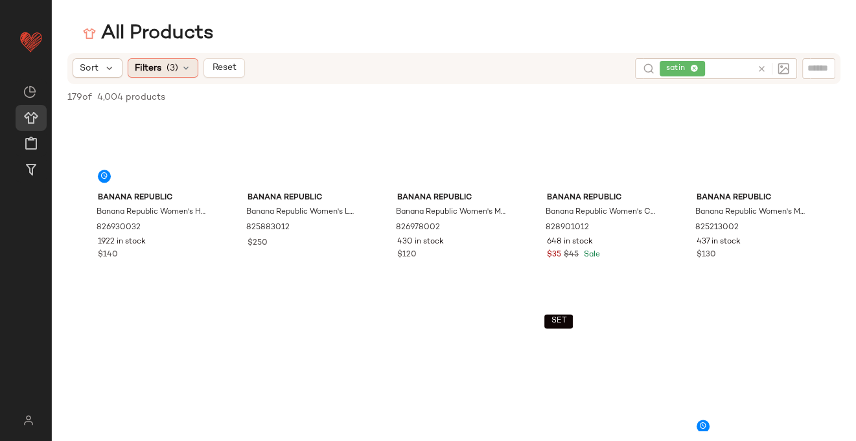
click at [165, 64] on div "Filters (3)" at bounding box center [163, 67] width 71 height 19
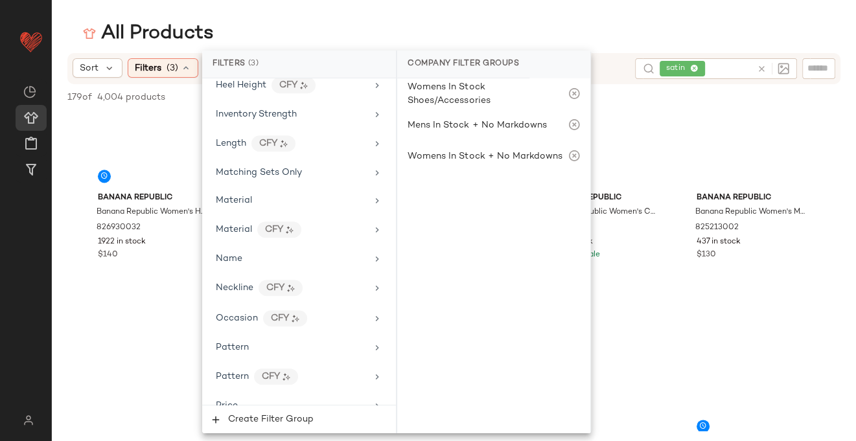
scroll to position [590, 0]
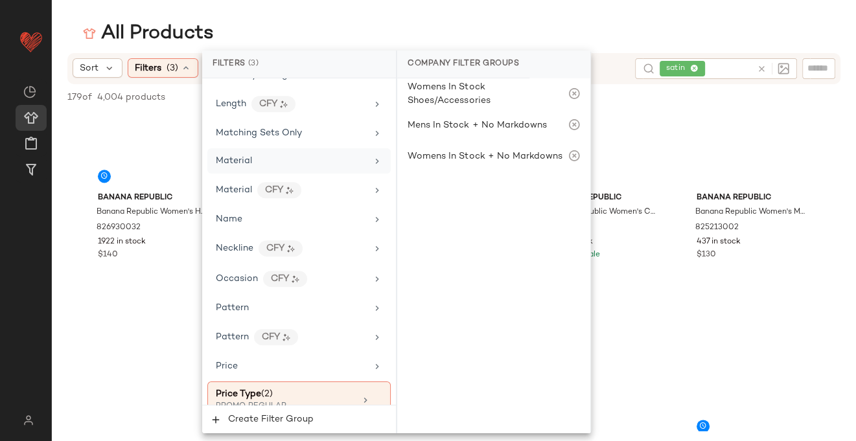
click at [372, 156] on icon at bounding box center [377, 161] width 10 height 10
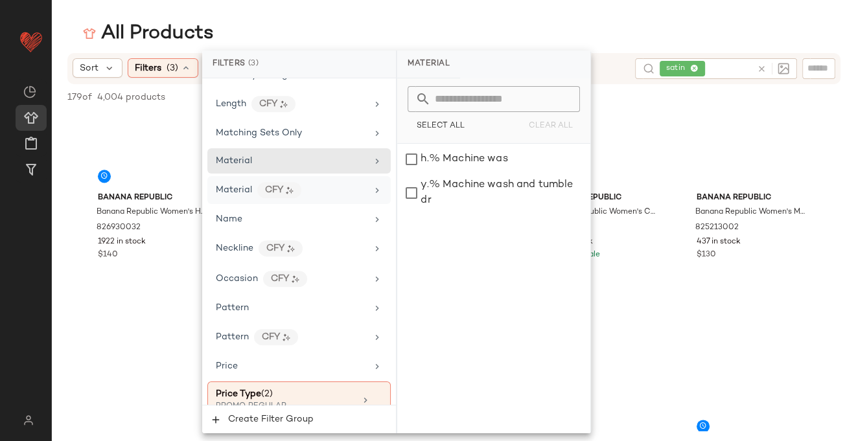
click at [372, 185] on icon at bounding box center [377, 190] width 10 height 10
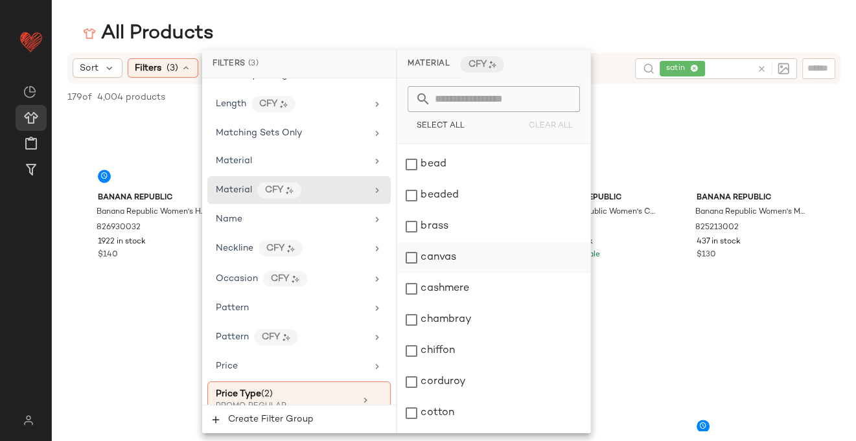
scroll to position [32, 0]
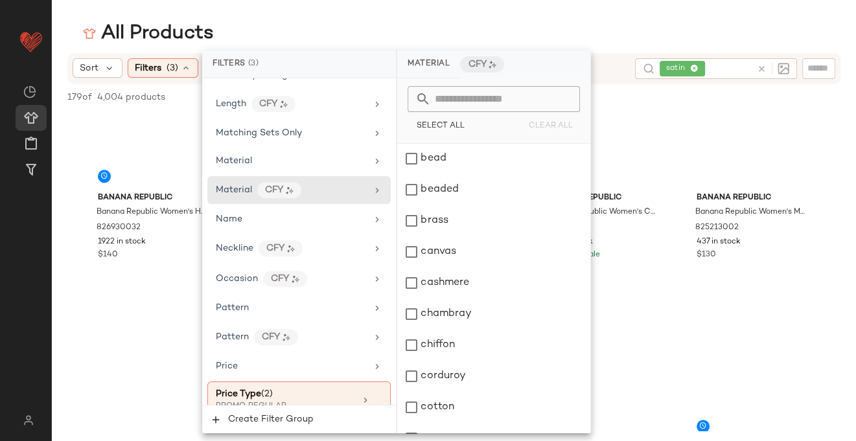
click at [473, 93] on input "text" at bounding box center [501, 99] width 141 height 26
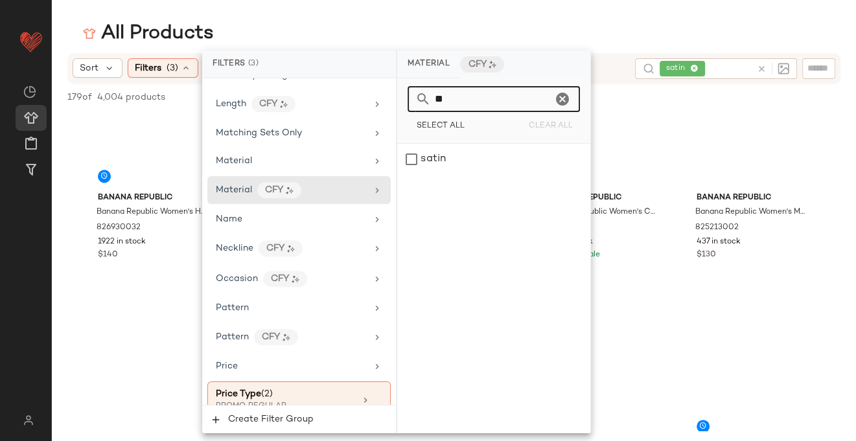
scroll to position [0, 0]
type input "*****"
click at [413, 159] on div "satin" at bounding box center [493, 159] width 193 height 31
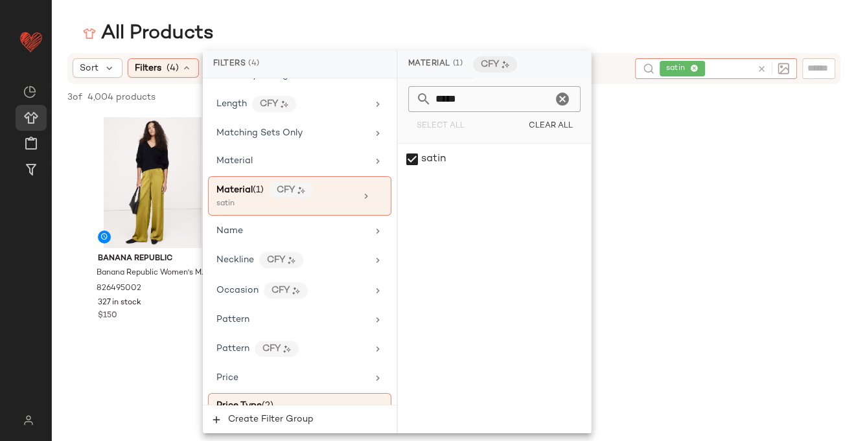
click at [761, 71] on icon at bounding box center [762, 69] width 10 height 10
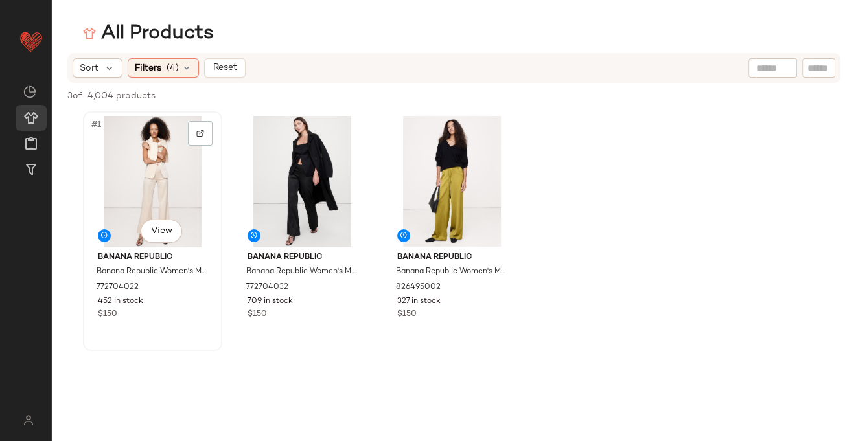
click at [160, 200] on div "#1 View" at bounding box center [152, 181] width 130 height 131
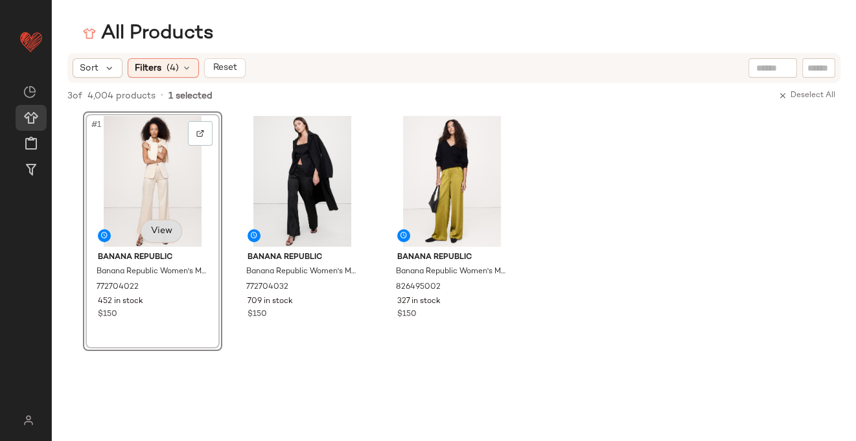
click at [169, 232] on body "Banana Republic ** Dashboard All Products Global Clipboards (4) Curations (25) …" at bounding box center [428, 220] width 856 height 441
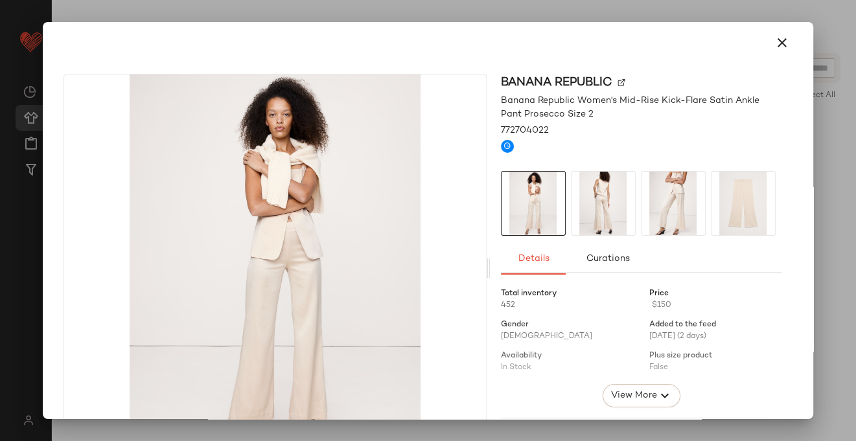
click at [601, 213] on img at bounding box center [604, 204] width 64 height 64
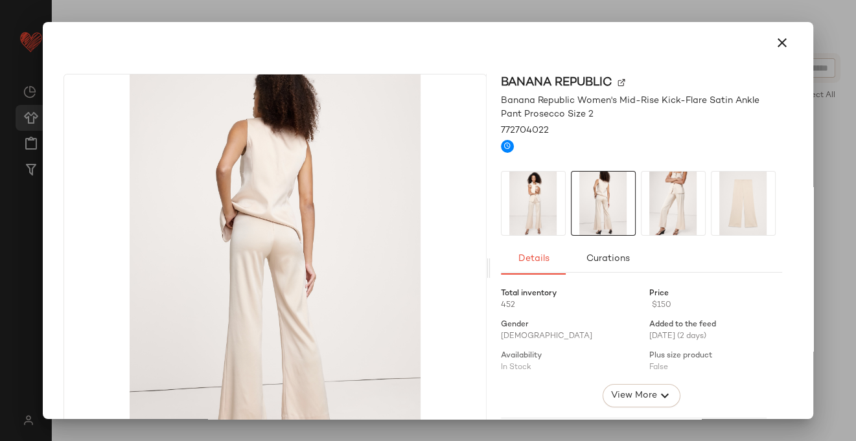
click at [658, 209] on img at bounding box center [674, 204] width 64 height 64
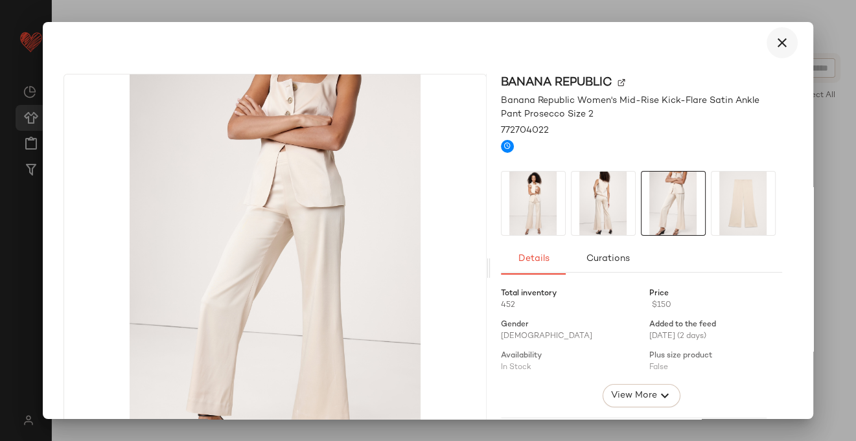
click at [775, 38] on icon "button" at bounding box center [782, 43] width 16 height 16
